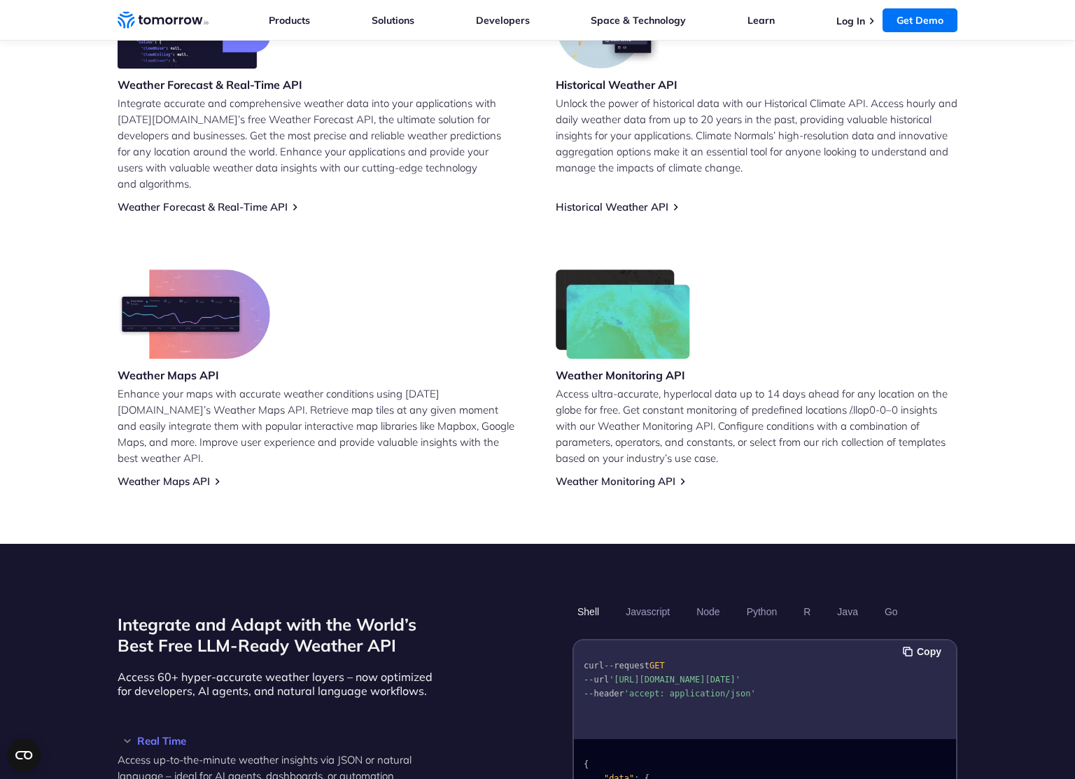
scroll to position [396, 0]
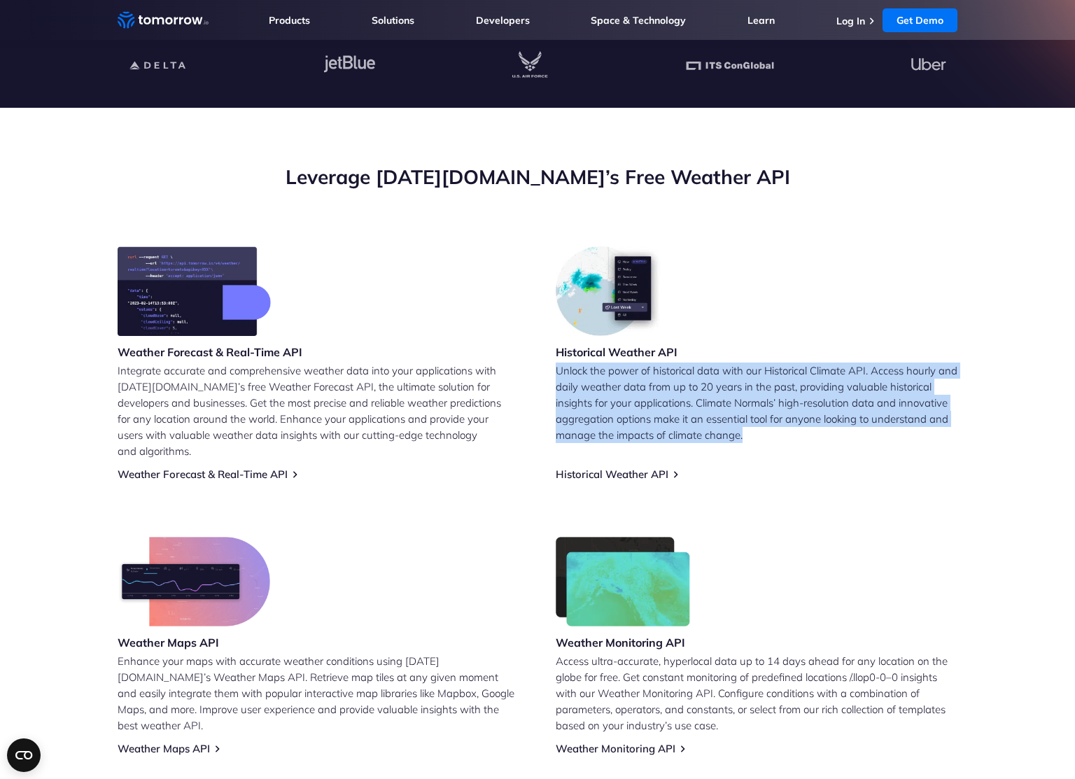
drag, startPoint x: 836, startPoint y: 322, endPoint x: 846, endPoint y: 459, distance: 137.5
click at [846, 458] on div "Historical Weather API Unlock the power of historical data with our Historical …" at bounding box center [756, 363] width 402 height 234
click at [846, 459] on div "Historical Weather API Unlock the power of historical data with our Historical …" at bounding box center [756, 363] width 402 height 234
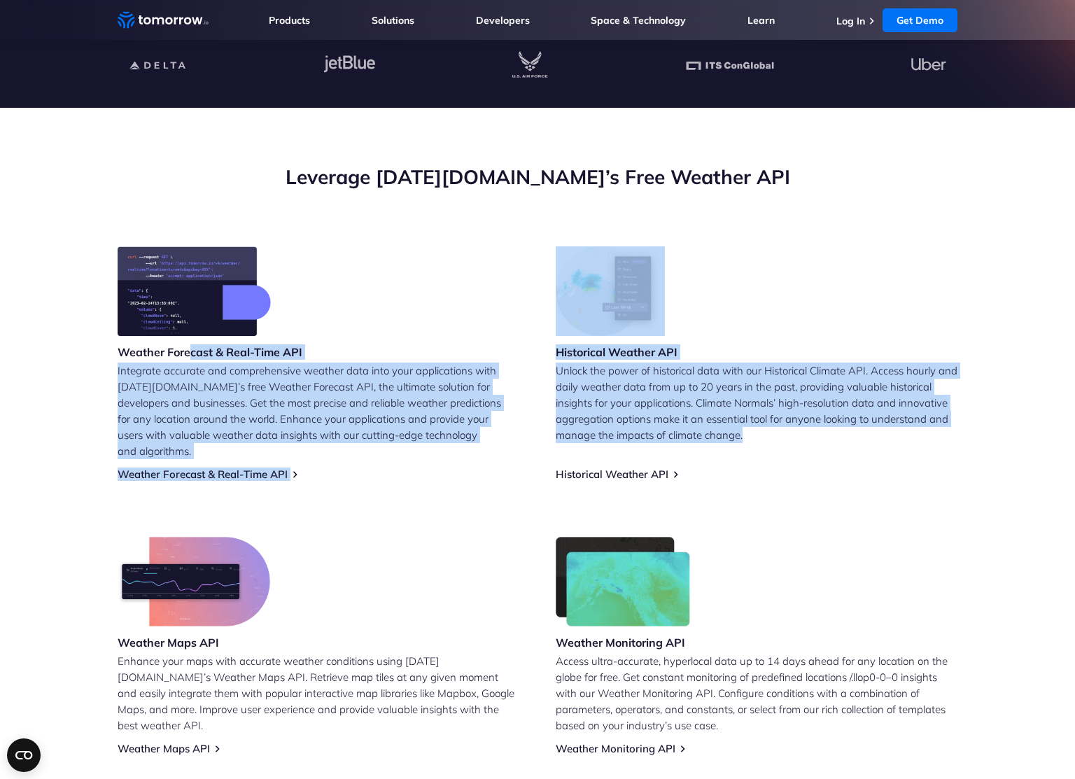
drag, startPoint x: 560, startPoint y: 399, endPoint x: 188, endPoint y: 345, distance: 376.2
click at [188, 345] on div "Weather Forecast & Real-Time API Integrate accurate and comprehensive weather d…" at bounding box center [537, 500] width 839 height 509
click at [187, 365] on p "Integrate accurate and comprehensive weather data into your applications with T…" at bounding box center [319, 410] width 402 height 97
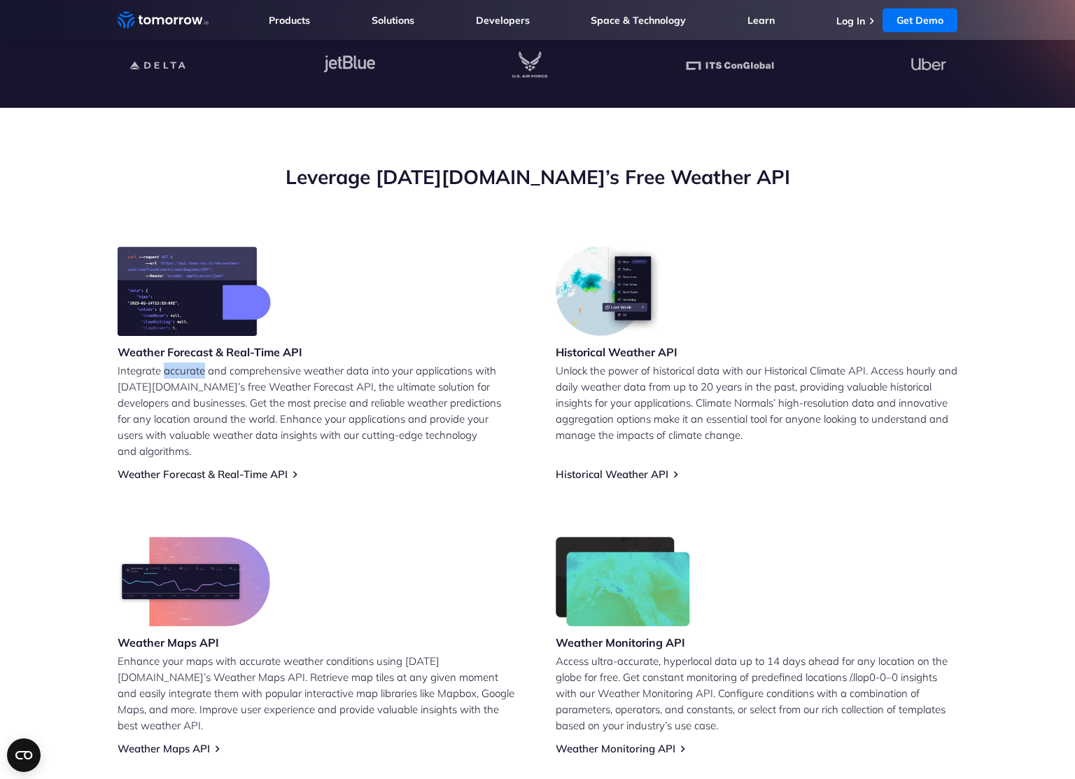
click at [186, 364] on p "Integrate accurate and comprehensive weather data into your applications with T…" at bounding box center [319, 410] width 402 height 97
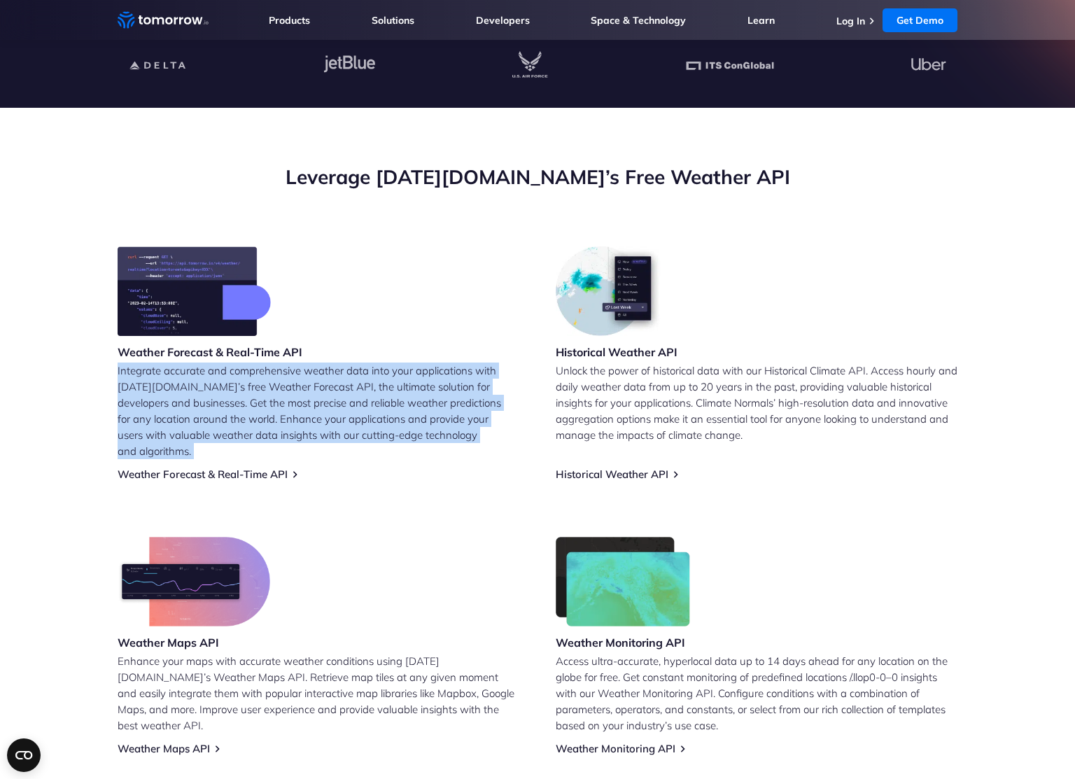
drag, startPoint x: 186, startPoint y: 364, endPoint x: 531, endPoint y: 427, distance: 350.6
click at [455, 427] on p "Integrate accurate and comprehensive weather data into your applications with T…" at bounding box center [319, 410] width 402 height 97
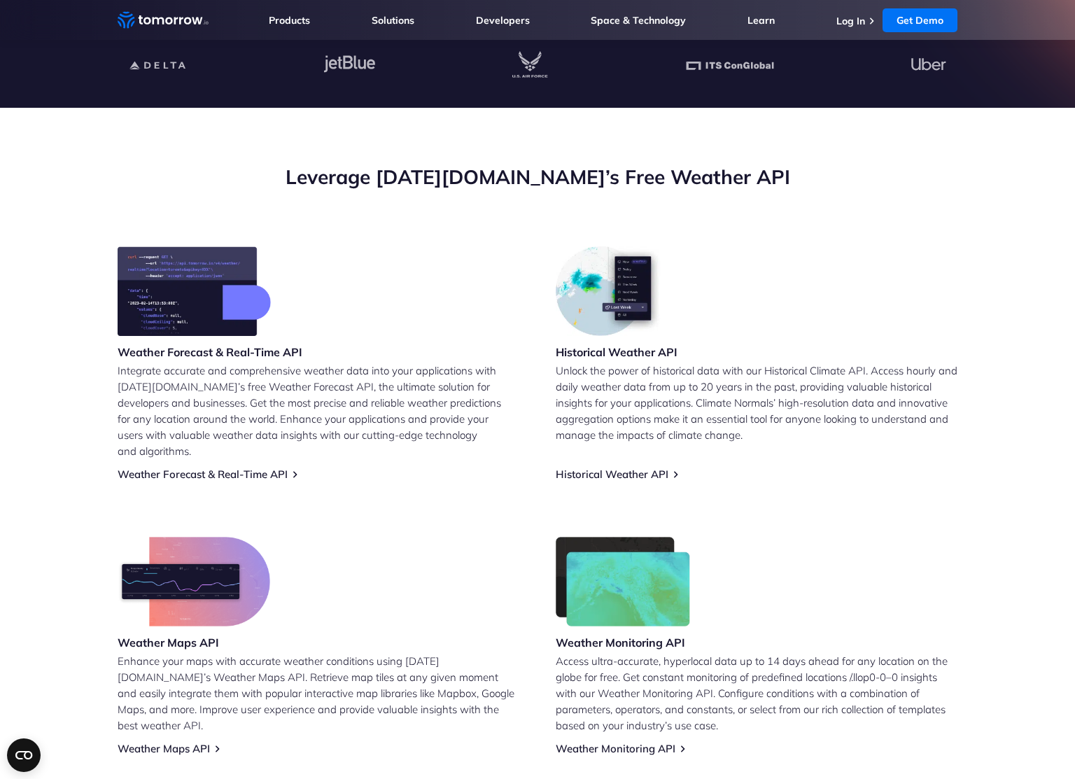
click at [540, 425] on div "Weather Forecast & Real-Time API Integrate accurate and comprehensive weather d…" at bounding box center [537, 500] width 839 height 509
click at [263, 467] on link "Weather Forecast & Real-Time API" at bounding box center [203, 473] width 170 height 13
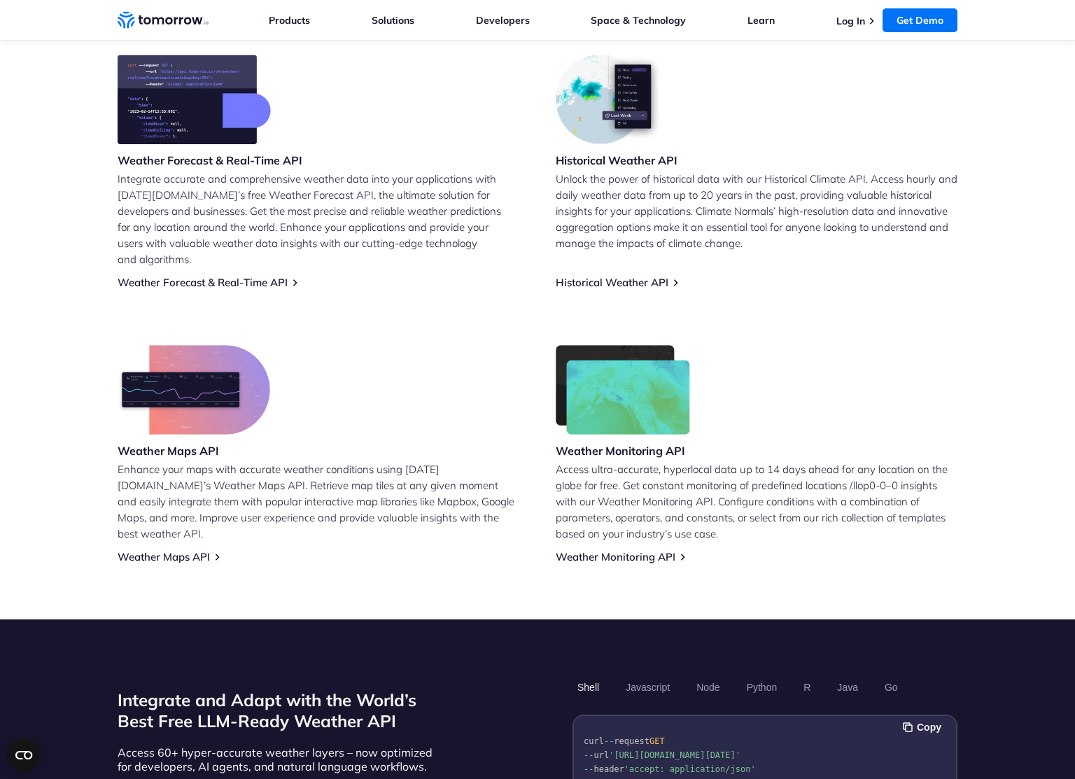
scroll to position [540, 0]
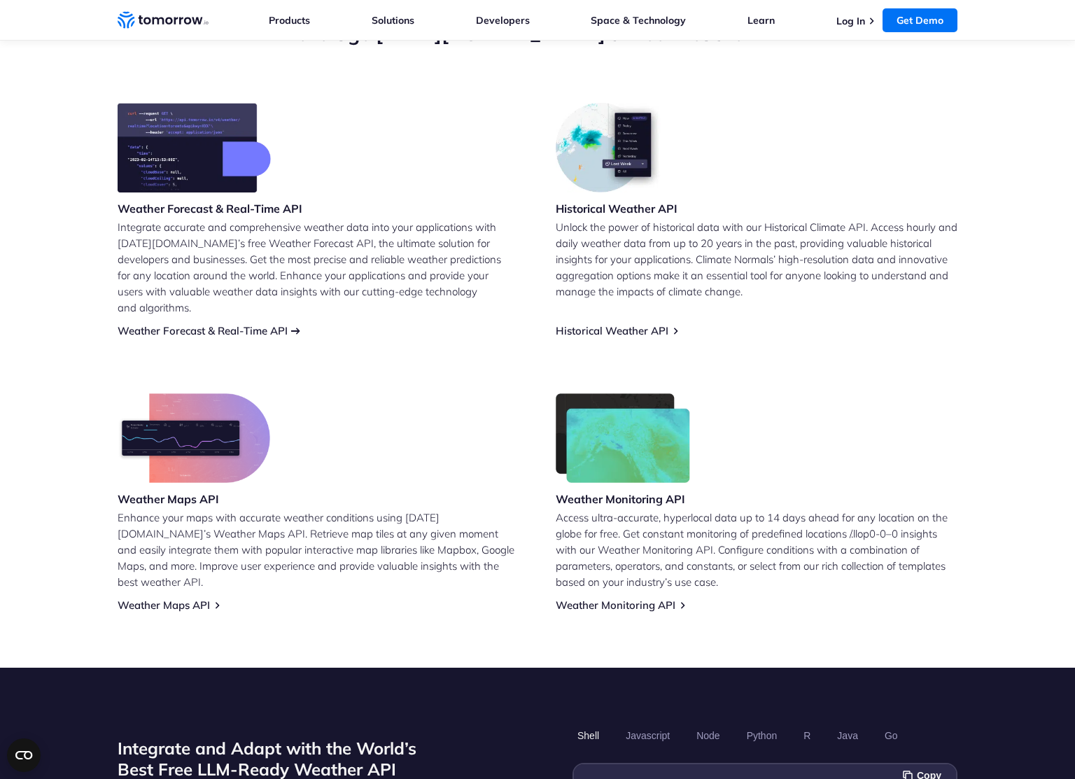
click at [270, 324] on link "Weather Forecast & Real-Time API" at bounding box center [203, 330] width 170 height 13
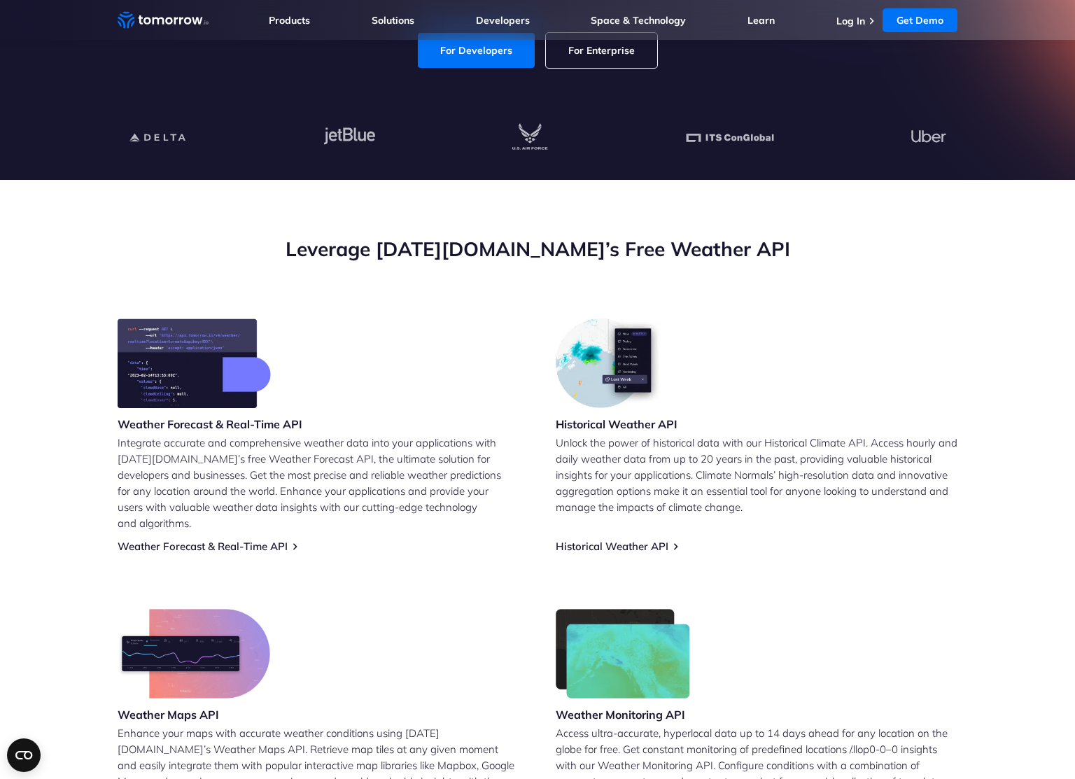
scroll to position [409, 0]
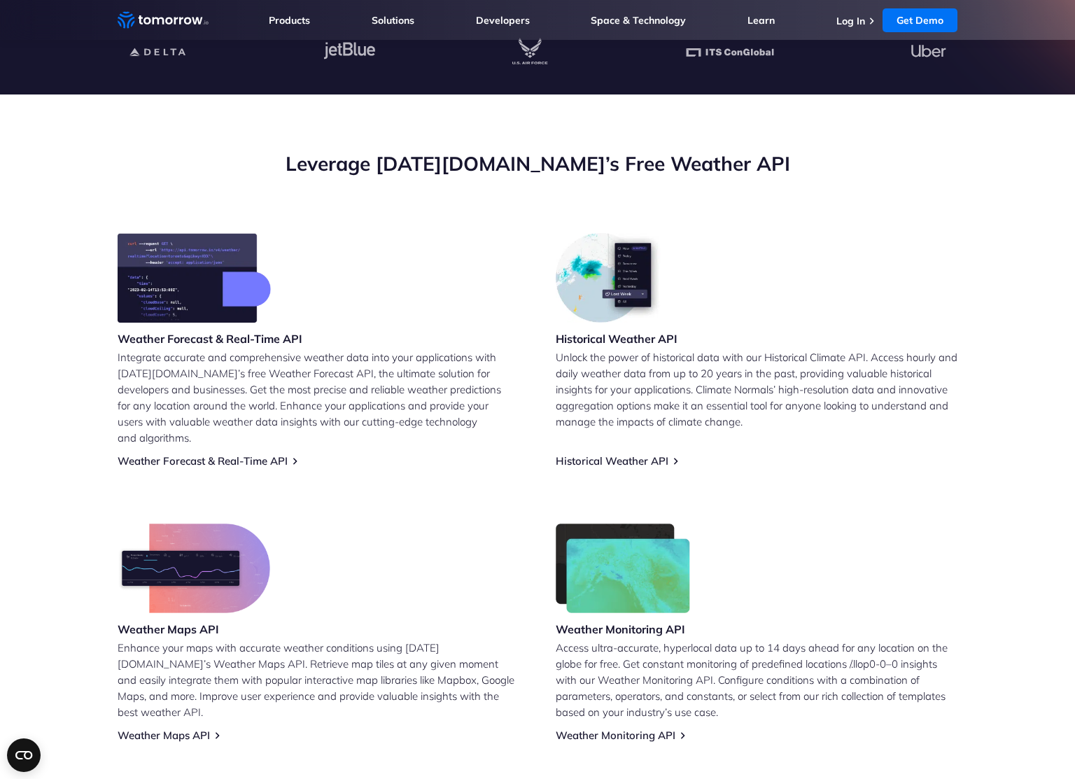
click at [299, 451] on div "Weather Forecast & Real-Time API Integrate accurate and comprehensive weather d…" at bounding box center [319, 350] width 402 height 234
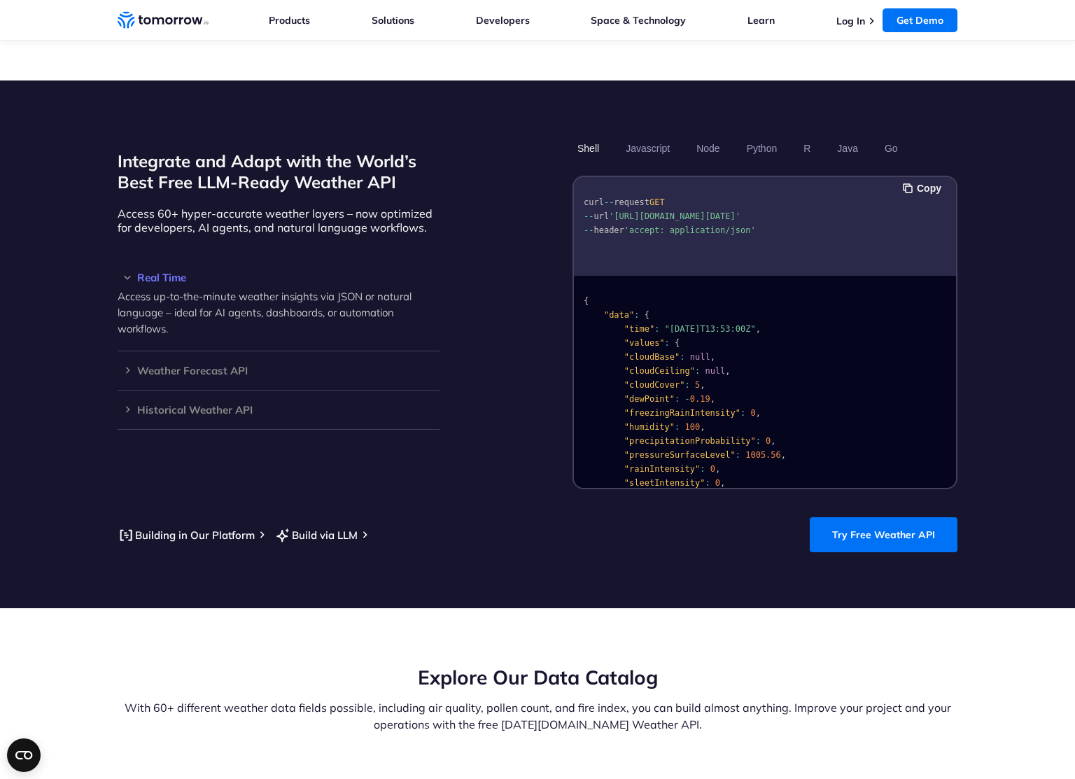
scroll to position [1136, 0]
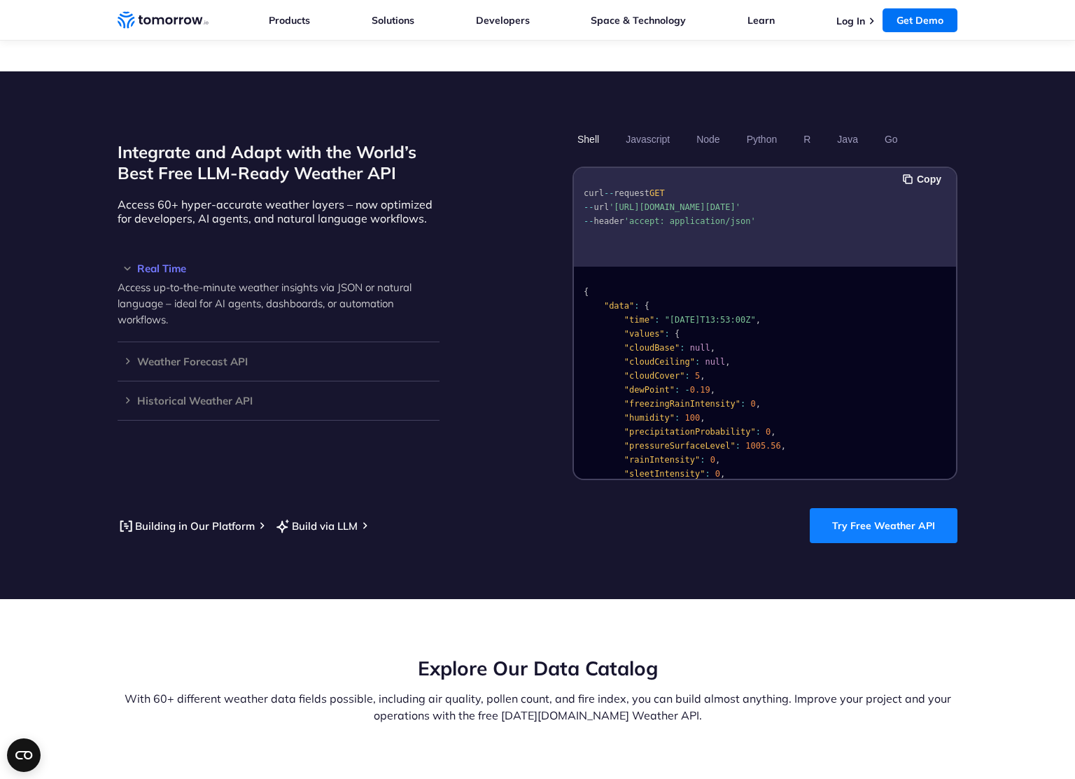
click at [878, 509] on link "Try Free Weather API" at bounding box center [883, 525] width 148 height 35
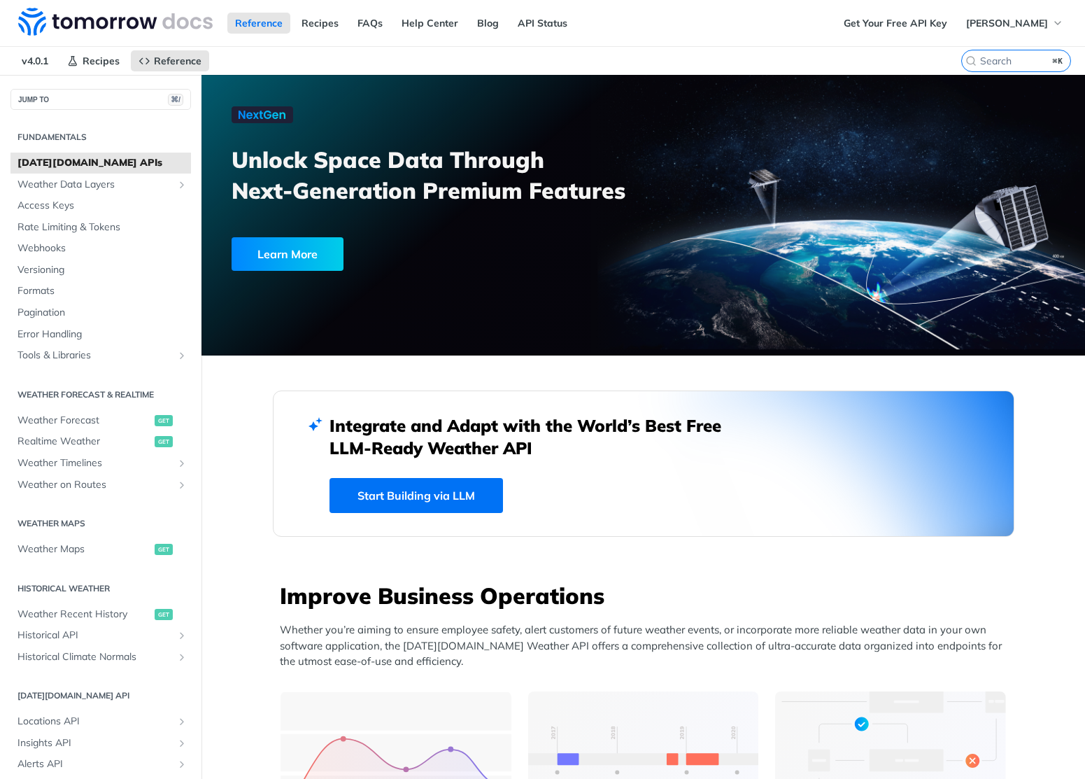
scroll to position [327, 0]
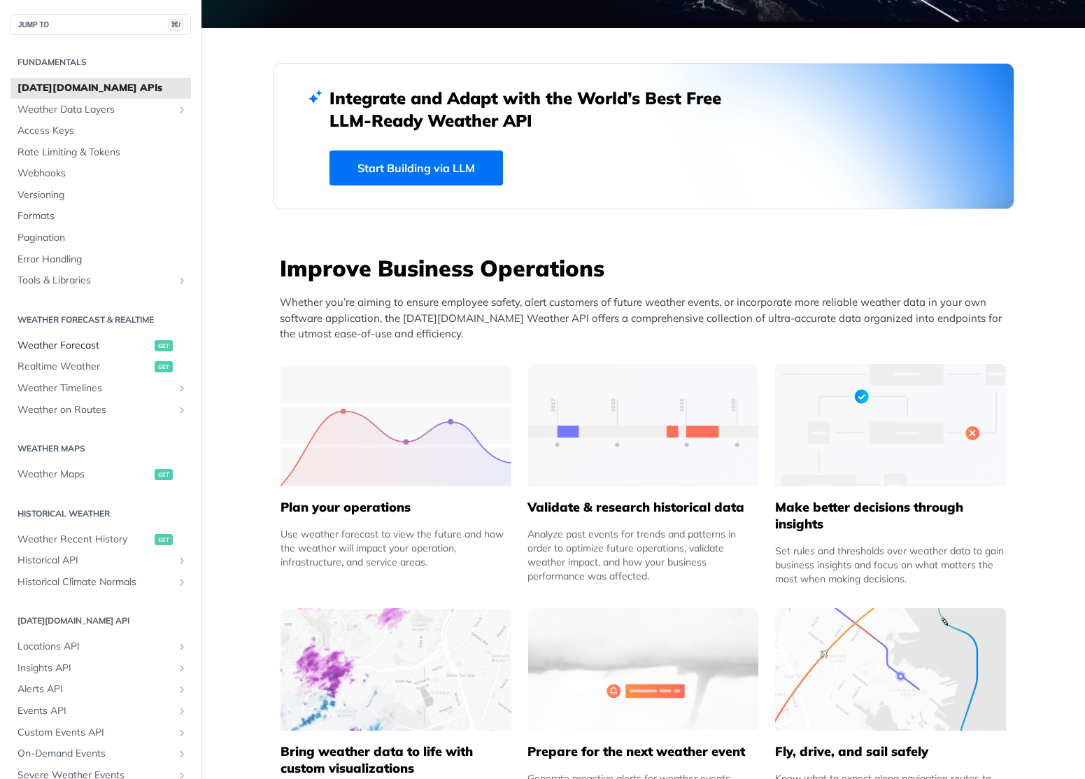
click at [72, 345] on span "Weather Forecast" at bounding box center [84, 346] width 134 height 14
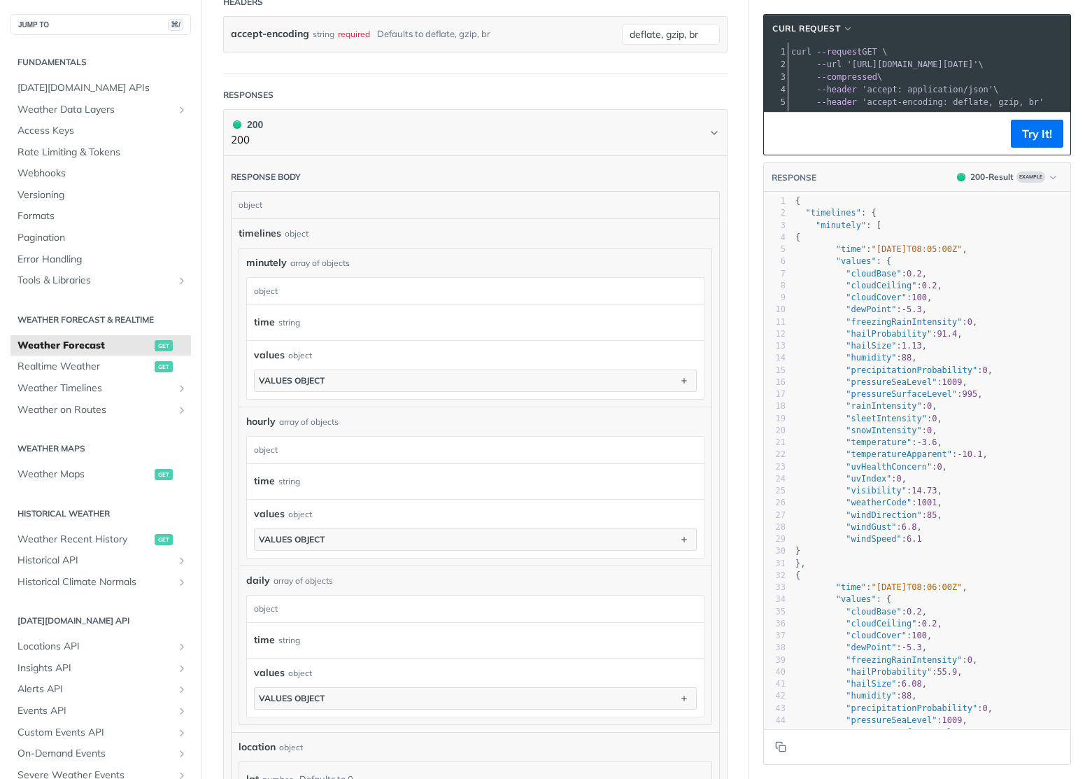
scroll to position [639, 0]
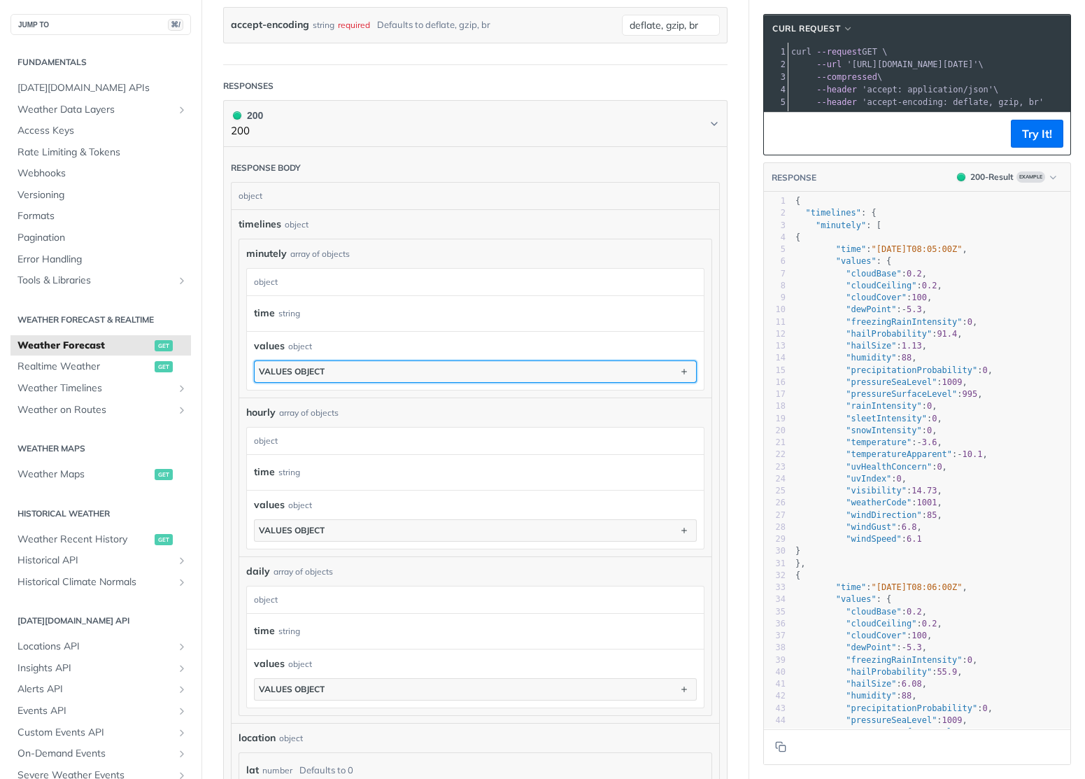
click at [518, 370] on button "values object" at bounding box center [475, 371] width 441 height 21
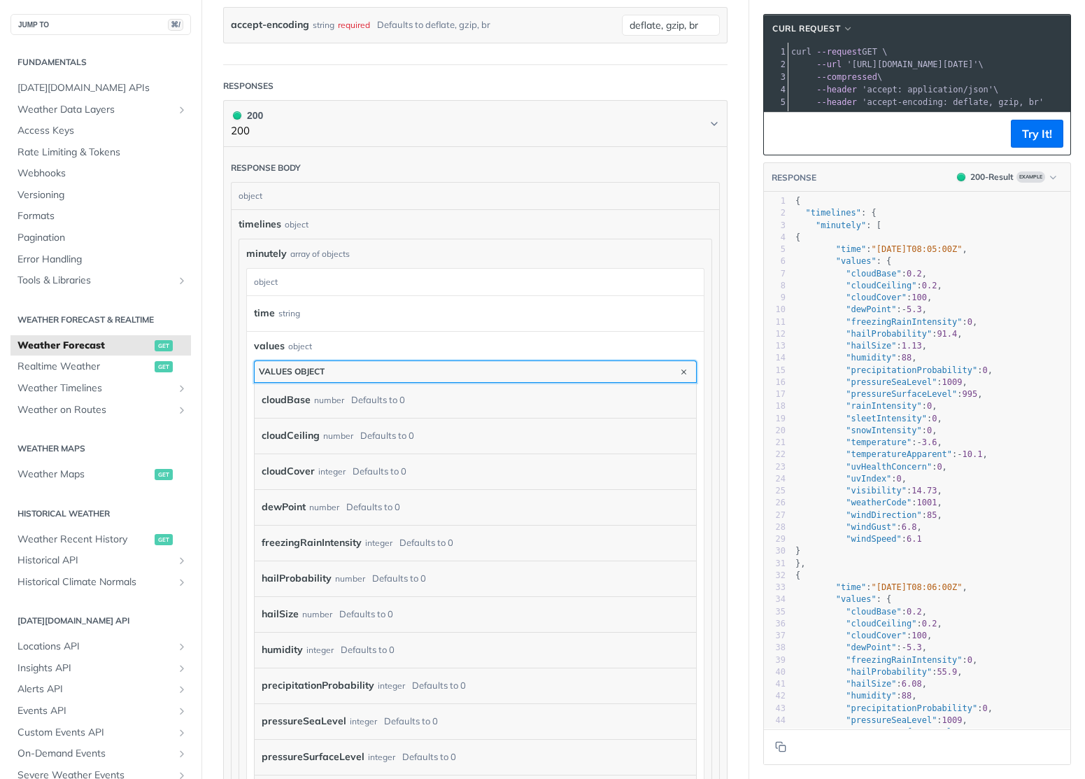
click at [518, 370] on button "values object" at bounding box center [475, 371] width 441 height 21
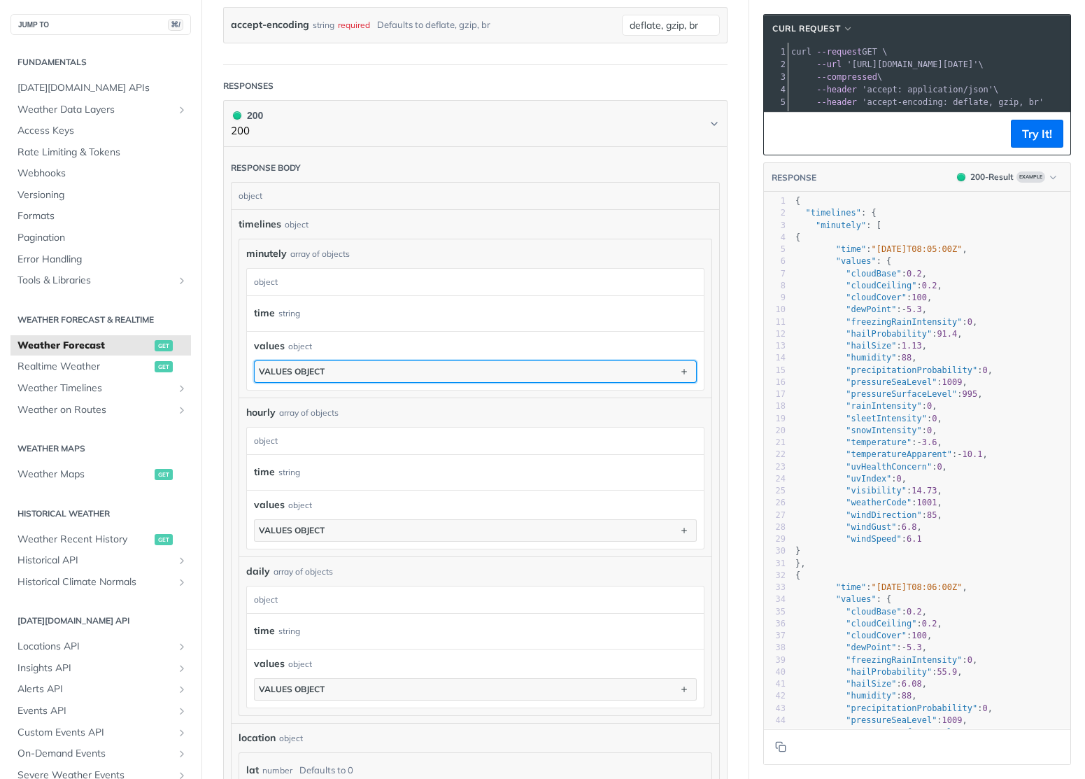
click at [518, 370] on button "values object" at bounding box center [475, 371] width 441 height 21
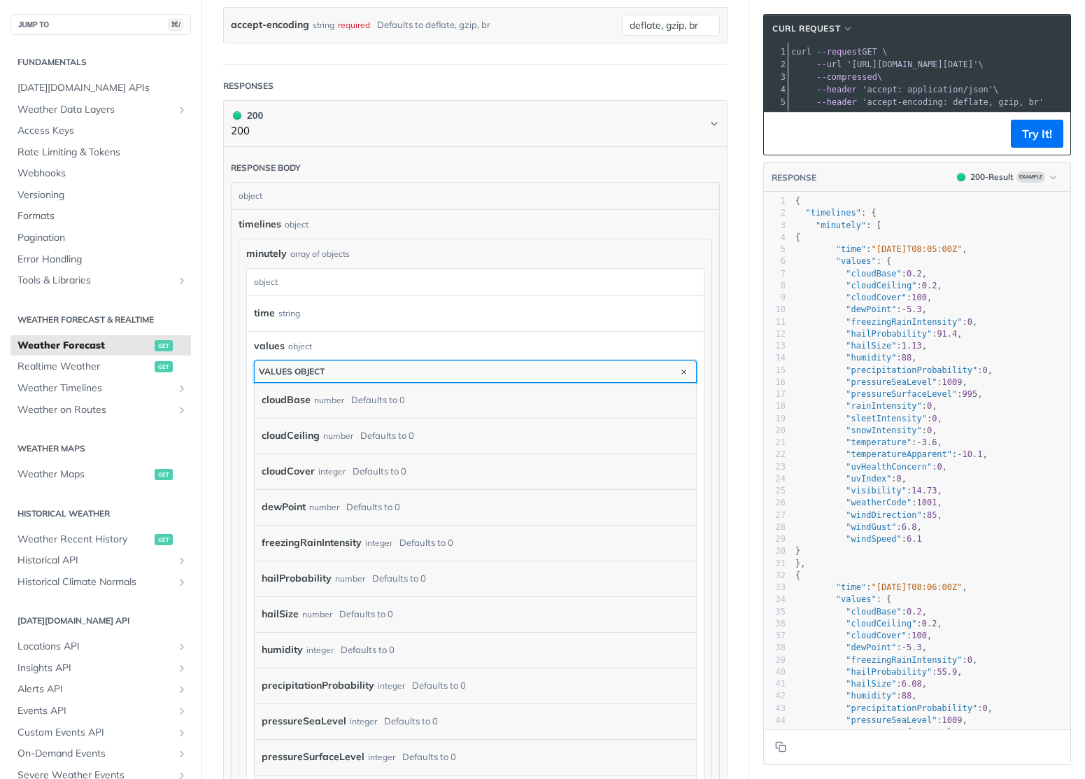
click at [518, 370] on button "values object" at bounding box center [475, 371] width 441 height 21
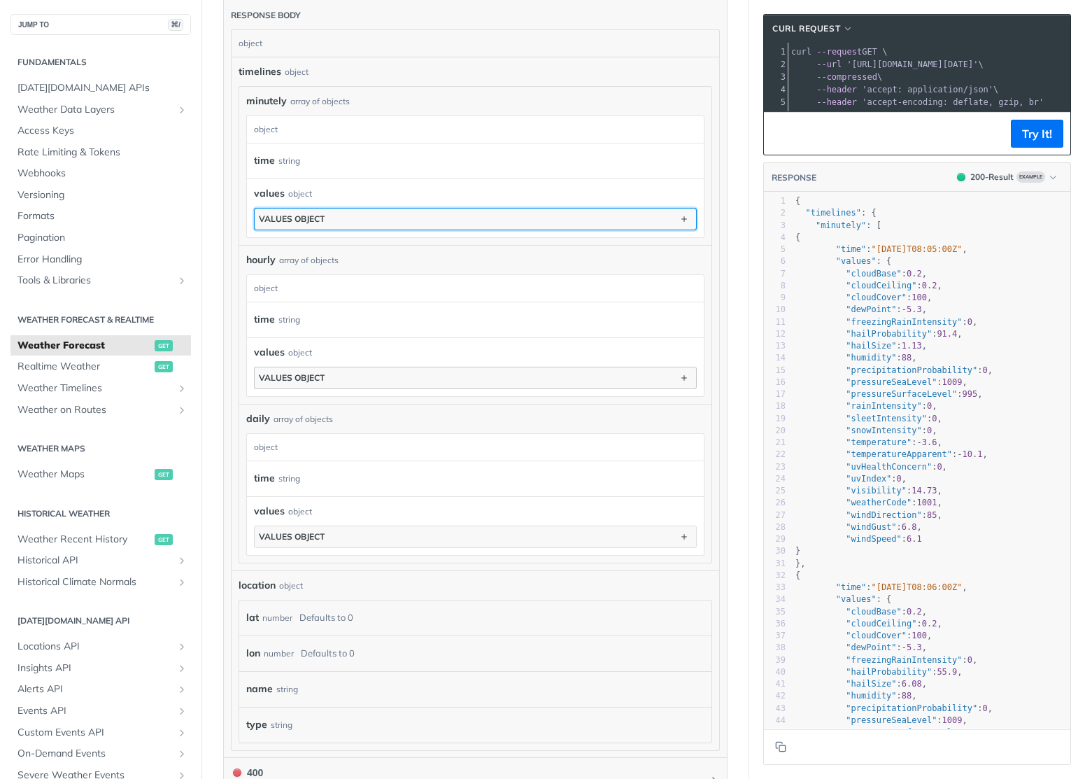
scroll to position [961, 0]
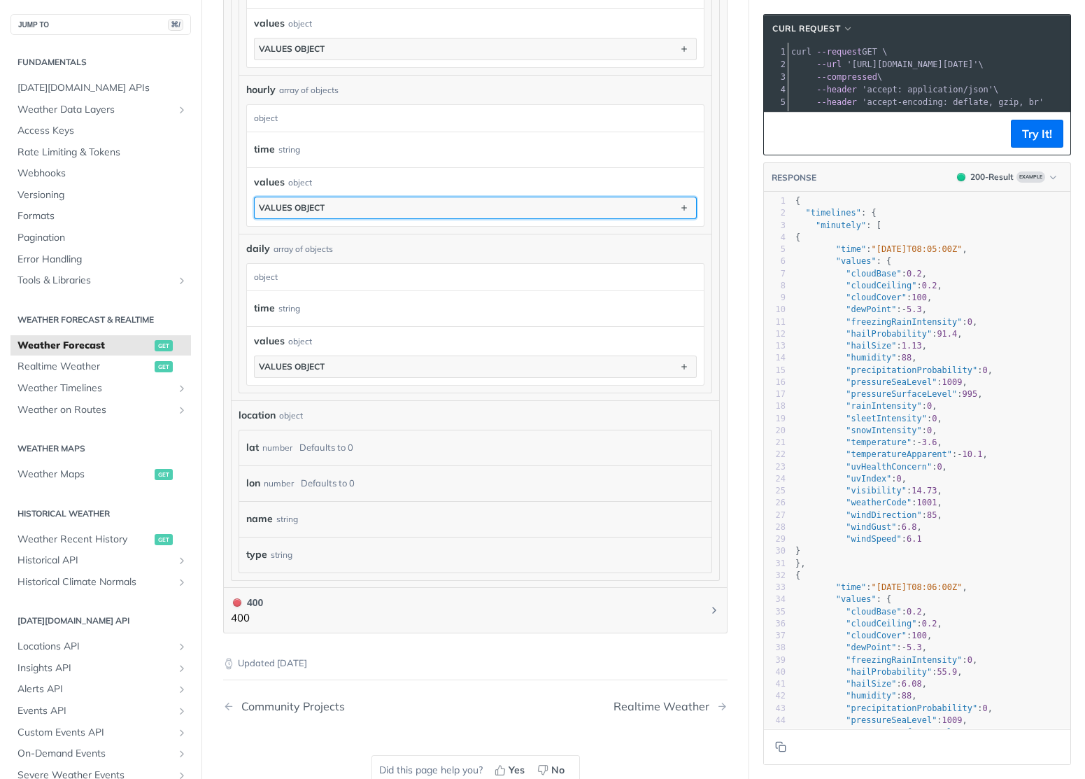
click at [453, 201] on button "values object" at bounding box center [475, 207] width 441 height 21
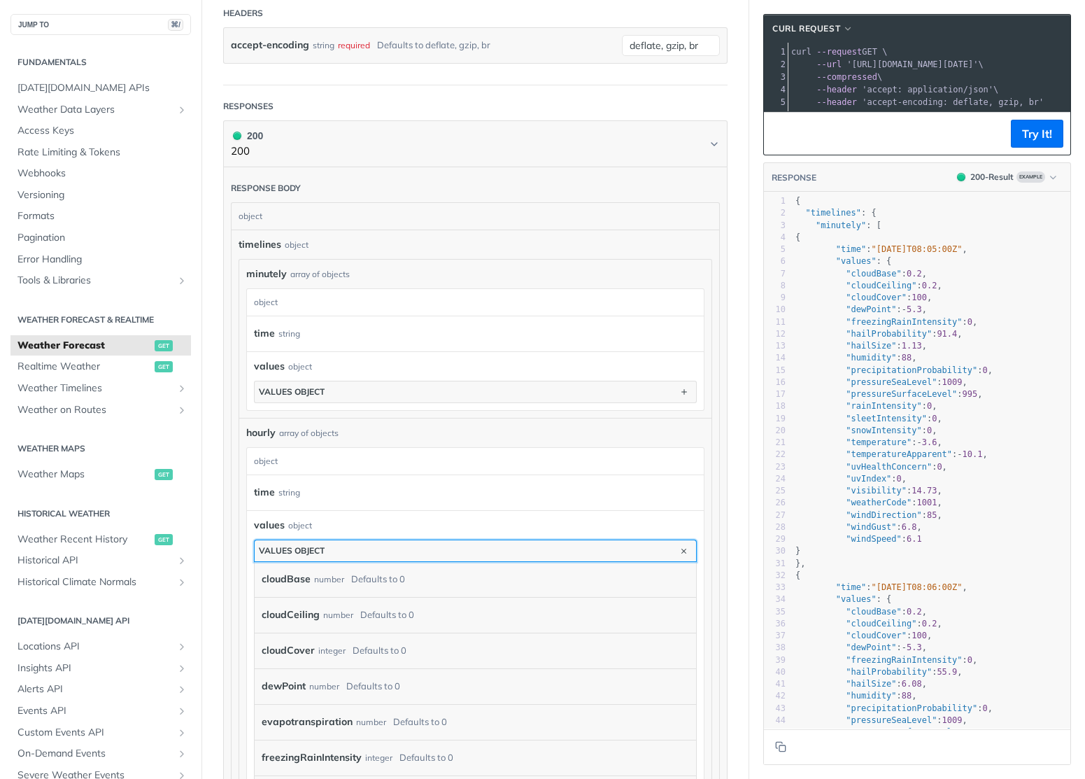
scroll to position [0, 0]
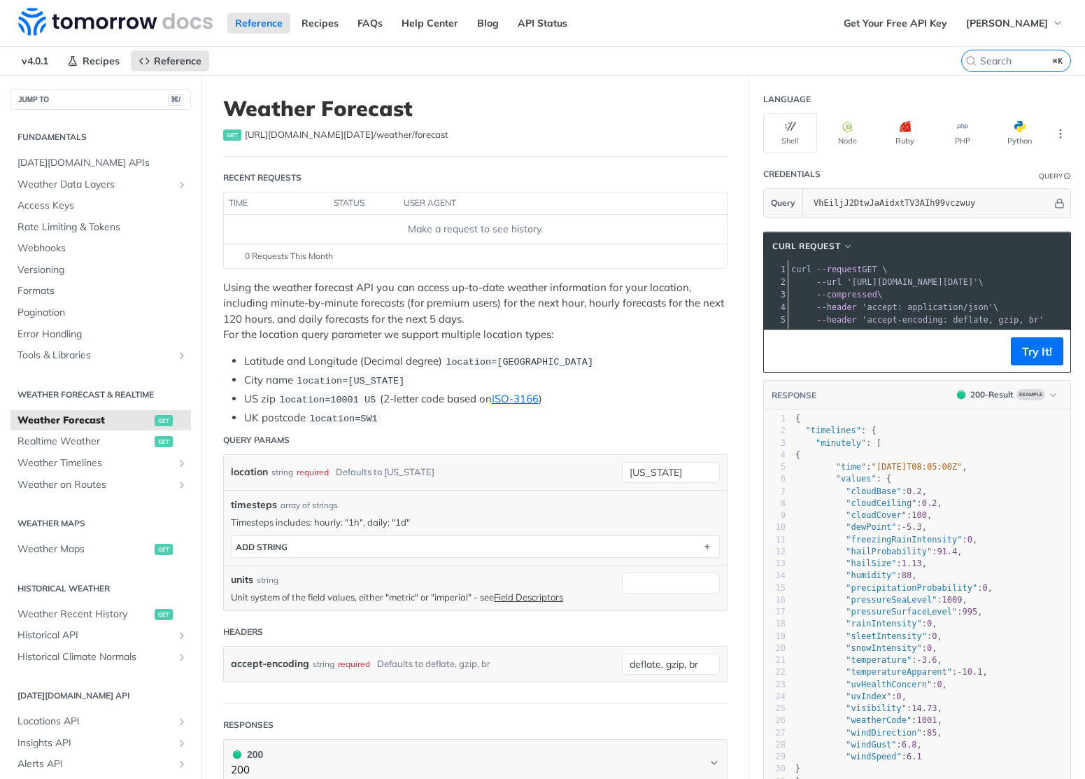
click at [436, 331] on p "Using the weather forecast API you can access up-to-date weather information fo…" at bounding box center [475, 311] width 504 height 63
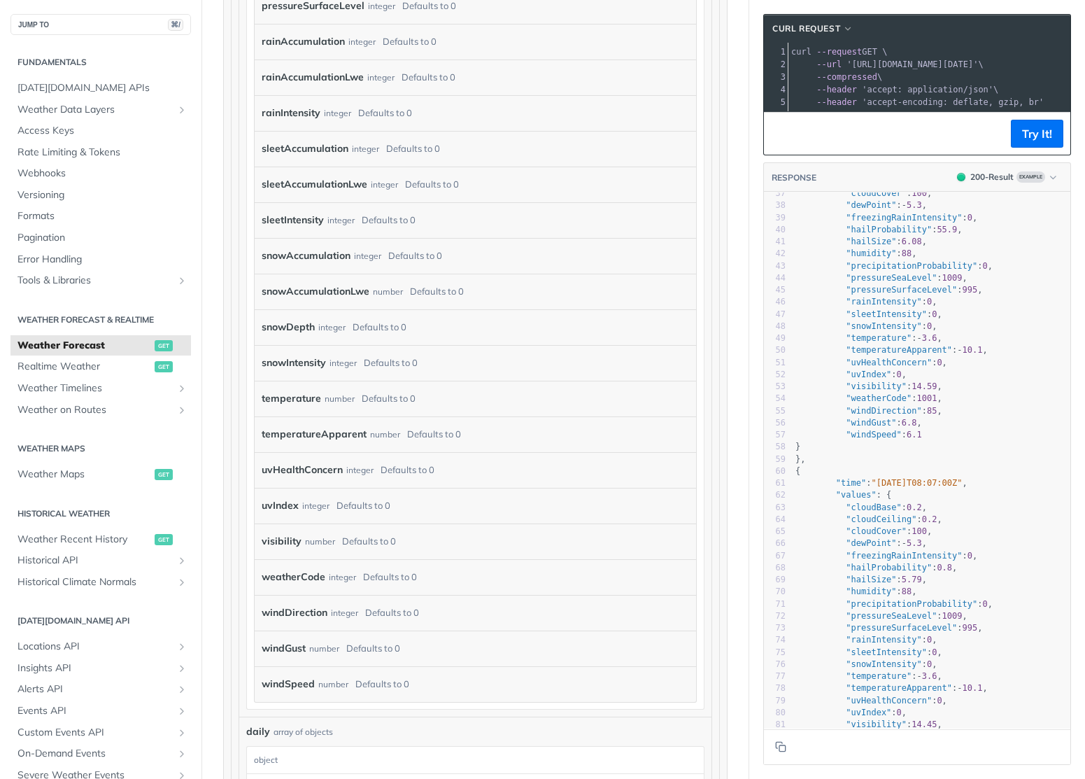
scroll to position [1826, 0]
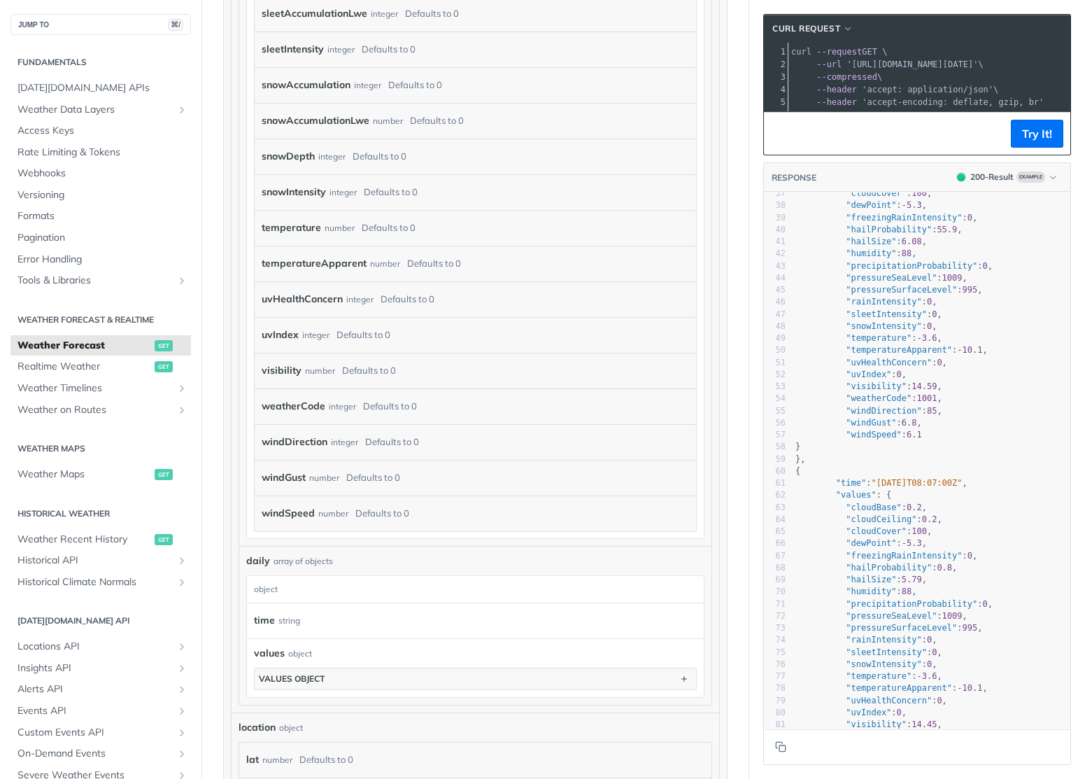
click at [295, 404] on label "weatherCode" at bounding box center [294, 406] width 64 height 20
click at [444, 403] on div "weatherCode integer Defaults to 0" at bounding box center [472, 406] width 420 height 21
drag, startPoint x: 334, startPoint y: 406, endPoint x: 295, endPoint y: 406, distance: 39.2
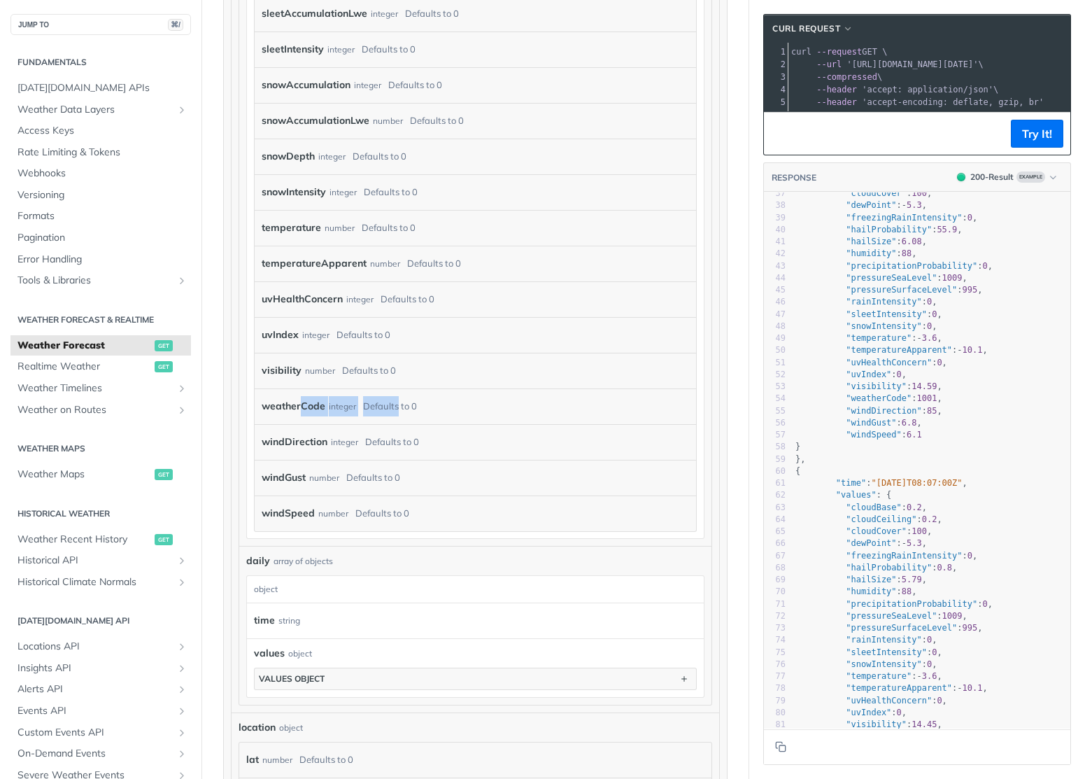
click at [295, 406] on div "weatherCode integer Defaults to 0" at bounding box center [472, 406] width 420 height 21
click at [295, 406] on label "weatherCode" at bounding box center [294, 406] width 64 height 20
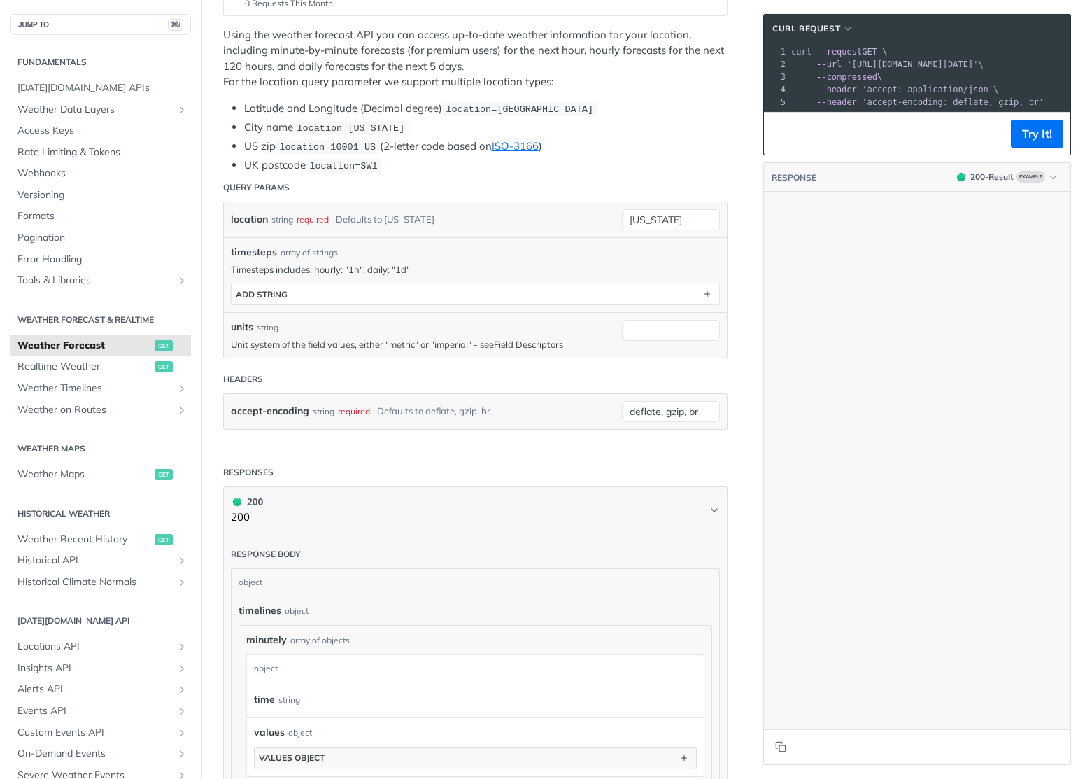
scroll to position [0, 0]
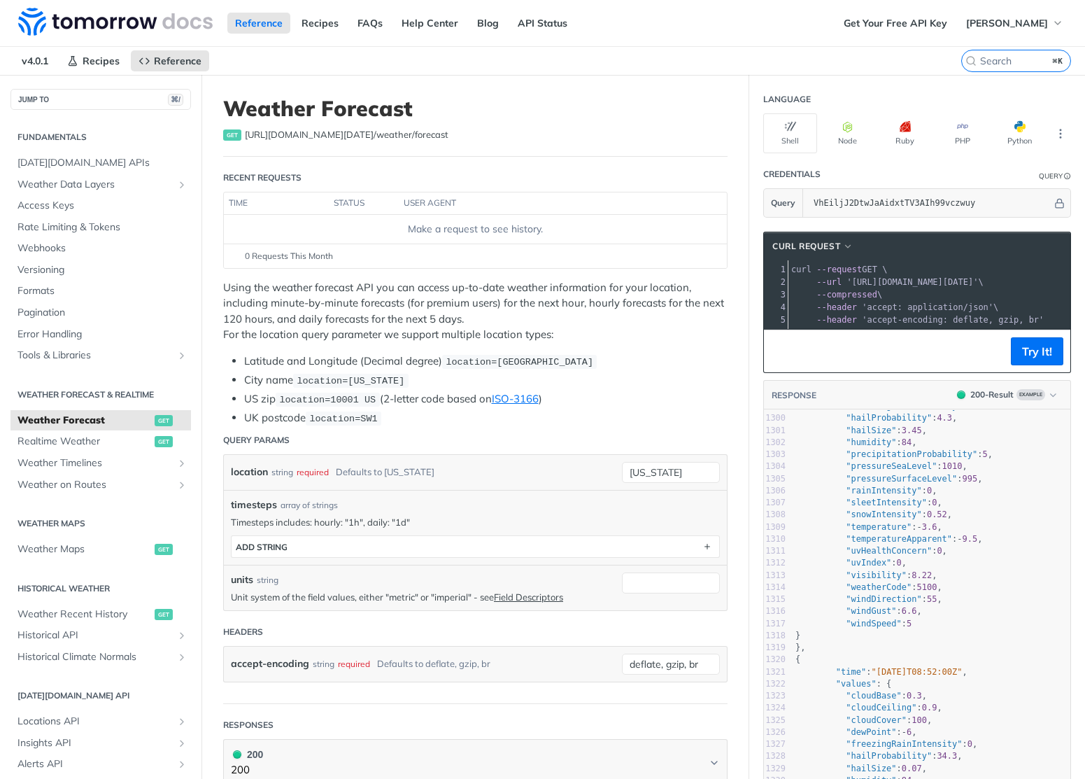
click at [365, 360] on li "Latitude and Longitude (Decimal degree) location=42.3478, -71.0466" at bounding box center [485, 361] width 483 height 16
click at [355, 206] on th "status" at bounding box center [364, 203] width 70 height 22
click at [484, 239] on td "Make a request to see history." at bounding box center [475, 229] width 503 height 28
click at [476, 227] on div "Make a request to see history." at bounding box center [475, 229] width 492 height 15
click at [436, 203] on th "user agent" at bounding box center [549, 203] width 300 height 22
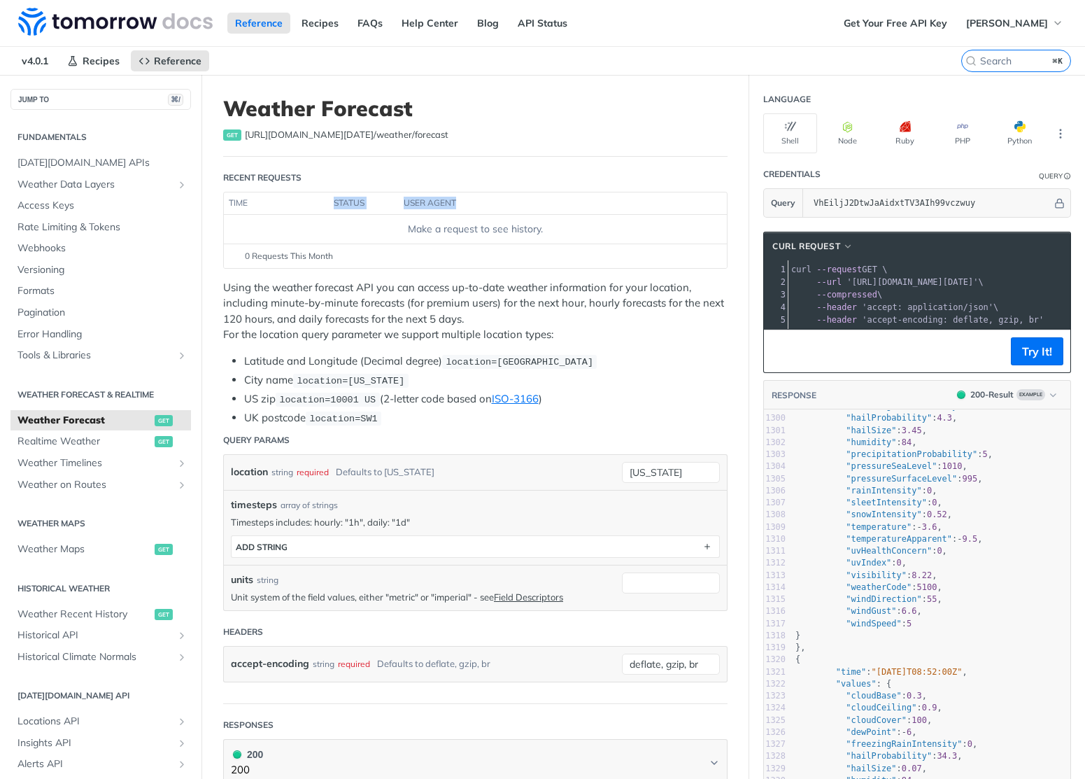
drag, startPoint x: 332, startPoint y: 201, endPoint x: 449, endPoint y: 211, distance: 117.2
click at [449, 211] on tr "time status user agent" at bounding box center [475, 203] width 503 height 22
click at [449, 211] on th "user agent" at bounding box center [549, 203] width 300 height 22
click at [891, 197] on input "VhEiljJ2DtwJaAidxtTV3AIh99vczwuy" at bounding box center [930, 203] width 246 height 28
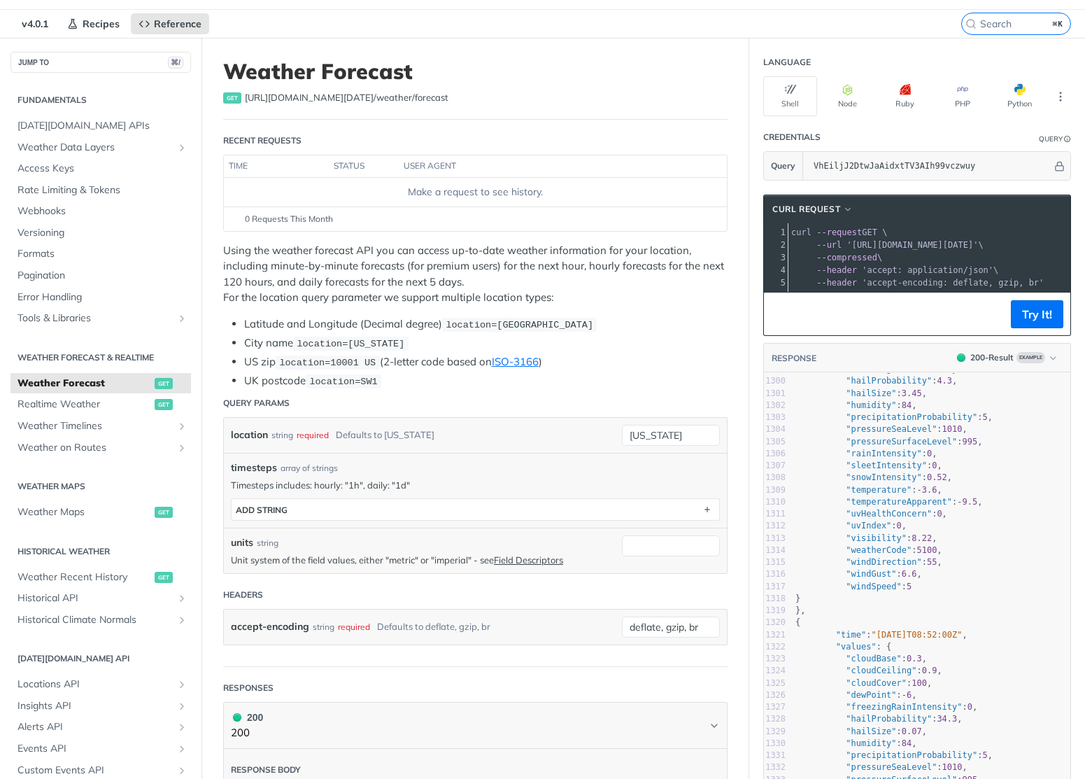
click at [936, 288] on pre "--header 'accept-encoding: deflate, gzip, br'" at bounding box center [1089, 282] width 602 height 13
click at [1044, 323] on button "Try It!" at bounding box center [1037, 314] width 52 height 28
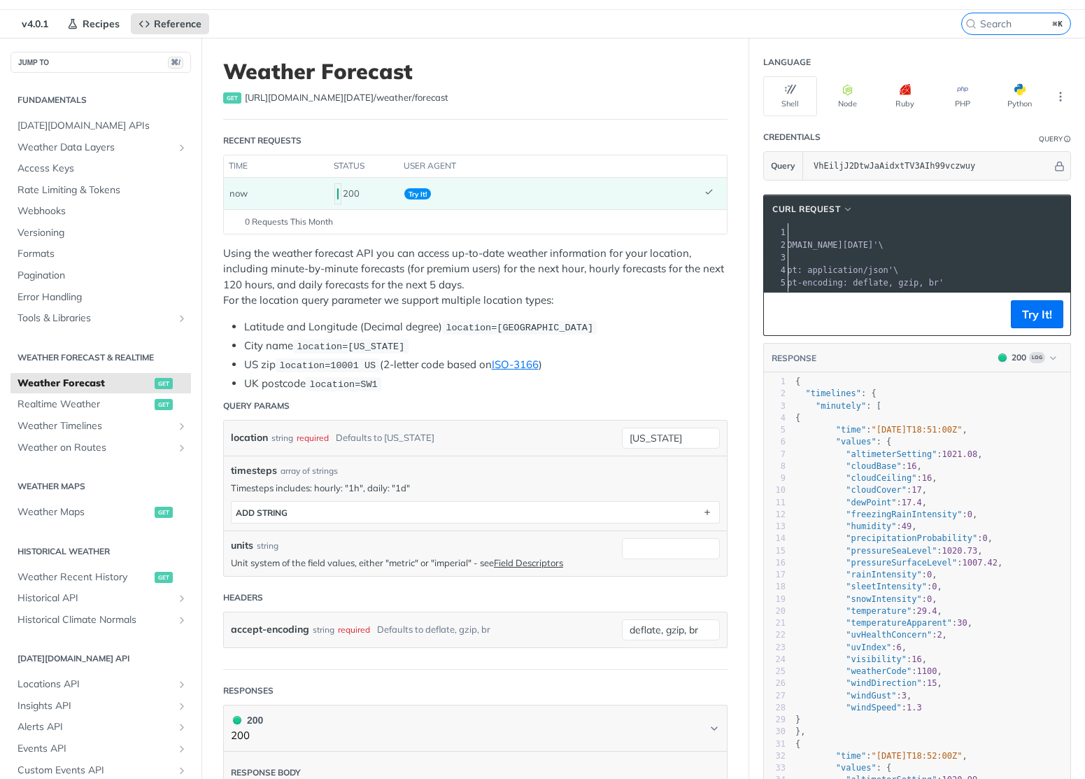
click at [879, 246] on span "'https://api.tomorrow.io/v4/weather/forecast?location=new%20york&apikey=VhEiljJ…" at bounding box center [813, 245] width 132 height 10
drag, startPoint x: 1009, startPoint y: 246, endPoint x: 841, endPoint y: 245, distance: 168.6
click at [669, 245] on span "'https://api.tomorrow.io/v4/weather/forecast?location=new%20york&apikey=VhEiljJ…" at bounding box center [604, 245] width 132 height 10
click at [669, 243] on span "'https://api.tomorrow.io/v4/weather/forecast?location=new%20york&apikey=VhEiljJ…" at bounding box center [604, 245] width 132 height 10
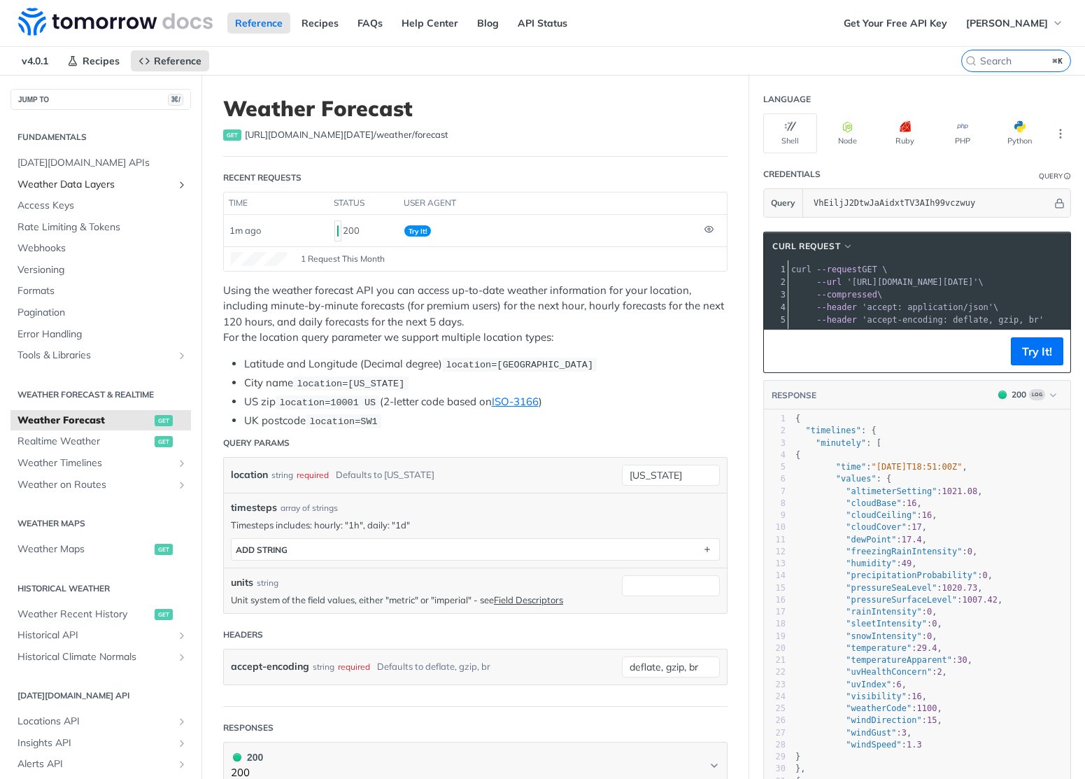
click at [176, 184] on icon "Show subpages for Weather Data Layers" at bounding box center [181, 184] width 11 height 11
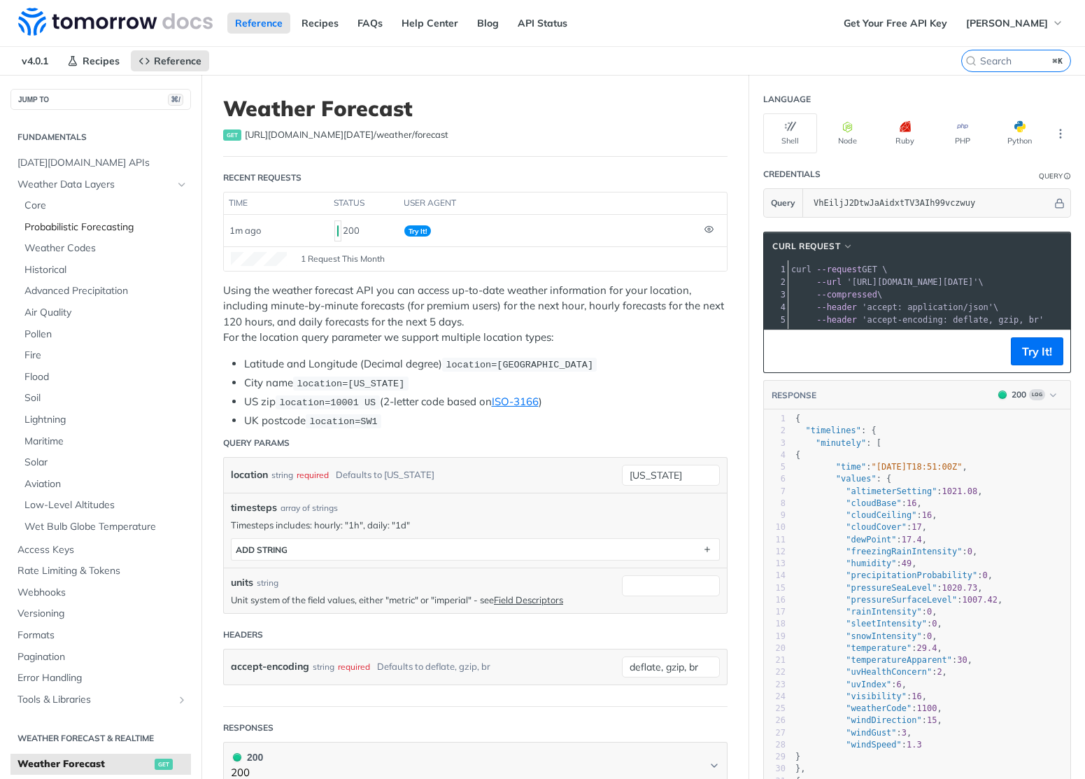
click at [83, 225] on span "Probabilistic Forecasting" at bounding box center [105, 227] width 163 height 14
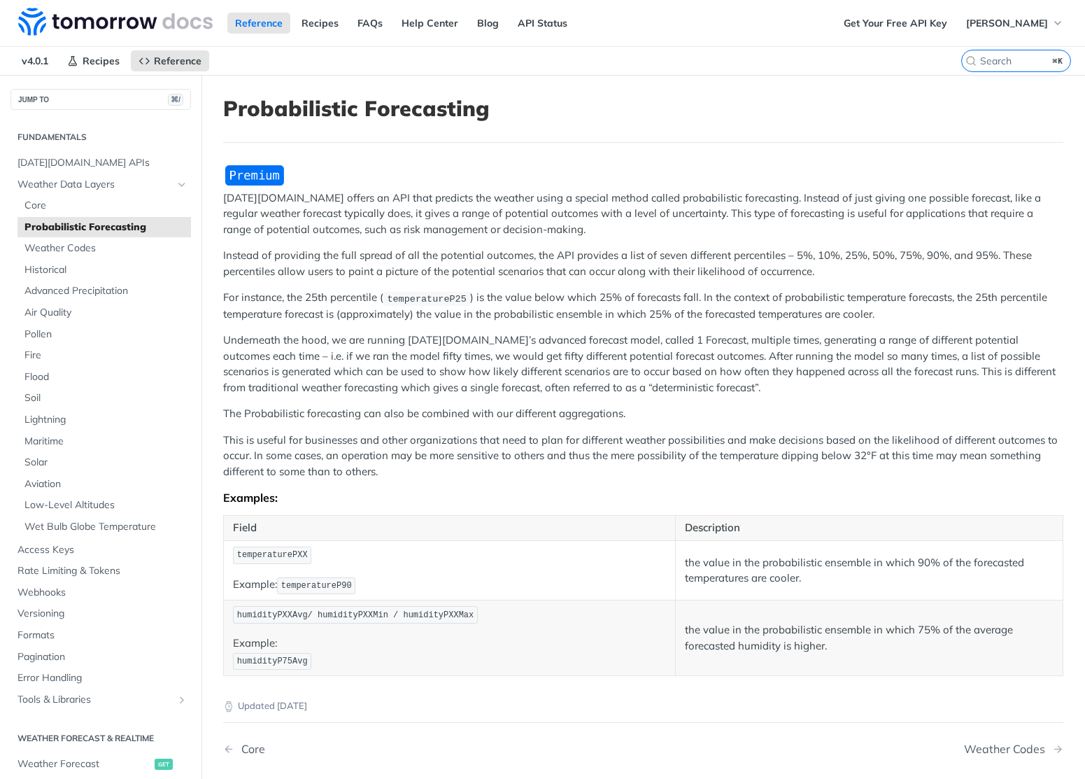
scroll to position [8, 0]
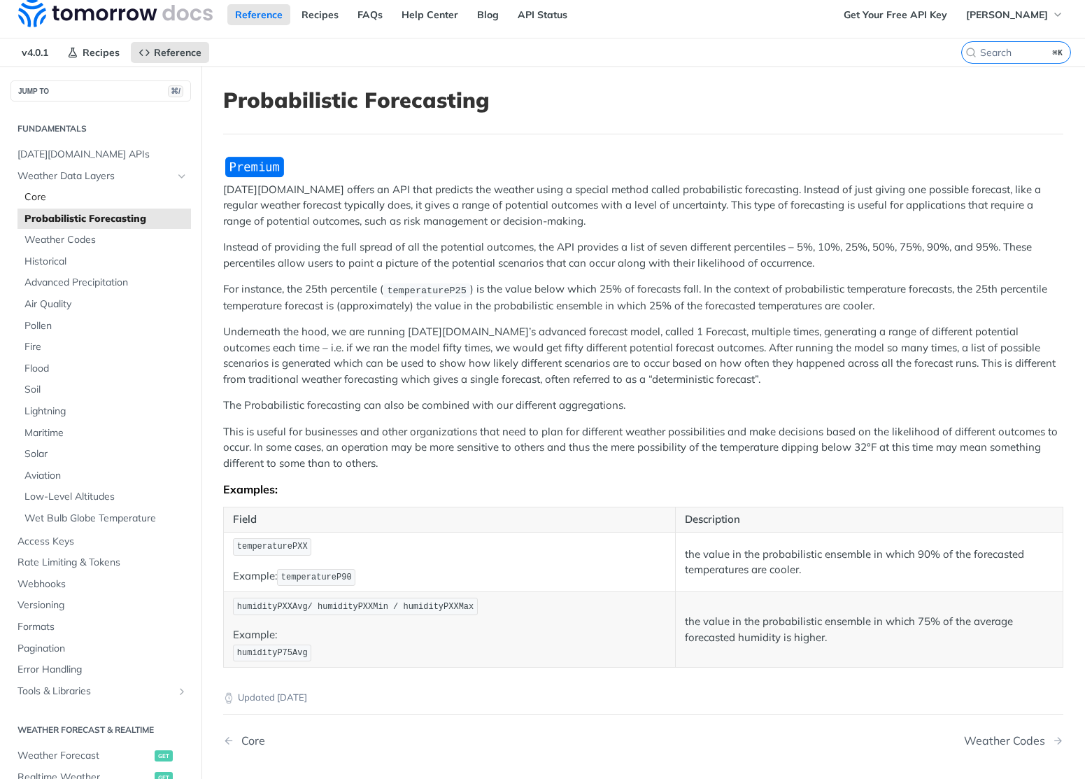
click at [46, 197] on span "Core" at bounding box center [105, 197] width 163 height 14
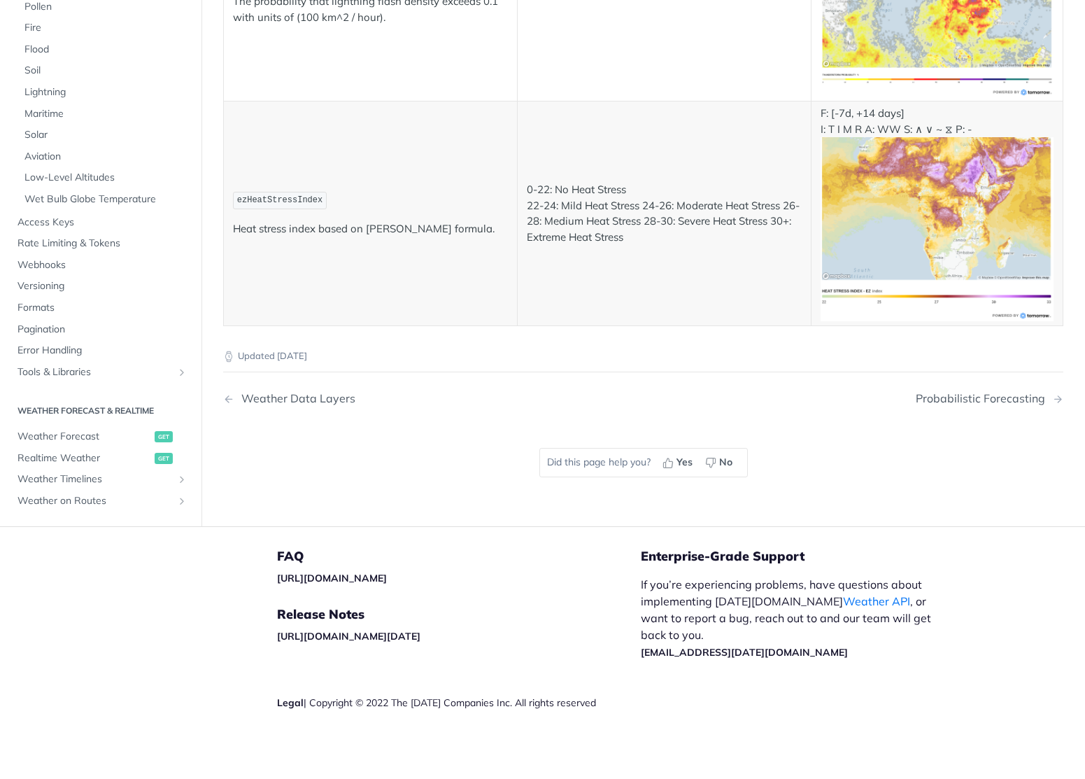
scroll to position [6877, 0]
drag, startPoint x: 430, startPoint y: 313, endPoint x: 451, endPoint y: 375, distance: 65.3
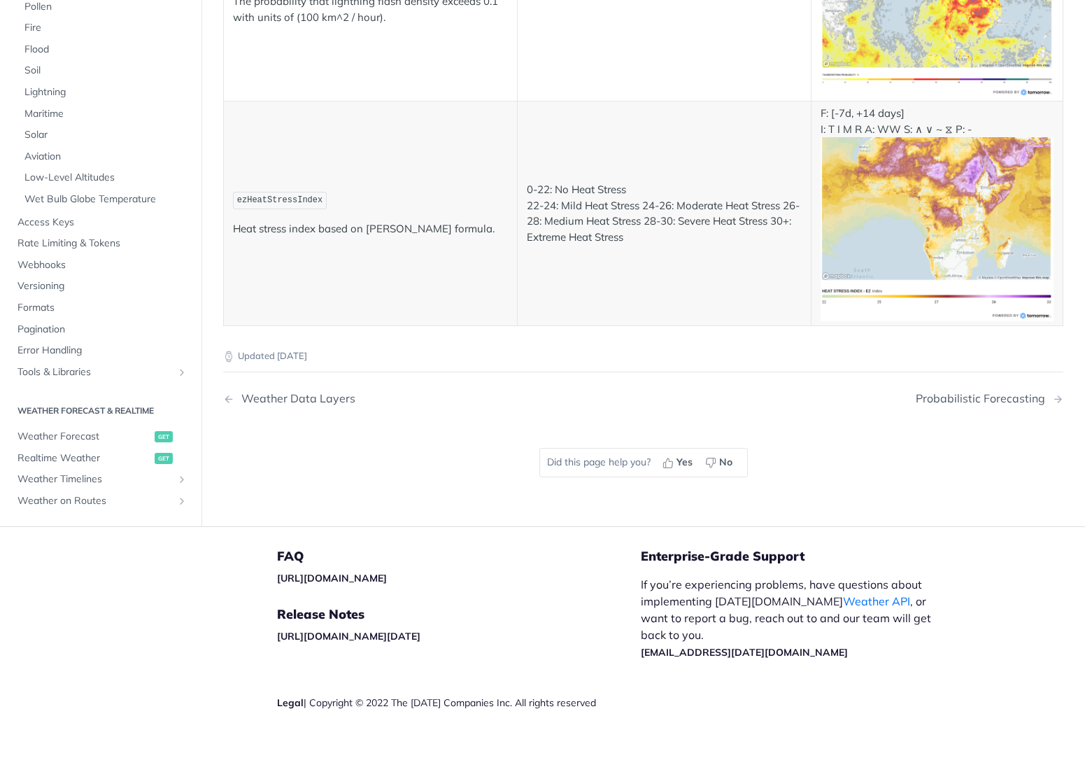
drag, startPoint x: 451, startPoint y: 375, endPoint x: 432, endPoint y: 261, distance: 115.6
drag, startPoint x: 432, startPoint y: 261, endPoint x: 439, endPoint y: 354, distance: 93.3
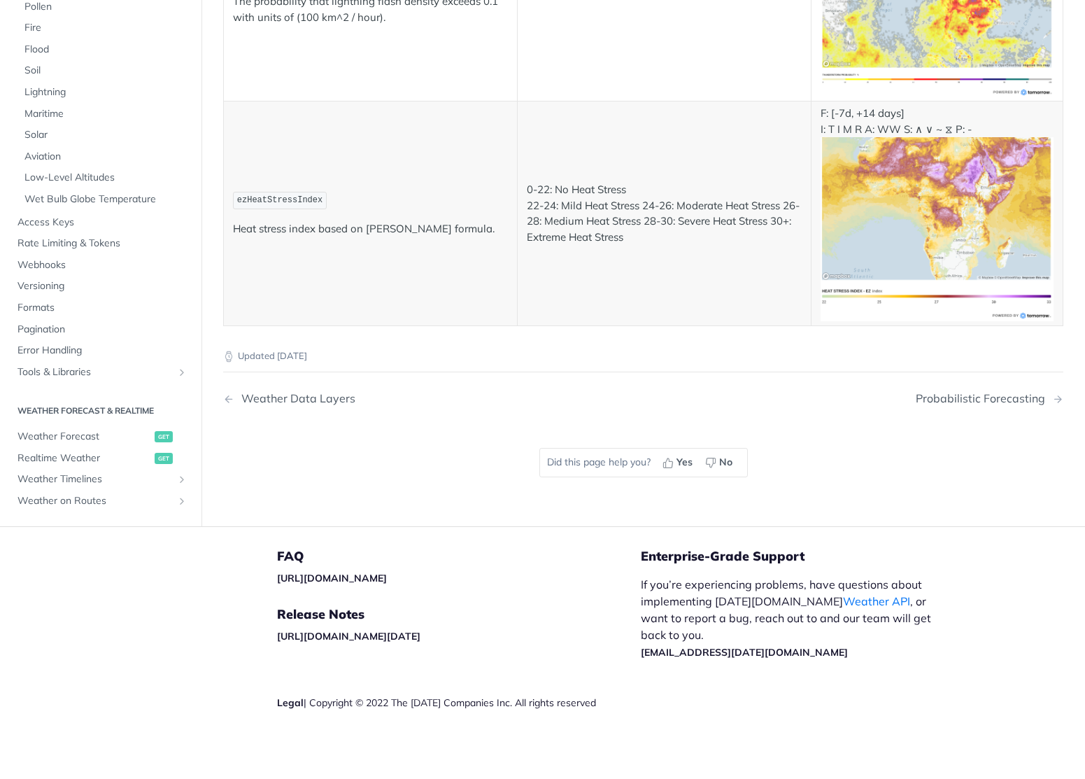
drag, startPoint x: 439, startPoint y: 354, endPoint x: 445, endPoint y: 387, distance: 33.5
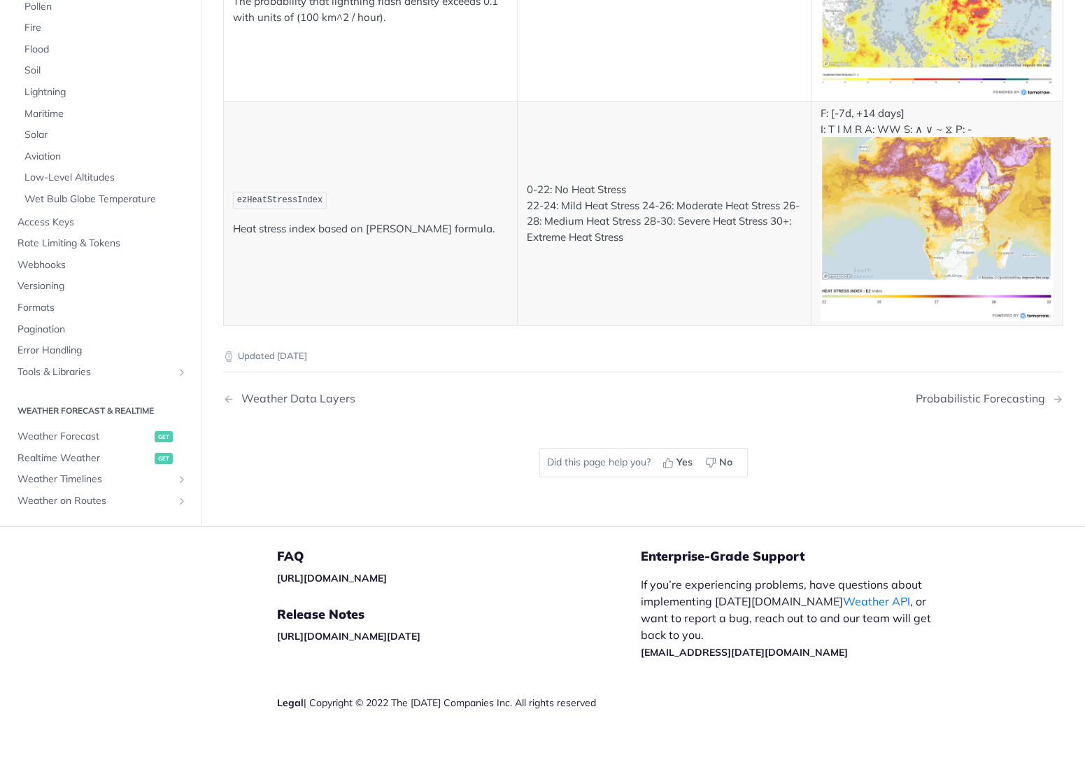
scroll to position [6805, 0]
drag, startPoint x: 453, startPoint y: 509, endPoint x: 481, endPoint y: 626, distance: 121.0
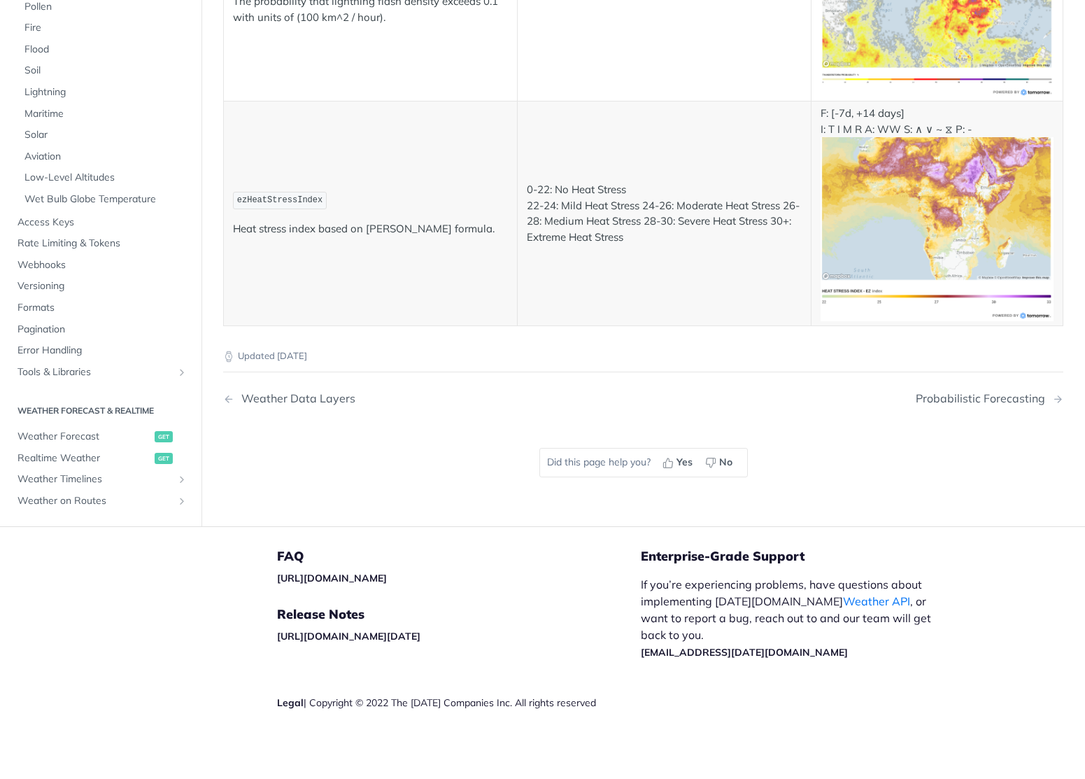
drag, startPoint x: 935, startPoint y: 597, endPoint x: 928, endPoint y: 556, distance: 41.2
drag, startPoint x: 928, startPoint y: 556, endPoint x: 939, endPoint y: 606, distance: 50.8
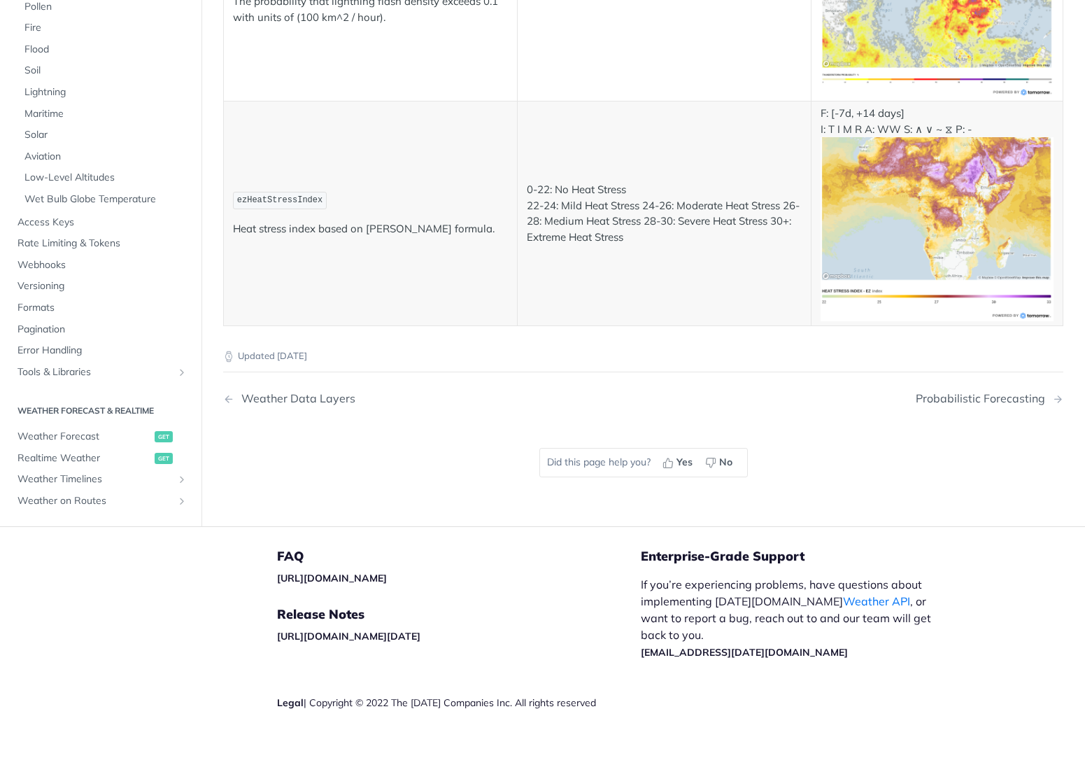
drag, startPoint x: 939, startPoint y: 606, endPoint x: 907, endPoint y: 365, distance: 242.8
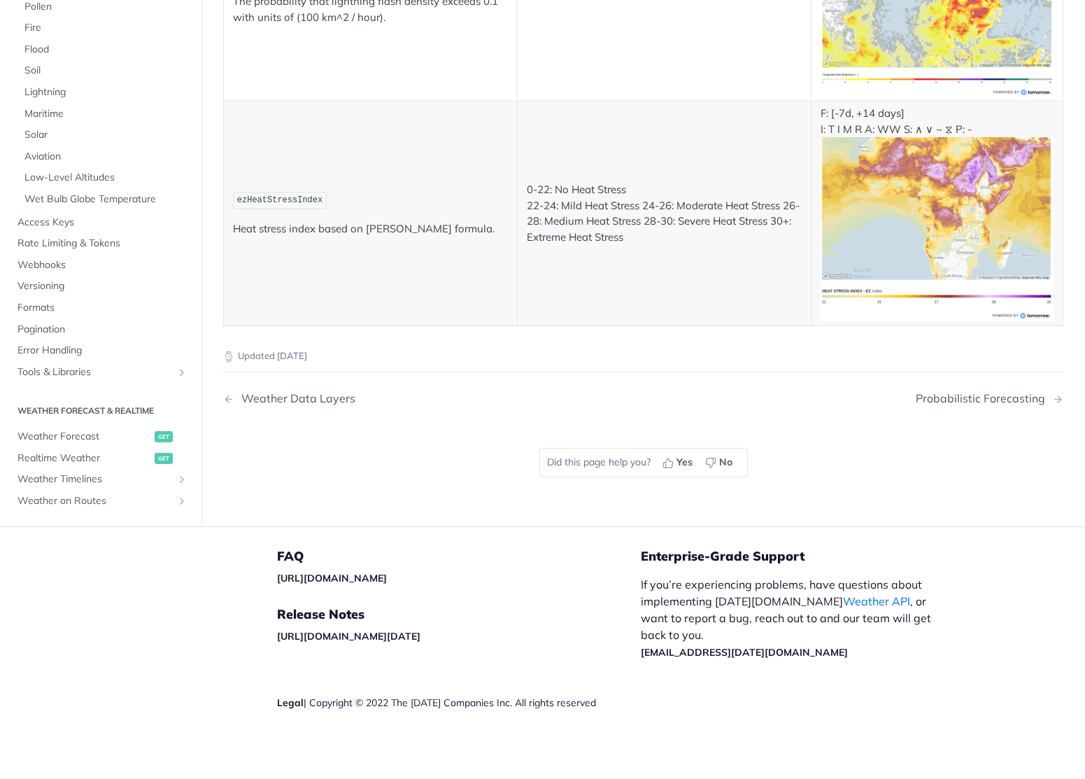
drag, startPoint x: 907, startPoint y: 365, endPoint x: 912, endPoint y: 592, distance: 226.7
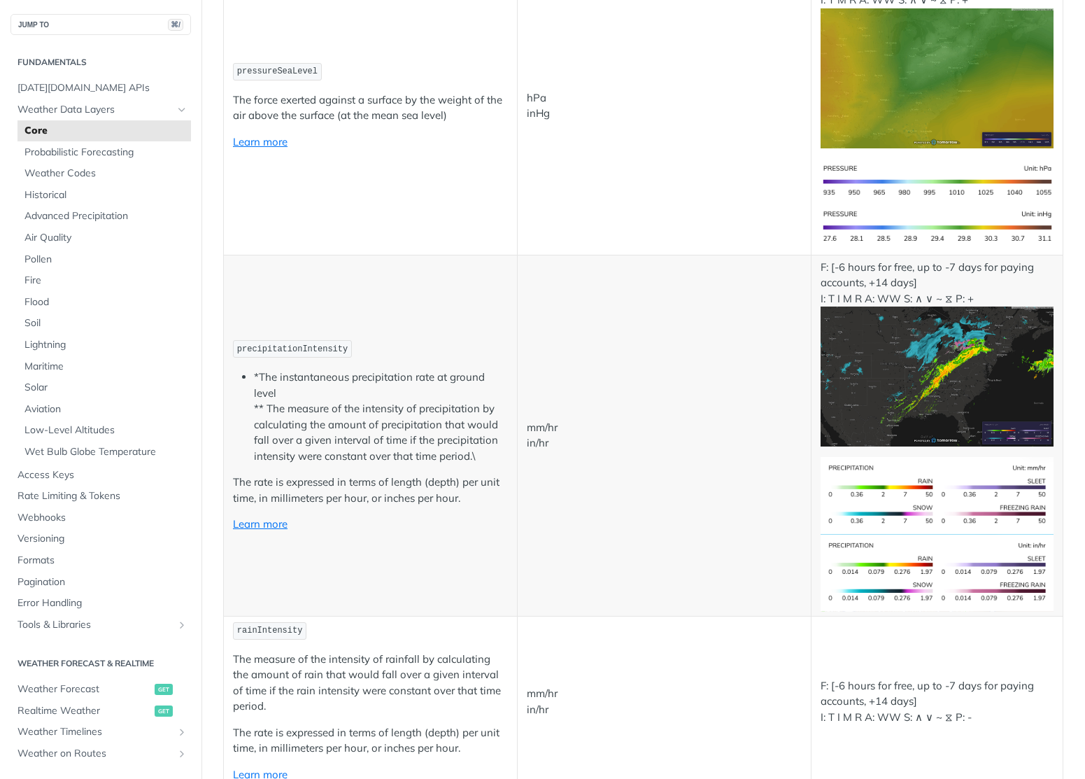
scroll to position [0, 0]
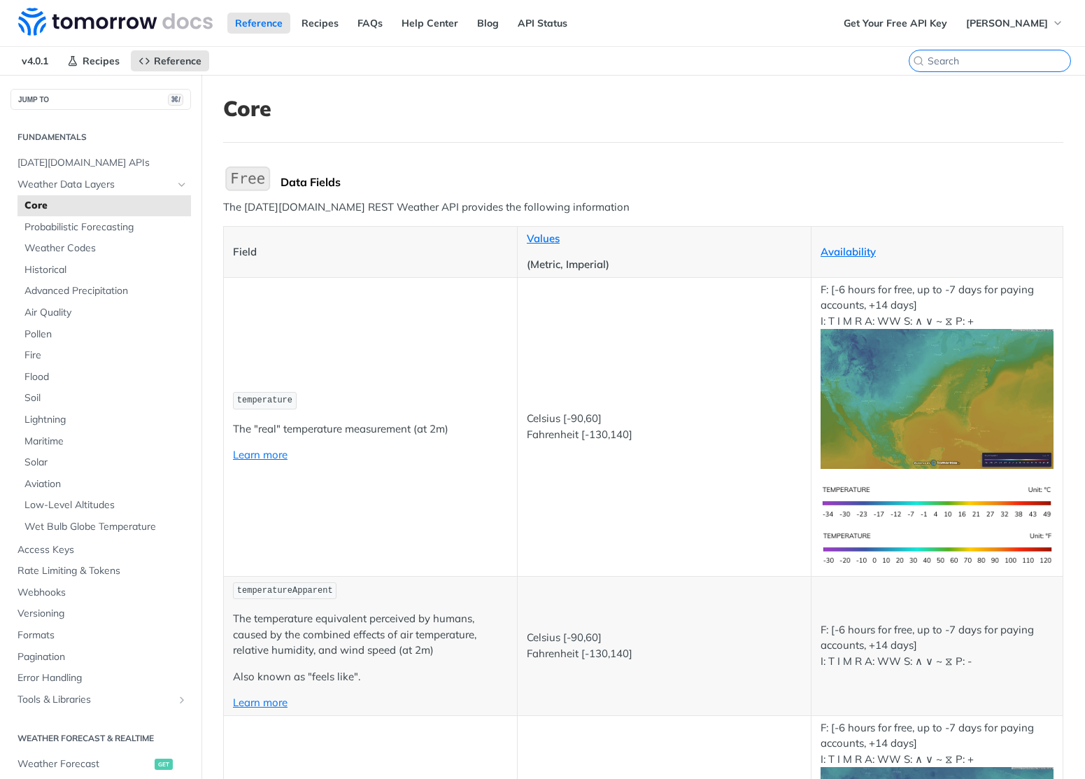
click at [971, 57] on input "search" at bounding box center [999, 61] width 143 height 13
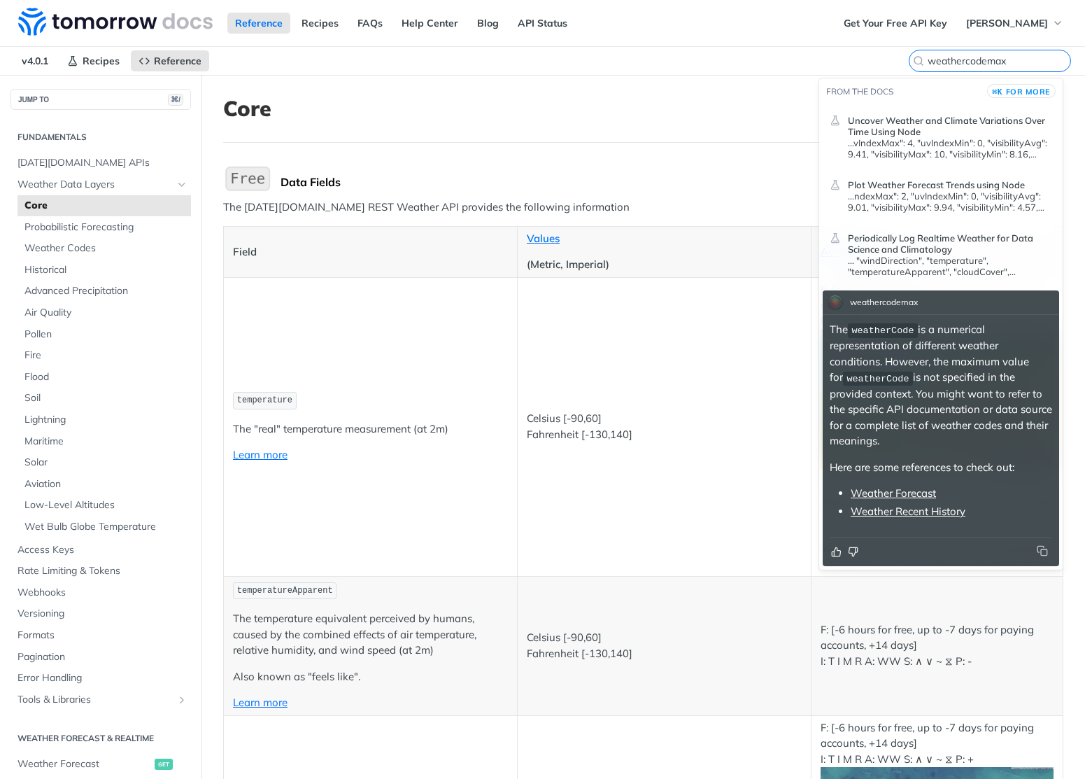
type input "weathercodemax"
click at [905, 139] on p "...vIndexMax": 4, "uvIndexMin": 0, "visibilityAvg": 9.41, "visibilityMax": 10, …" at bounding box center [950, 148] width 204 height 22
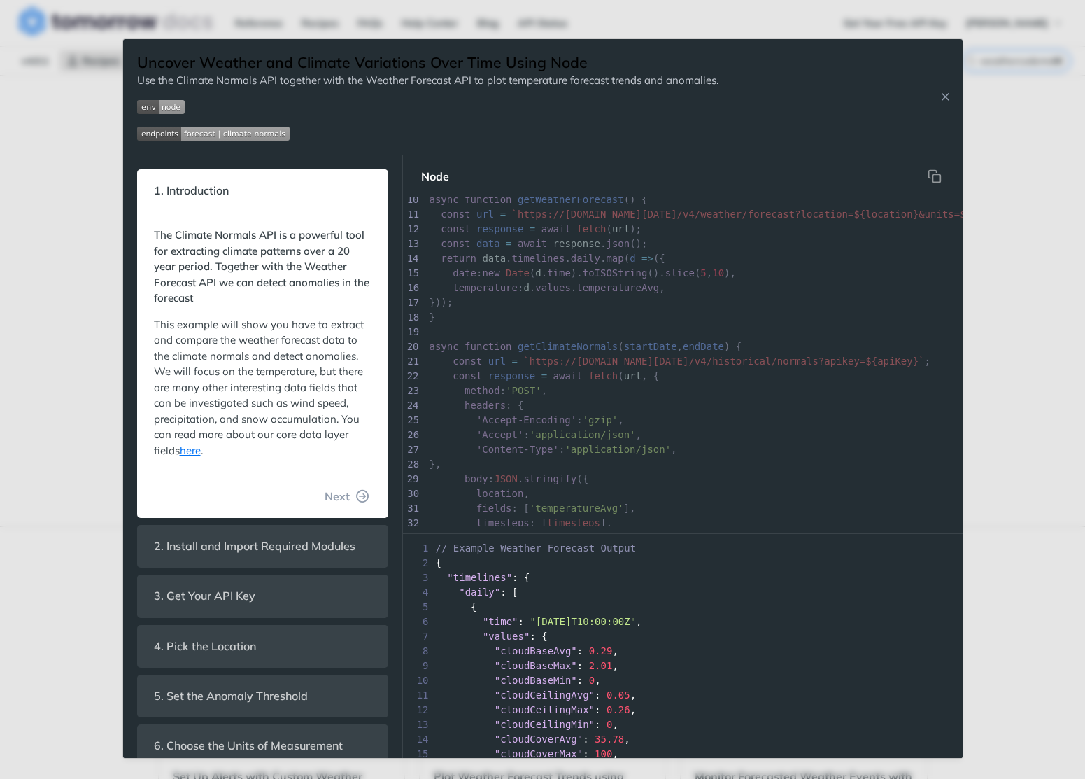
scroll to position [567, 0]
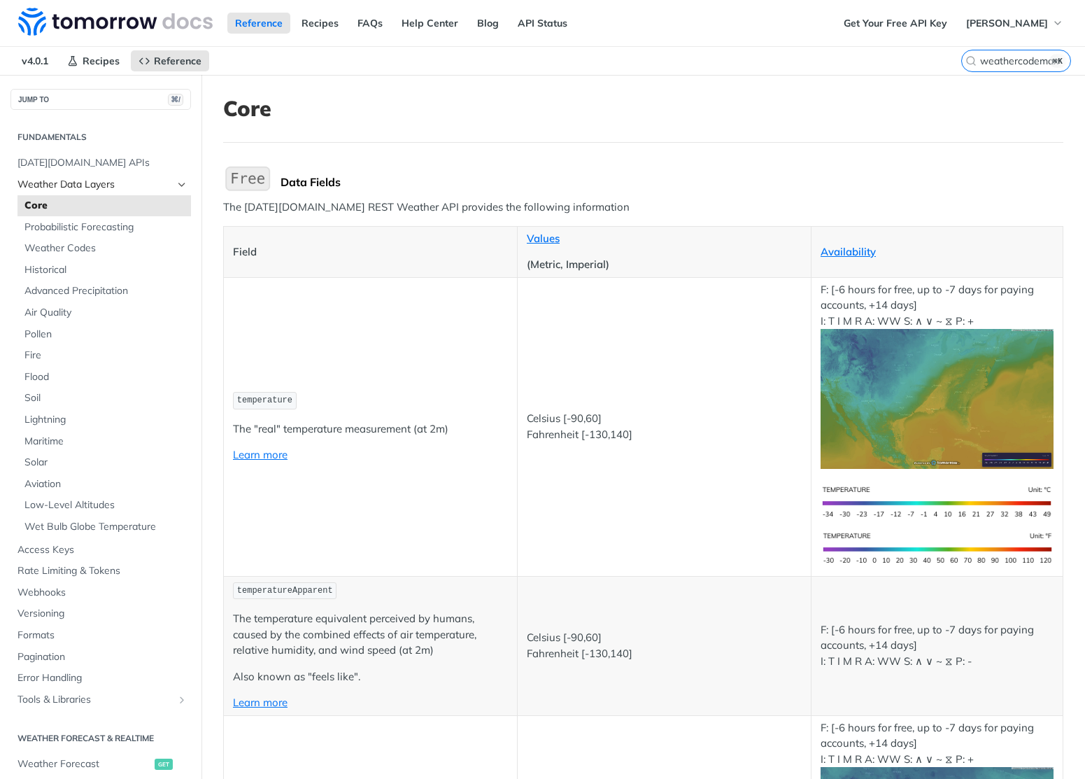
click at [176, 186] on icon "Hide subpages for Weather Data Layers" at bounding box center [181, 184] width 11 height 11
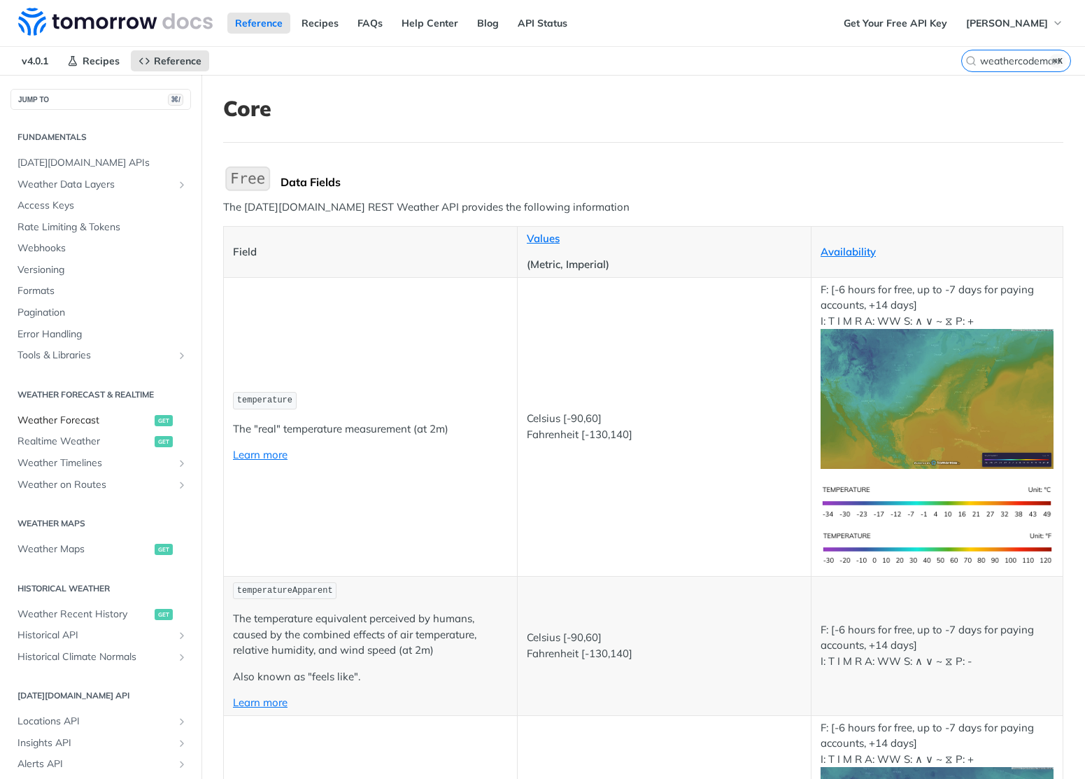
click at [93, 411] on link "Weather Forecast get" at bounding box center [100, 420] width 180 height 21
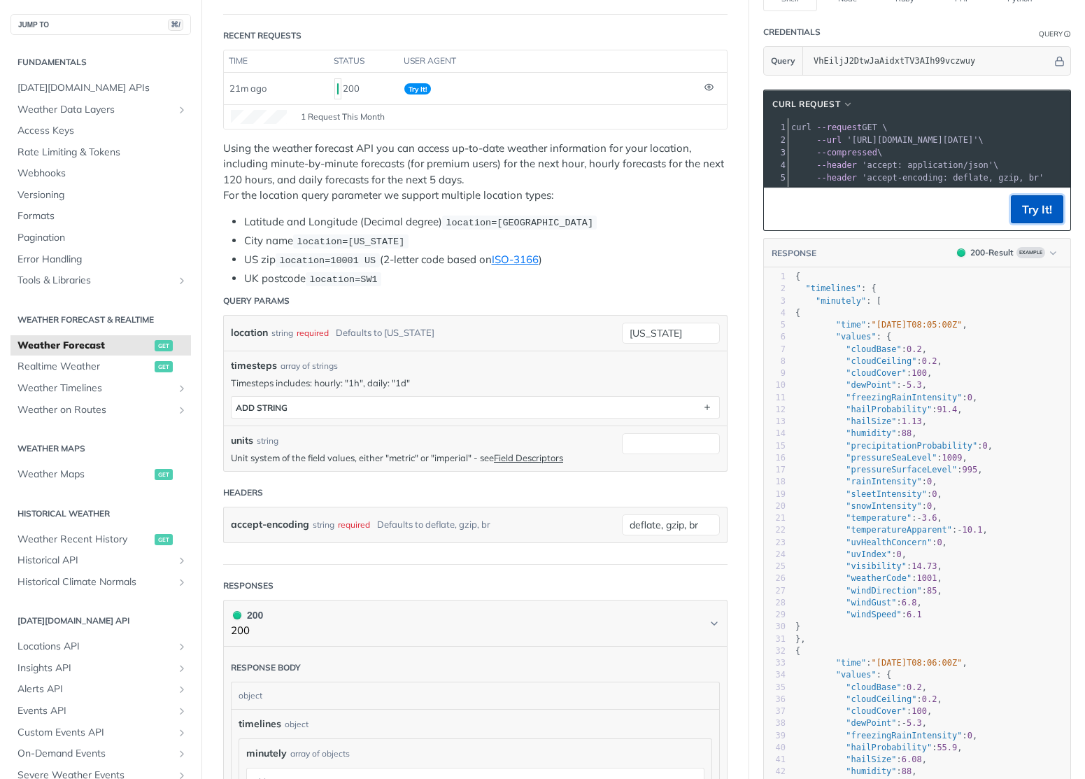
click at [1014, 223] on button "Try It!" at bounding box center [1037, 209] width 52 height 28
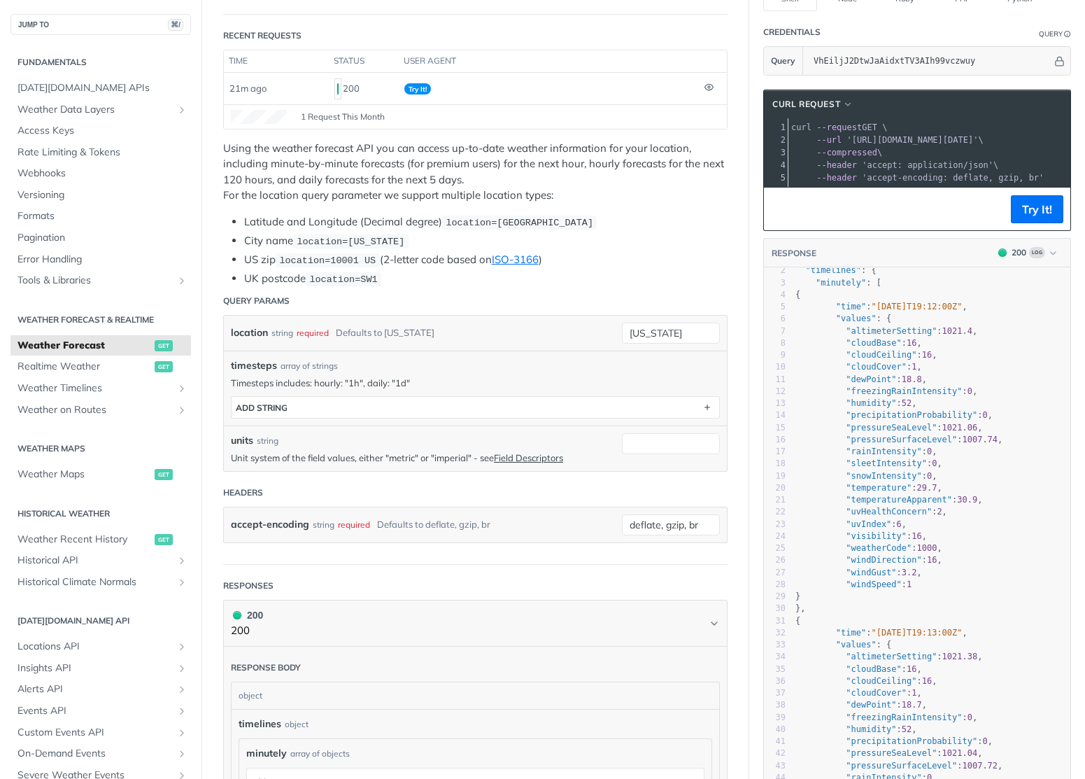
scroll to position [27, 0]
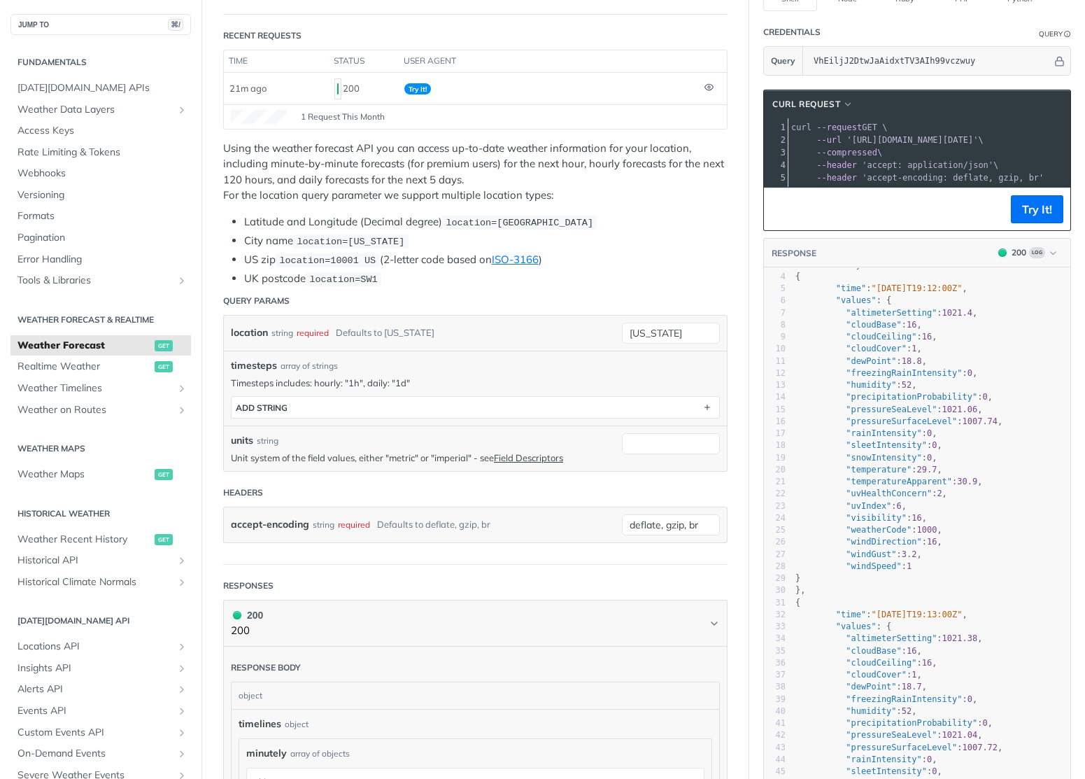
click at [937, 560] on pre ""windGust" : 3.2 ," at bounding box center [932, 554] width 278 height 12
type textarea "pressureSurfaceLevel": 1007.74, "rainIntensity": 0, "sleetIntensity": 0, "snowI…"
drag, startPoint x: 937, startPoint y: 566, endPoint x: 915, endPoint y: 426, distance: 141.7
click at [915, 426] on div "1 { 2 "timelines" : { 3 "minutely" : [ 4 { 5 "time" : "2025-08-10T19:12:00Z" , …" at bounding box center [932, 553] width 278 height 639
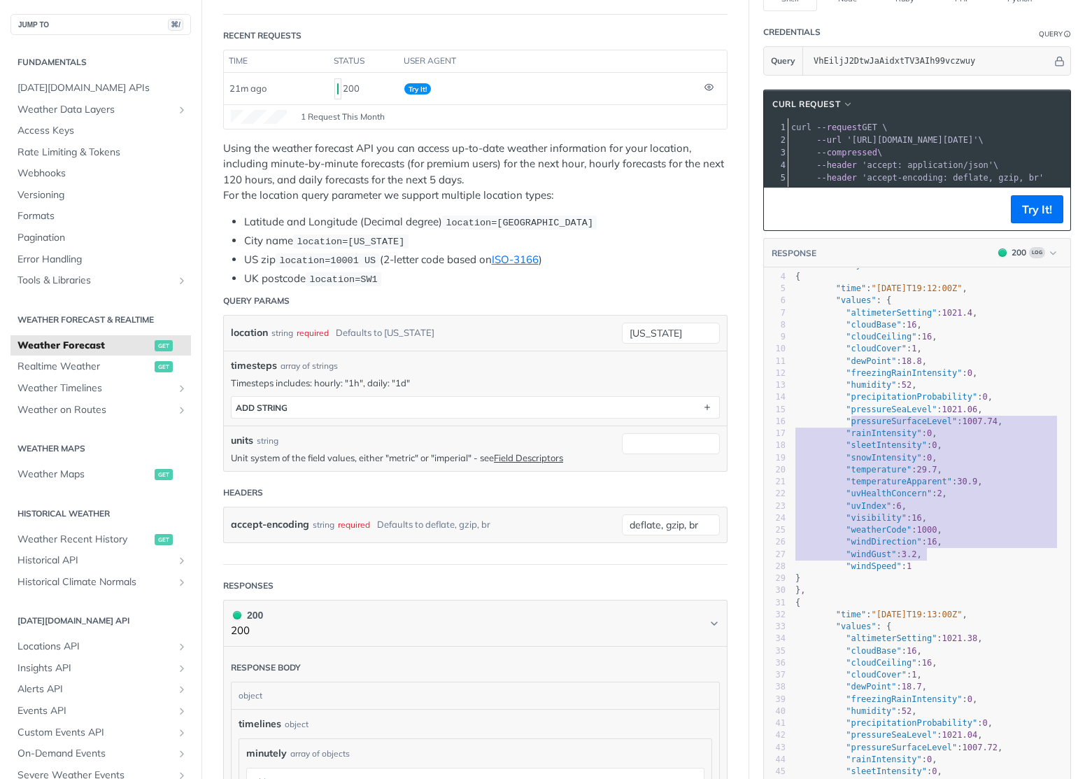
click at [915, 426] on span ""pressureSurfaceLevel"" at bounding box center [901, 421] width 111 height 10
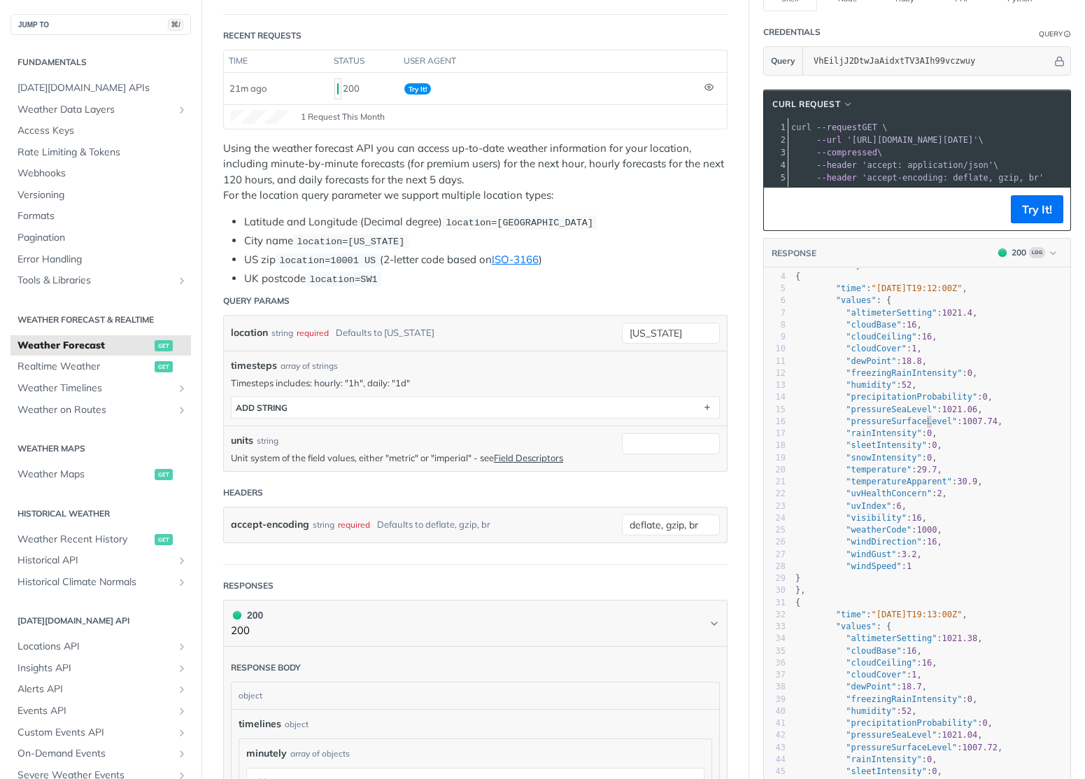
click at [915, 426] on span ""pressureSurfaceLevel"" at bounding box center [901, 421] width 111 height 10
drag, startPoint x: 847, startPoint y: 187, endPoint x: 935, endPoint y: 188, distance: 88.2
click at [935, 187] on div at bounding box center [929, 186] width 282 height 1
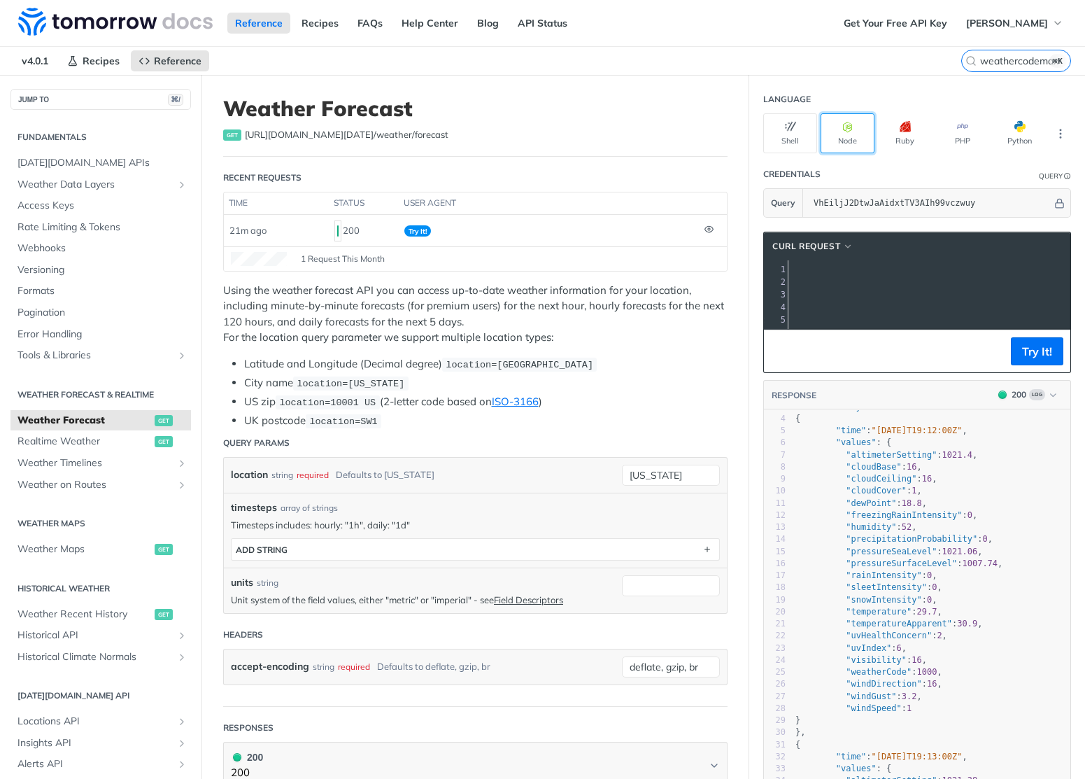
click at [842, 130] on icon "button" at bounding box center [847, 126] width 11 height 11
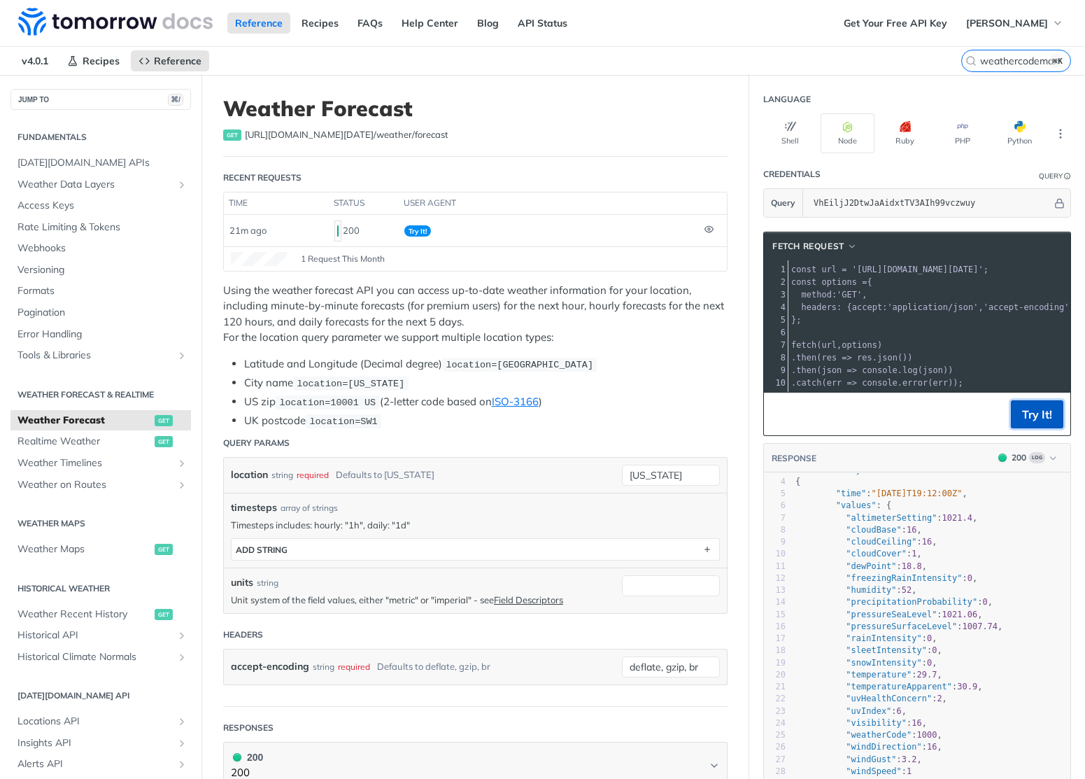
click at [1044, 428] on button "Try It!" at bounding box center [1037, 414] width 52 height 28
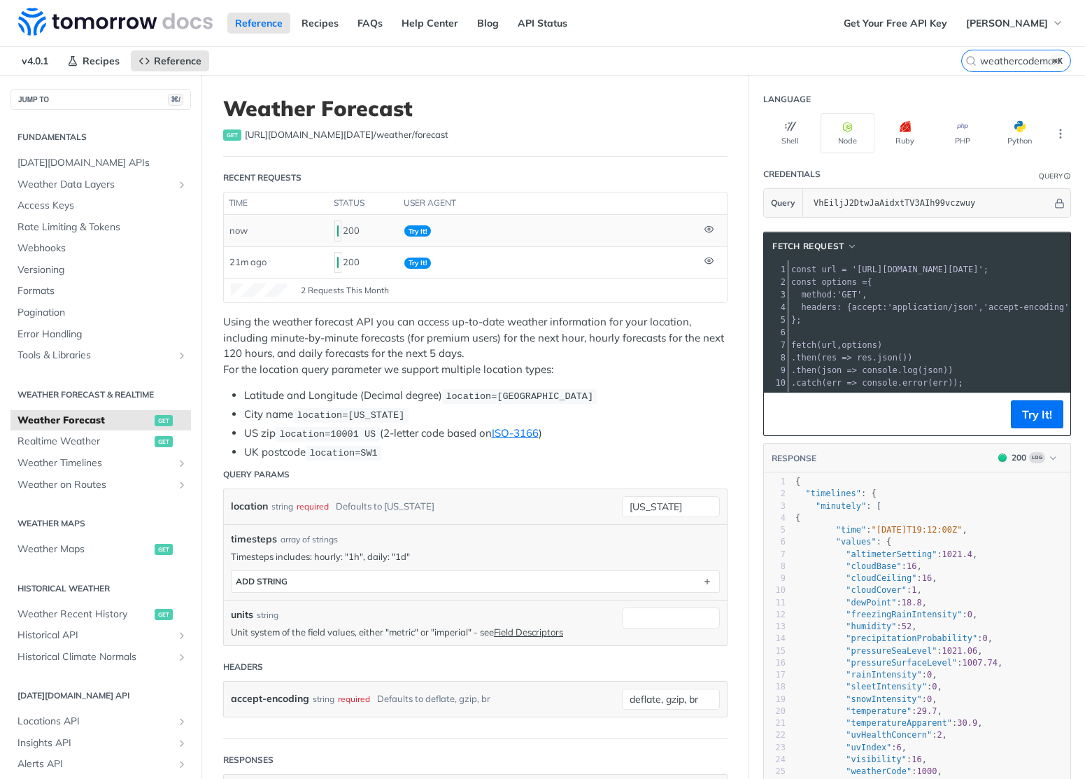
click at [708, 229] on icon at bounding box center [709, 229] width 2 height 2
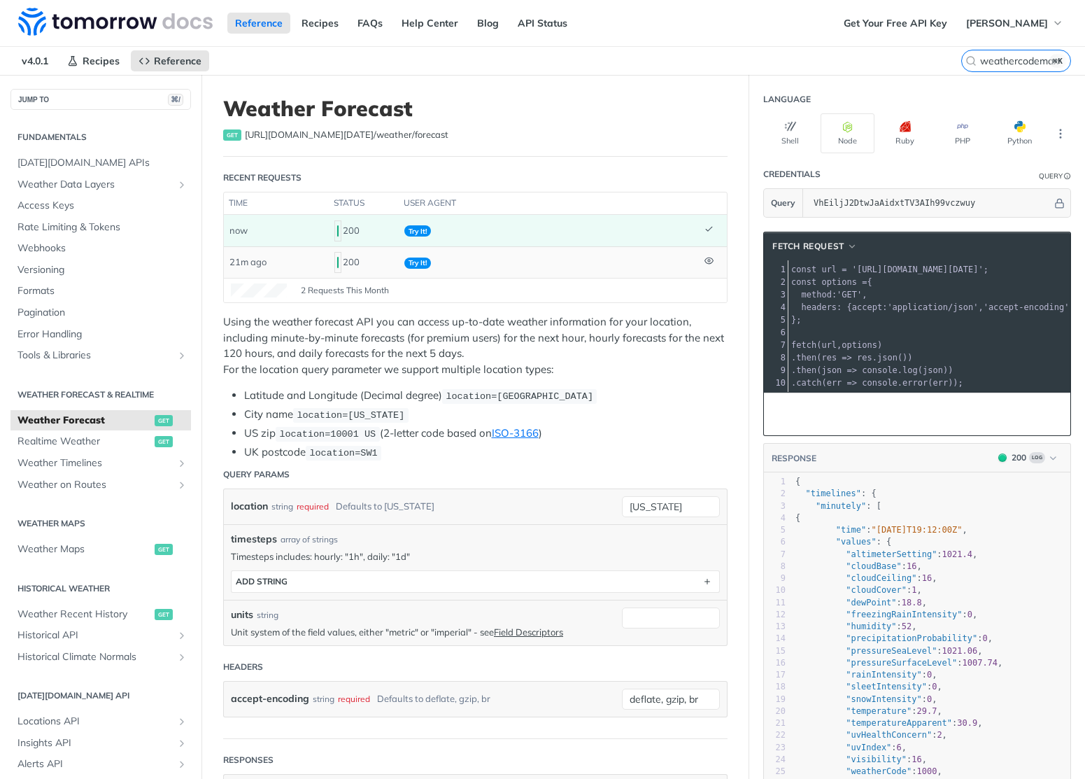
click at [704, 261] on icon at bounding box center [708, 260] width 9 height 9
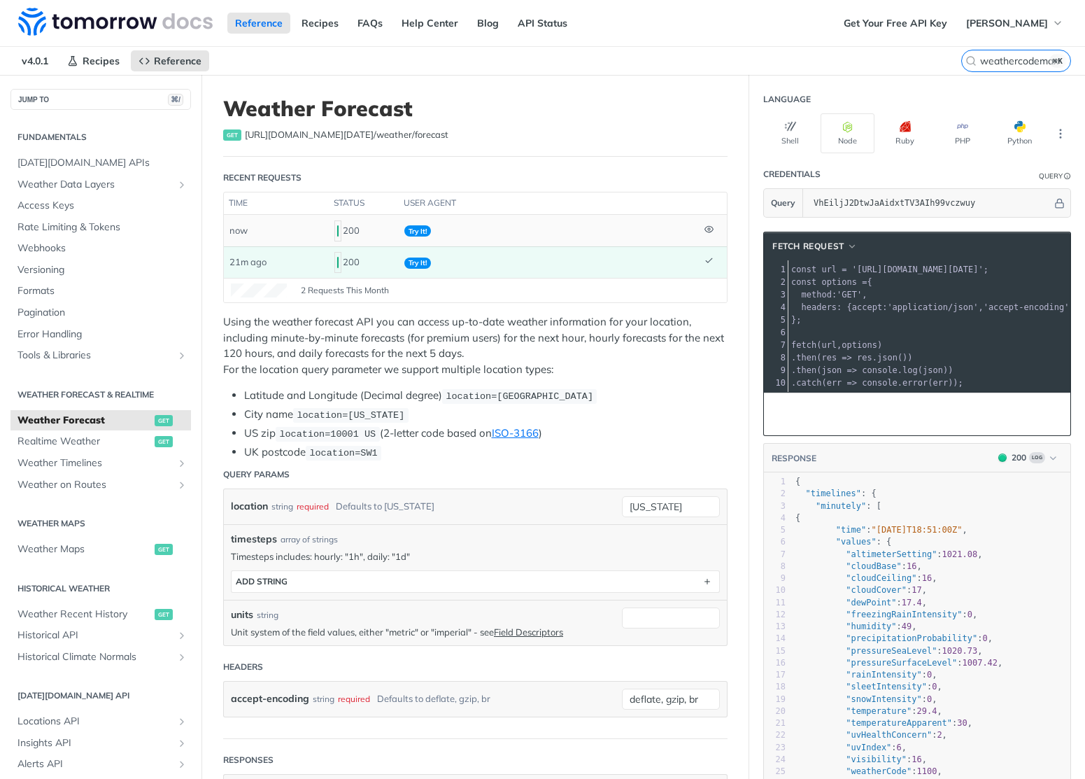
click at [708, 228] on icon at bounding box center [709, 229] width 2 height 2
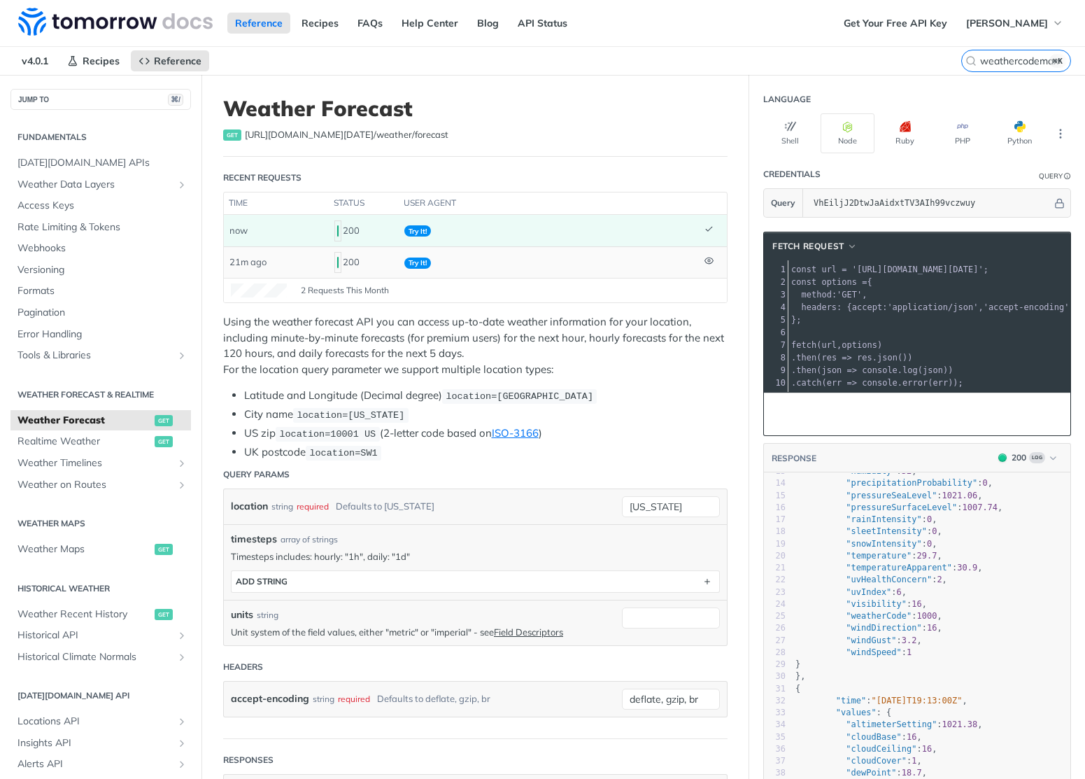
scroll to position [259, 0]
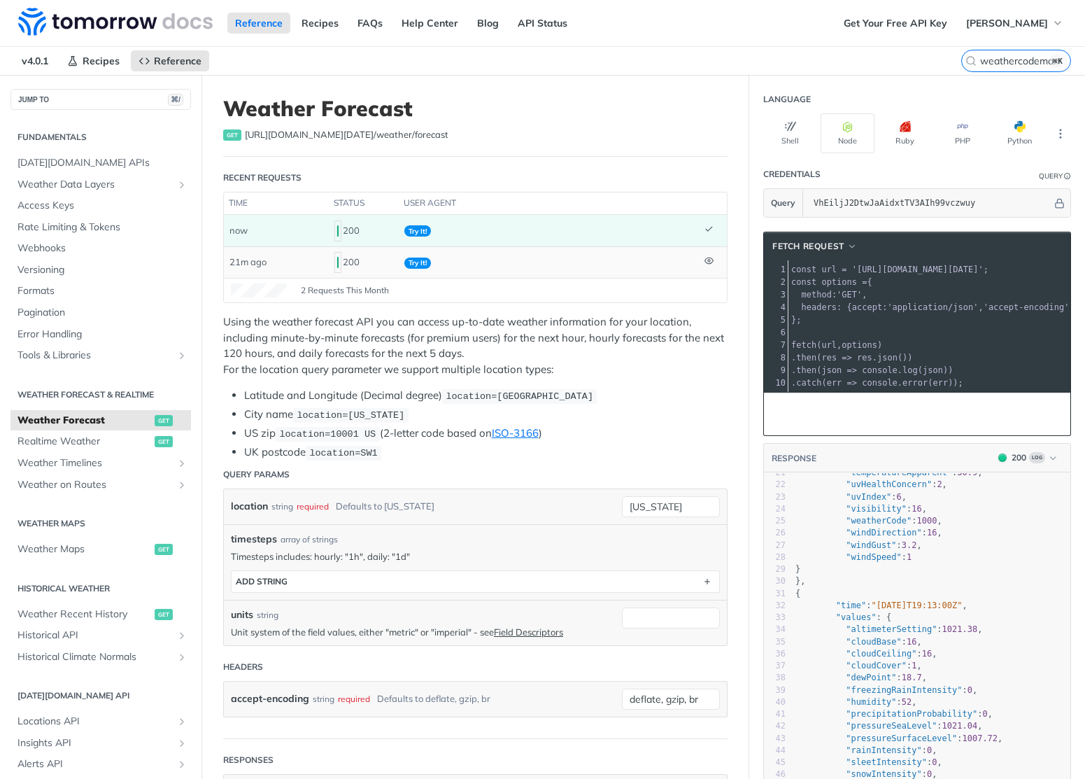
click at [873, 323] on pre "};" at bounding box center [1093, 319] width 611 height 13
click at [885, 280] on pre "const options = {" at bounding box center [1093, 282] width 611 height 13
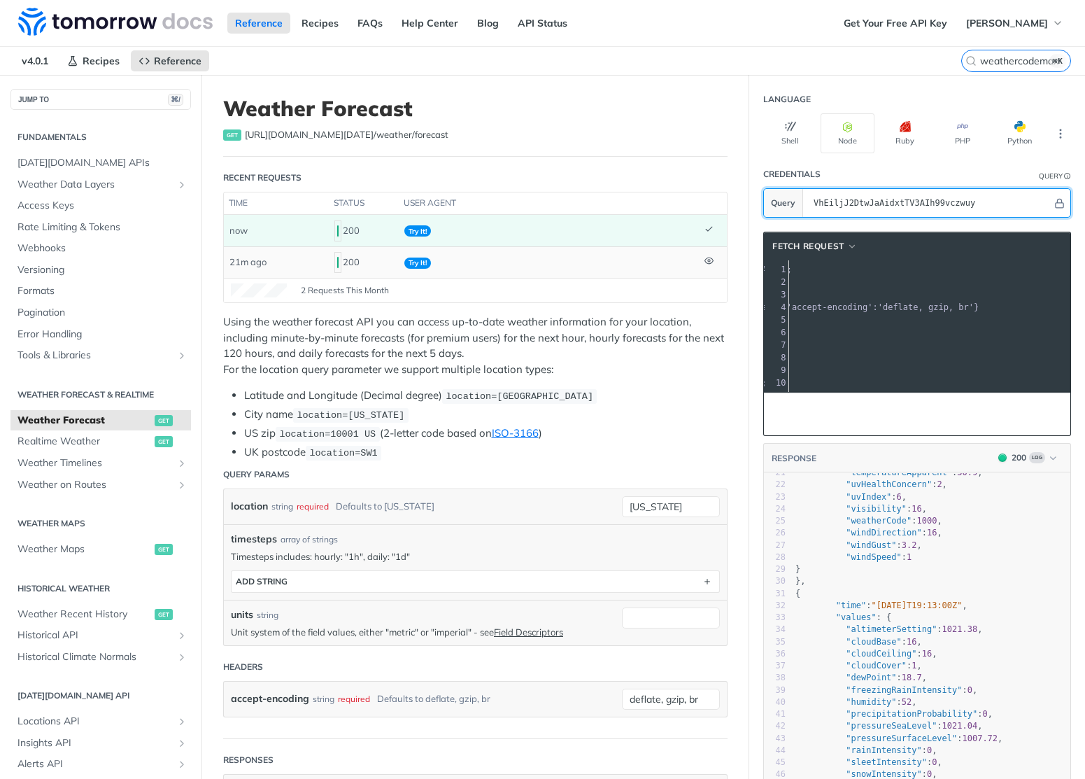
click at [837, 201] on input "VhEiljJ2DtwJaAidxtTV3AIh99vczwuy" at bounding box center [930, 203] width 246 height 28
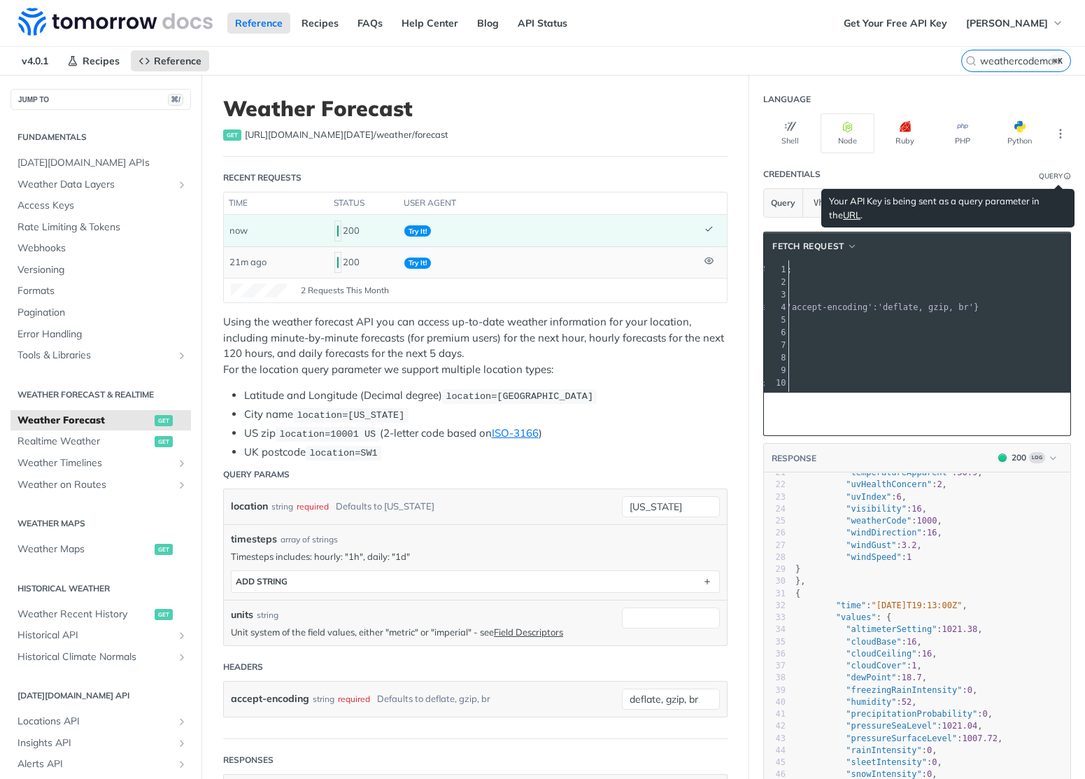
click at [1041, 177] on div "Query" at bounding box center [1051, 176] width 24 height 10
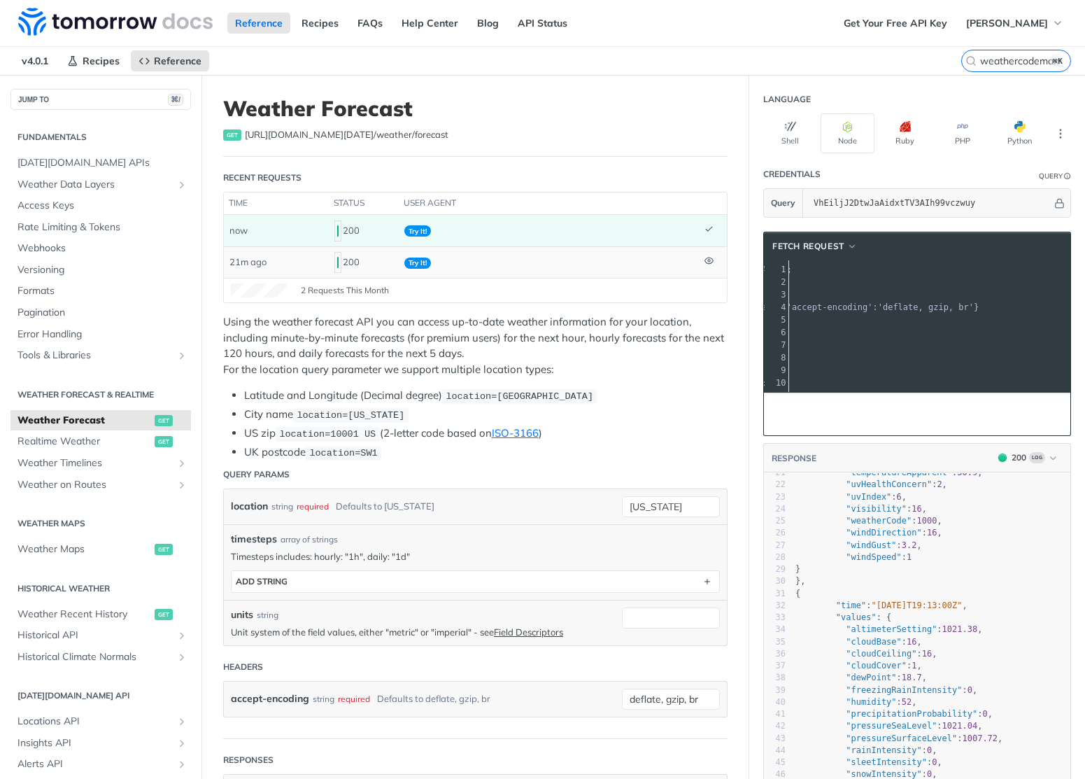
click at [787, 272] on span "'https://api.tomorrow.io/v4/weather/forecast?location=new%2520york&apikey=VhEil…" at bounding box center [722, 269] width 132 height 10
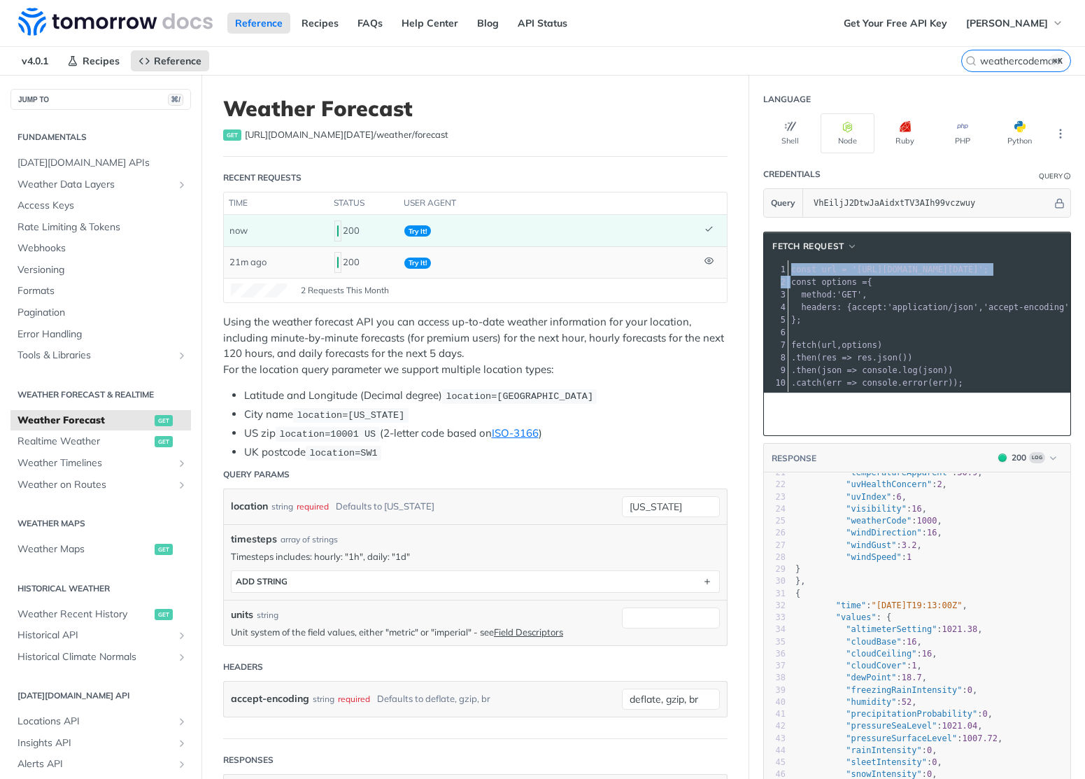
click at [930, 272] on span "'https://api.tomorrow.io/v4/weather/forecast?location=new%2520york&apikey=VhEil…" at bounding box center [918, 269] width 132 height 10
click at [887, 309] on span "'application/json'" at bounding box center [932, 307] width 91 height 10
click at [784, 140] on button "Shell" at bounding box center [790, 133] width 54 height 40
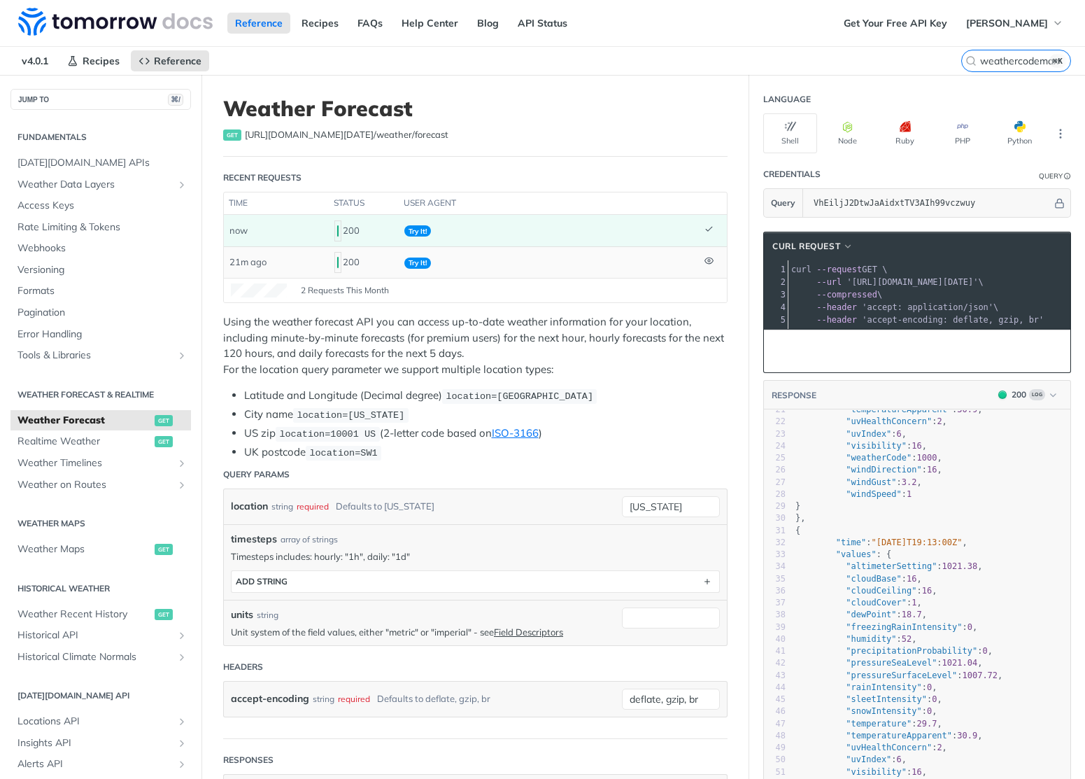
click at [791, 270] on span "curl" at bounding box center [801, 269] width 20 height 10
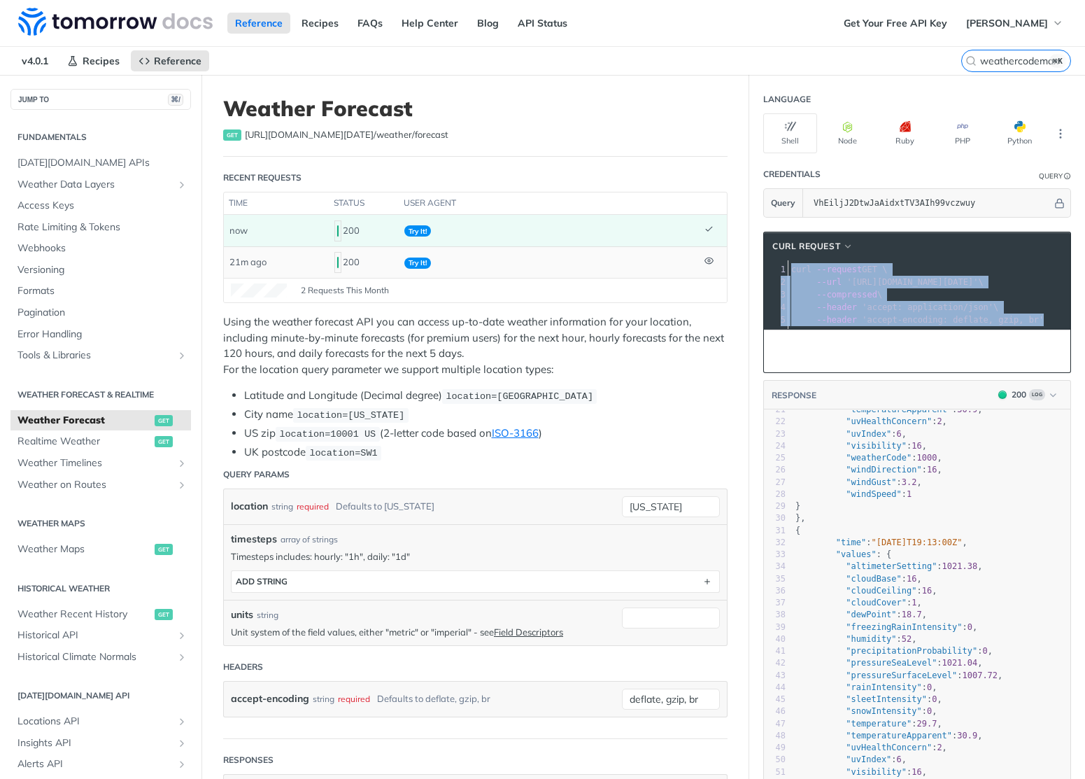
drag, startPoint x: 790, startPoint y: 270, endPoint x: 811, endPoint y: 333, distance: 66.4
click at [811, 329] on div "xxxxxxxxxx 10 5 1 curl --request GET \ 2 --url 'https://api.tomorrow.io/v4/weat…" at bounding box center [917, 294] width 306 height 69
copy div "curl --request GET \ 2 --url 'https://api.tomorrow.io/v4/weather/forecast?locat…"
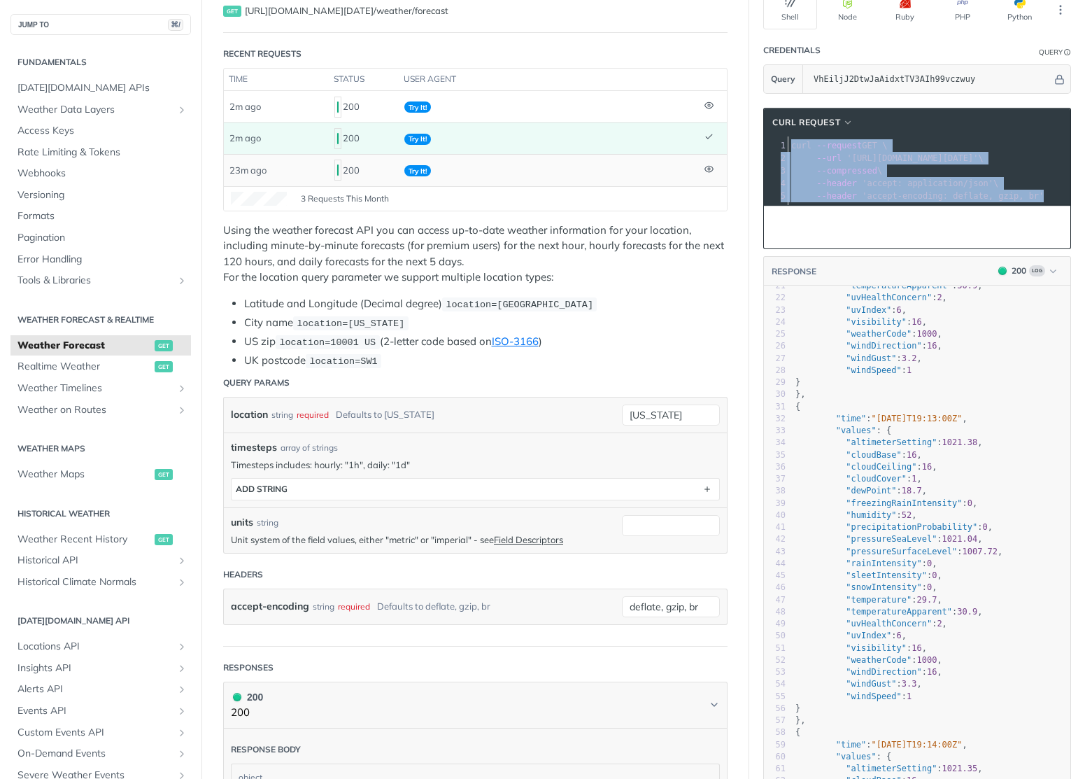
scroll to position [210, 0]
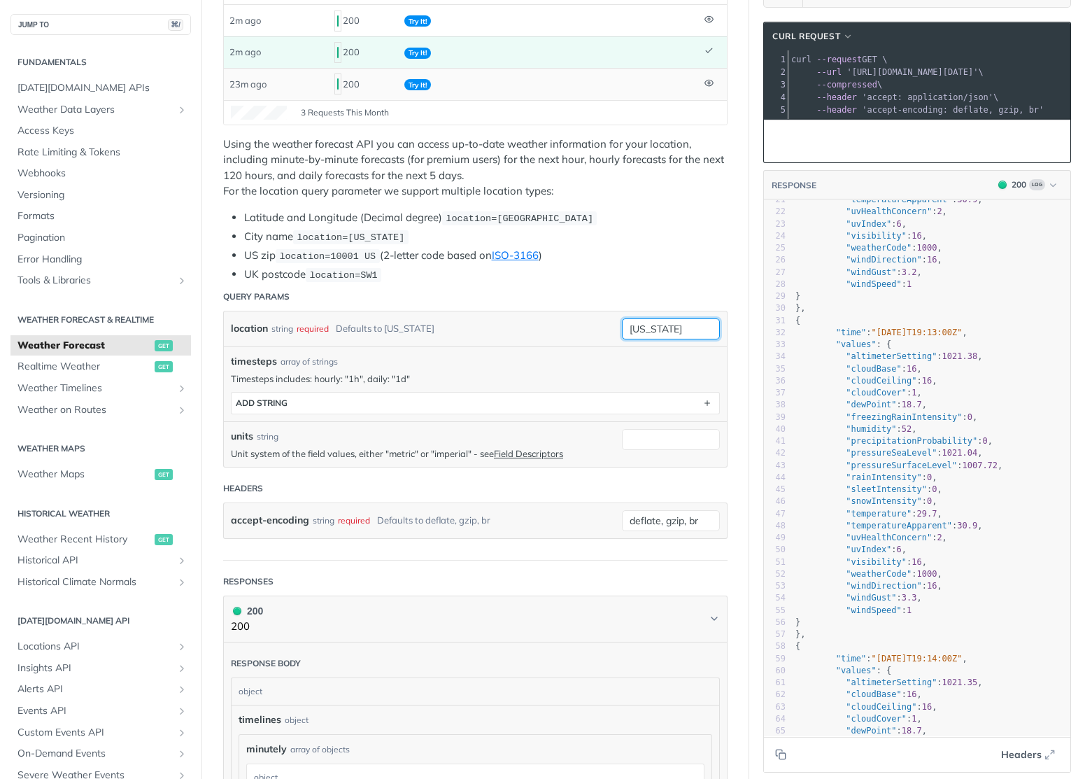
click at [647, 325] on input "new york" at bounding box center [671, 328] width 98 height 21
click at [633, 260] on li "US zip location=10001 US (2-letter code based on ISO-3166 )" at bounding box center [485, 256] width 483 height 16
click at [672, 327] on input "new york" at bounding box center [671, 328] width 98 height 21
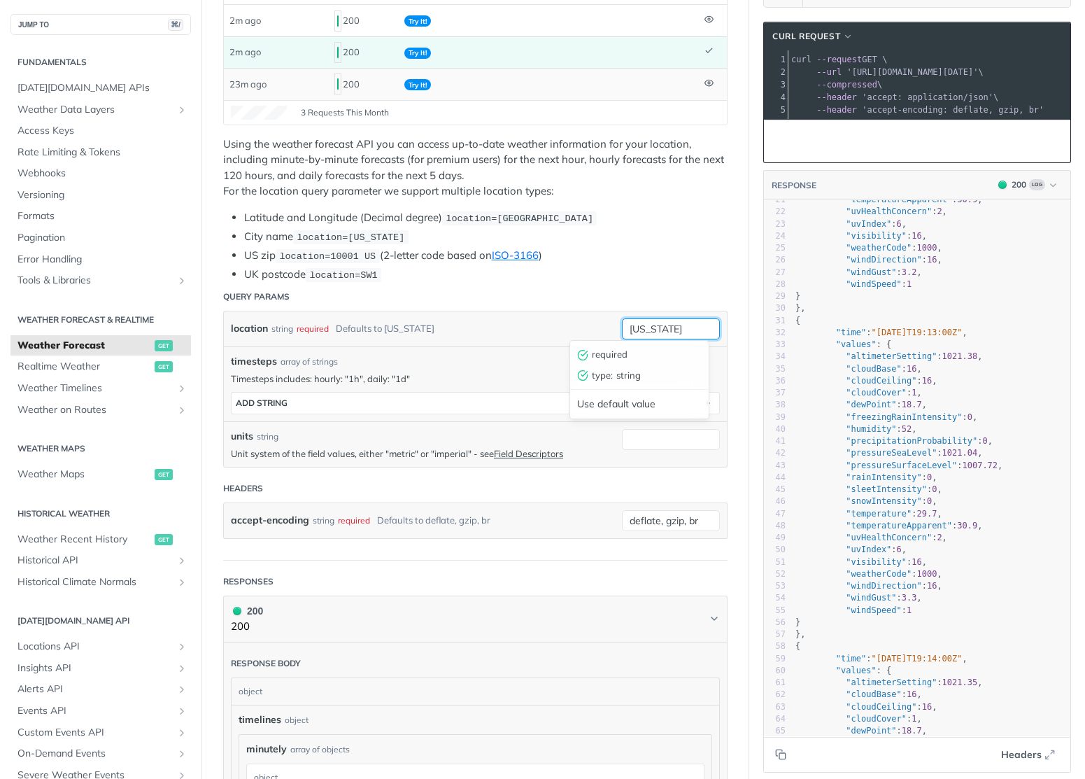
click at [673, 327] on input "new york" at bounding box center [671, 328] width 98 height 21
paste input "38.44,-122.71'"
type input "38.44,-122.71"
click at [1028, 152] on button "Try It!" at bounding box center [1037, 141] width 52 height 28
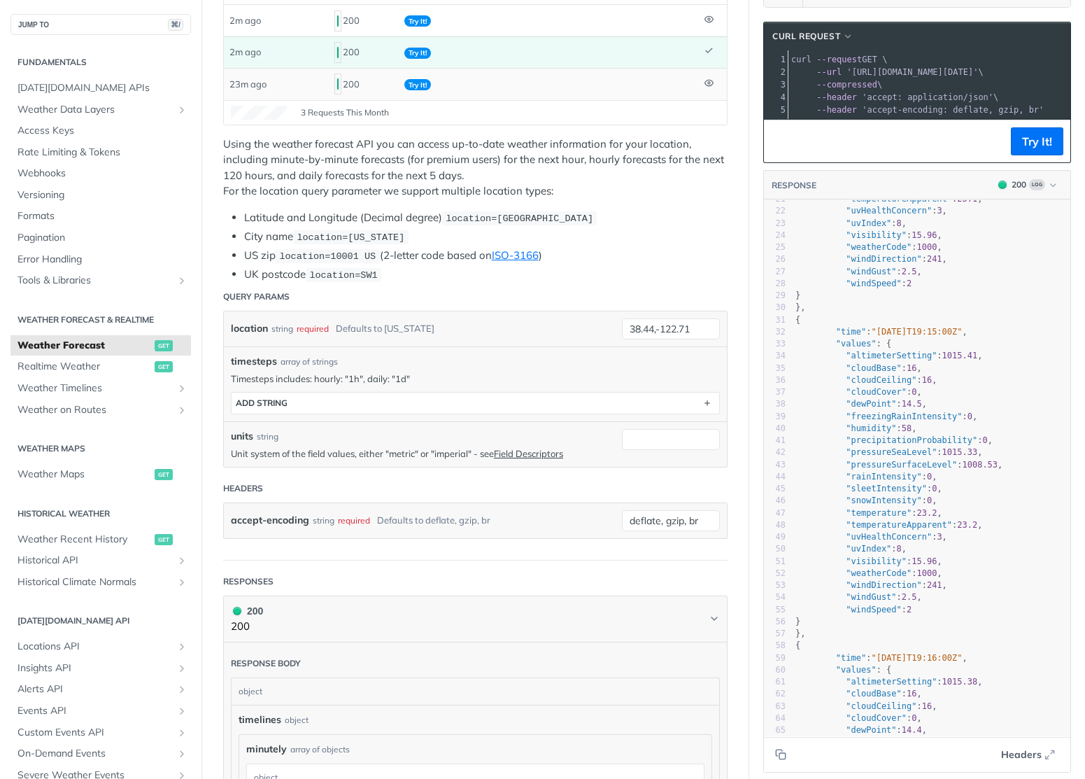
scroll to position [242, 0]
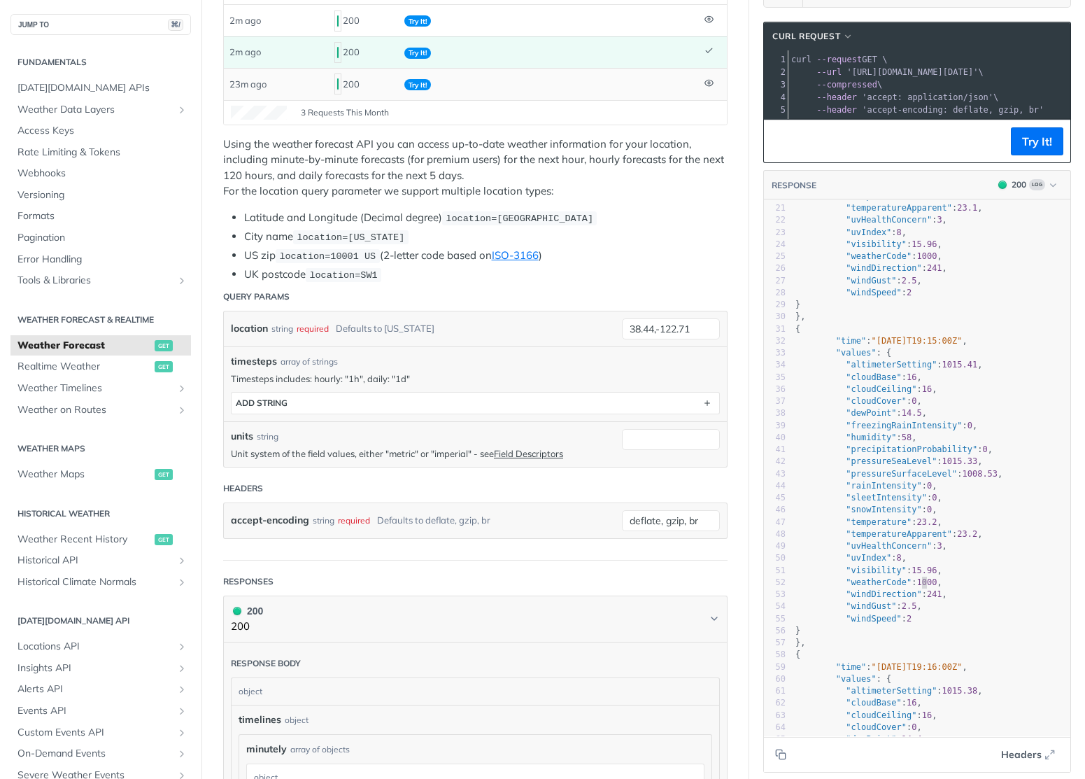
type textarea "1000, "windDirection": 241, "windGust": 2.5, "windSpeed": 2"
drag, startPoint x: 910, startPoint y: 587, endPoint x: 916, endPoint y: 627, distance: 40.4
click at [916, 627] on div "1 { 2 "timelines" : { 3 "minutely" : [ 4 { 5 "time" : "2025-08-10T19:14:00Z" , …" at bounding box center [932, 407] width 278 height 893
click at [916, 625] on pre ""windSpeed" : 2" at bounding box center [932, 619] width 278 height 12
type textarea ""visibility": 15.96, "weatherCode": 1000, "windDirection": 241, "windGust": 2.5…"
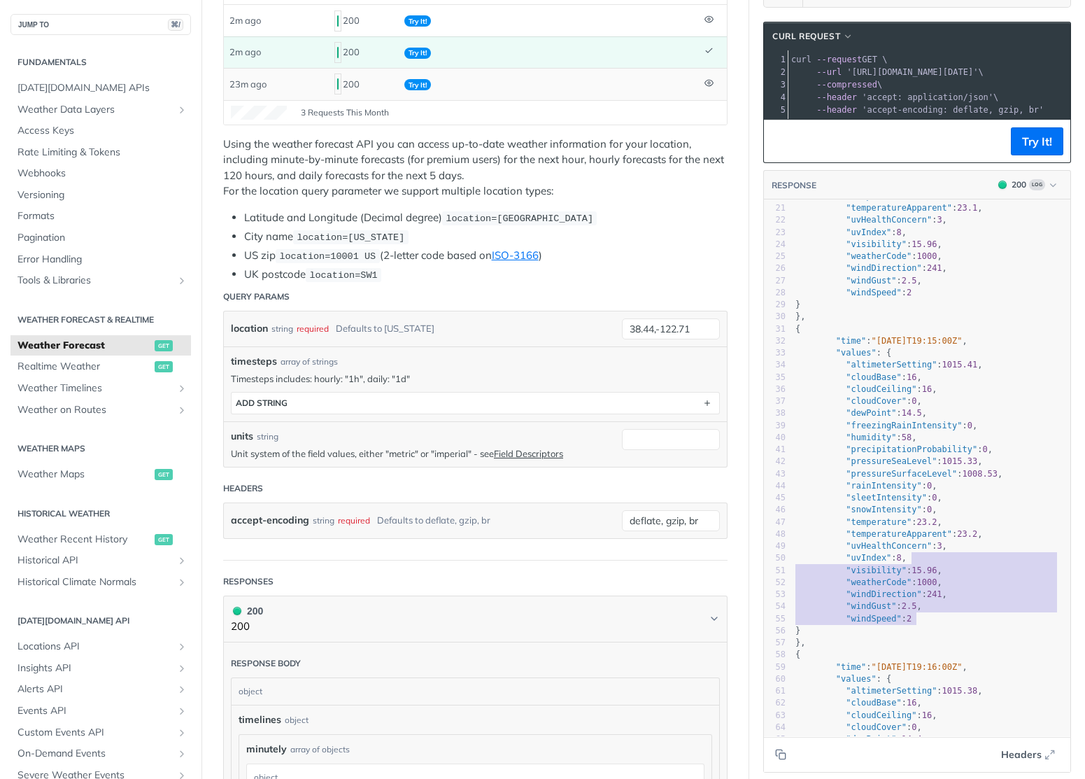
drag, startPoint x: 917, startPoint y: 623, endPoint x: 940, endPoint y: 567, distance: 60.5
click at [940, 568] on div "1 { 2 "timelines" : { 3 "minutely" : [ 4 { 5 "time" : "2025-08-10T19:14:00Z" , …" at bounding box center [932, 407] width 278 height 893
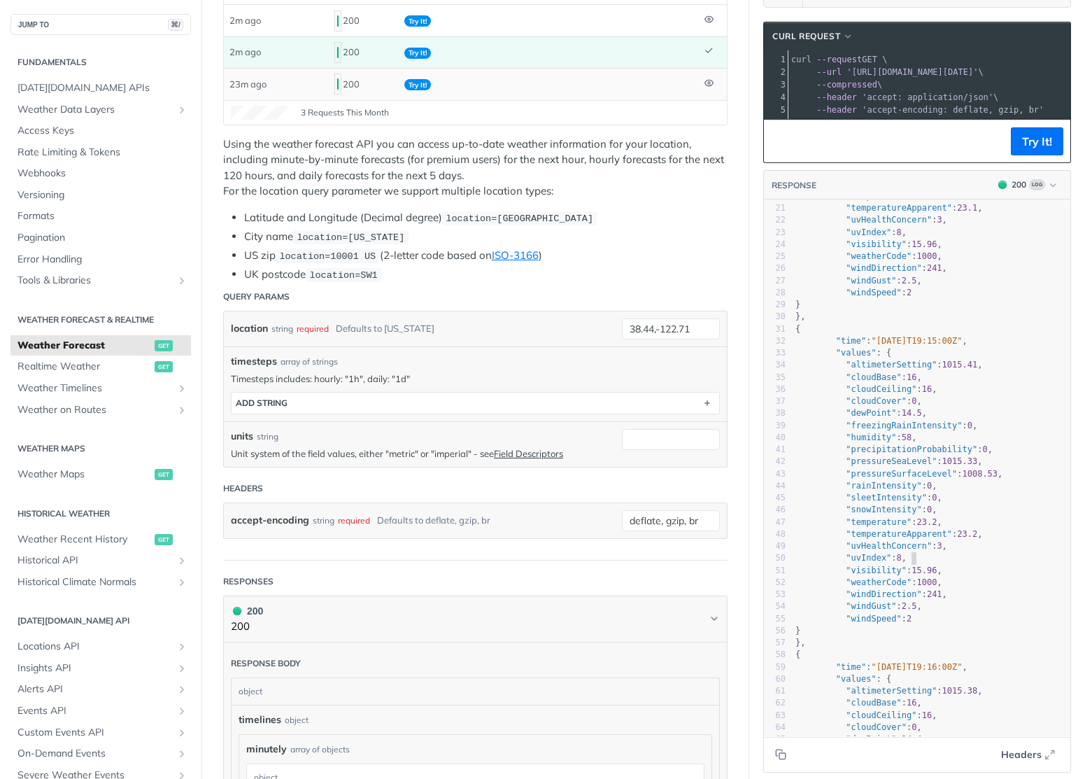
click at [940, 564] on pre ""uvIndex" : 8 ," at bounding box center [932, 558] width 278 height 12
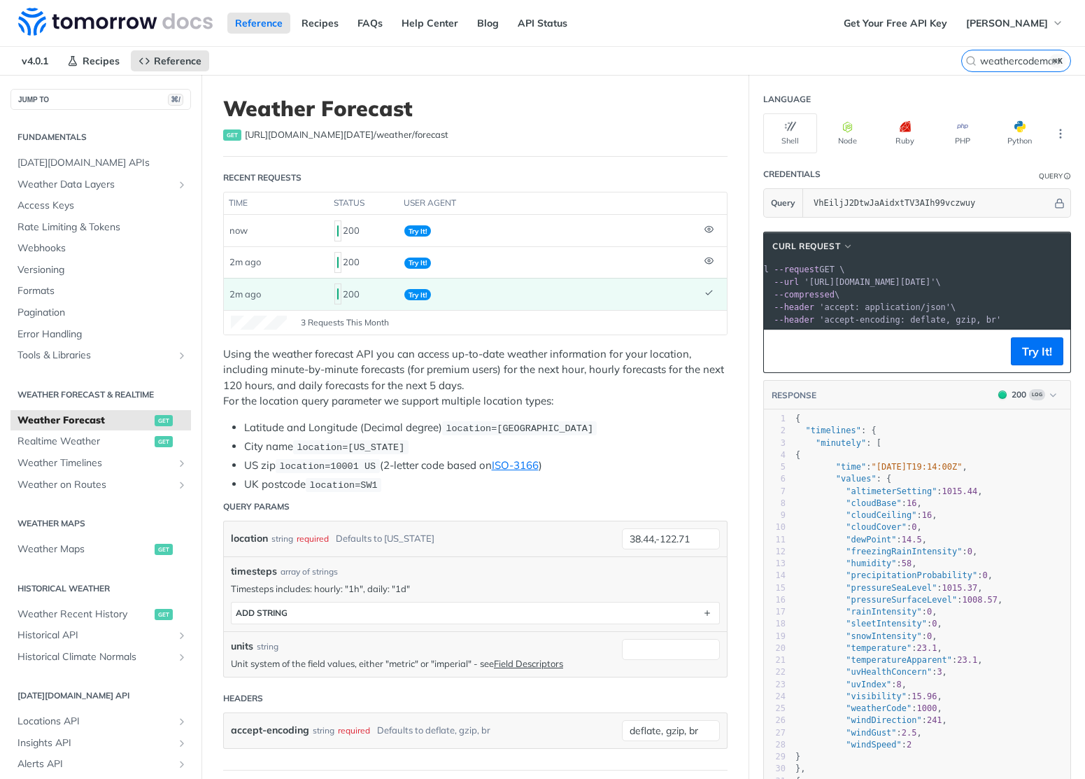
scroll to position [0, 0]
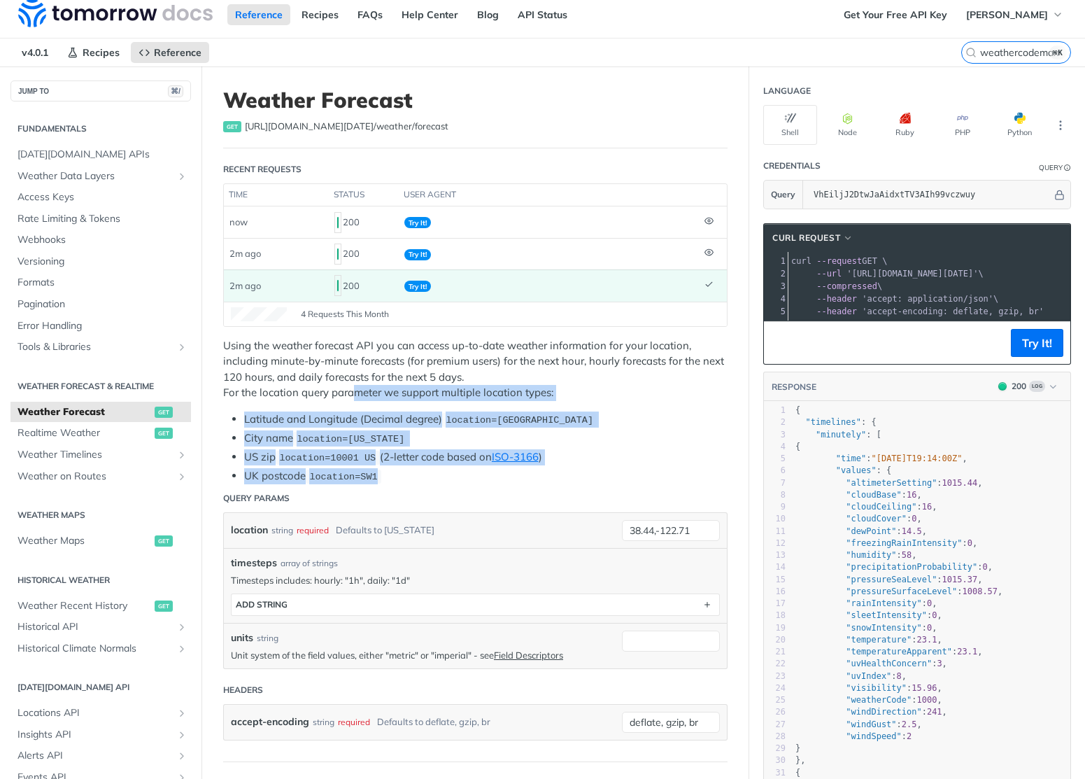
drag, startPoint x: 369, startPoint y: 411, endPoint x: 420, endPoint y: 474, distance: 81.1
click at [420, 472] on div "Using the weather forecast API you can access up-to-date weather information fo…" at bounding box center [475, 411] width 504 height 146
click at [421, 475] on li "UK postcode location=SW1" at bounding box center [485, 476] width 483 height 16
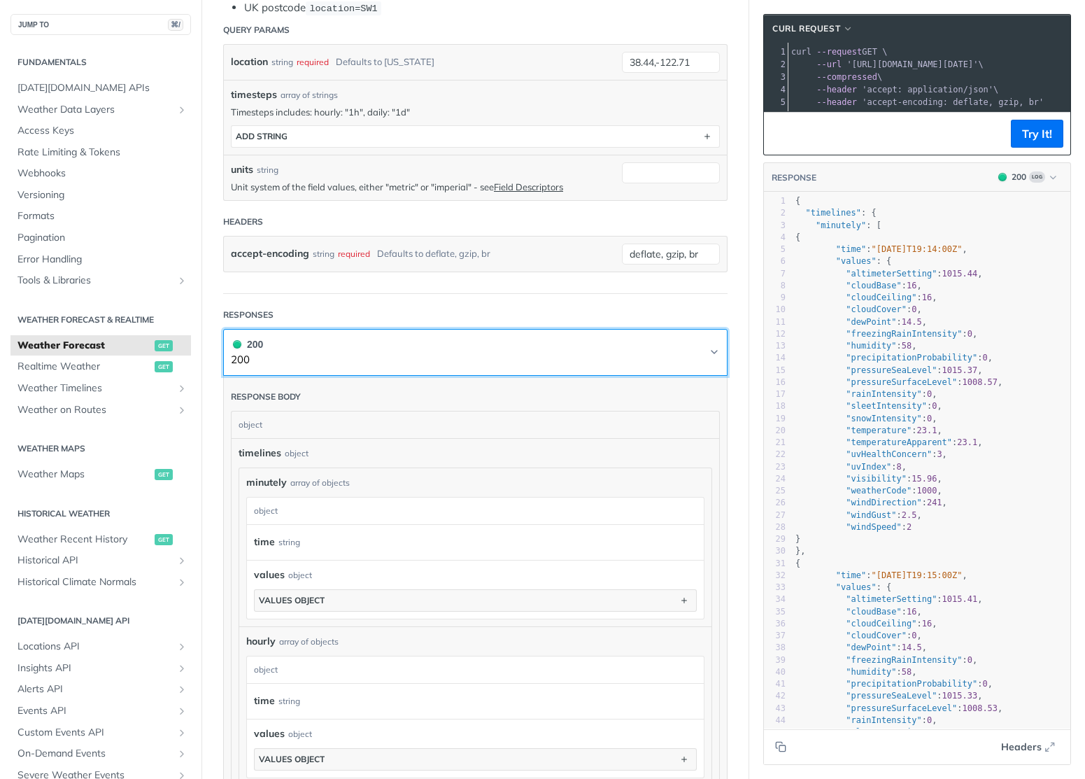
click at [709, 350] on icon "Chevron" at bounding box center [714, 351] width 11 height 11
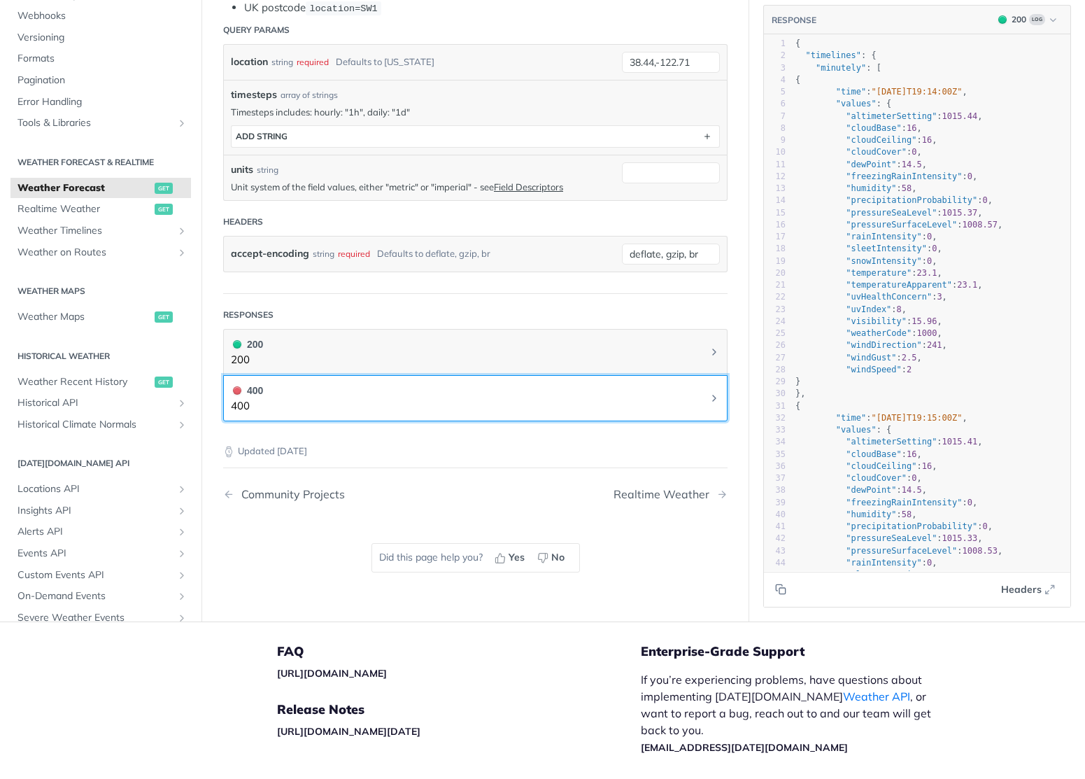
click at [694, 398] on button "400 400" at bounding box center [475, 398] width 489 height 31
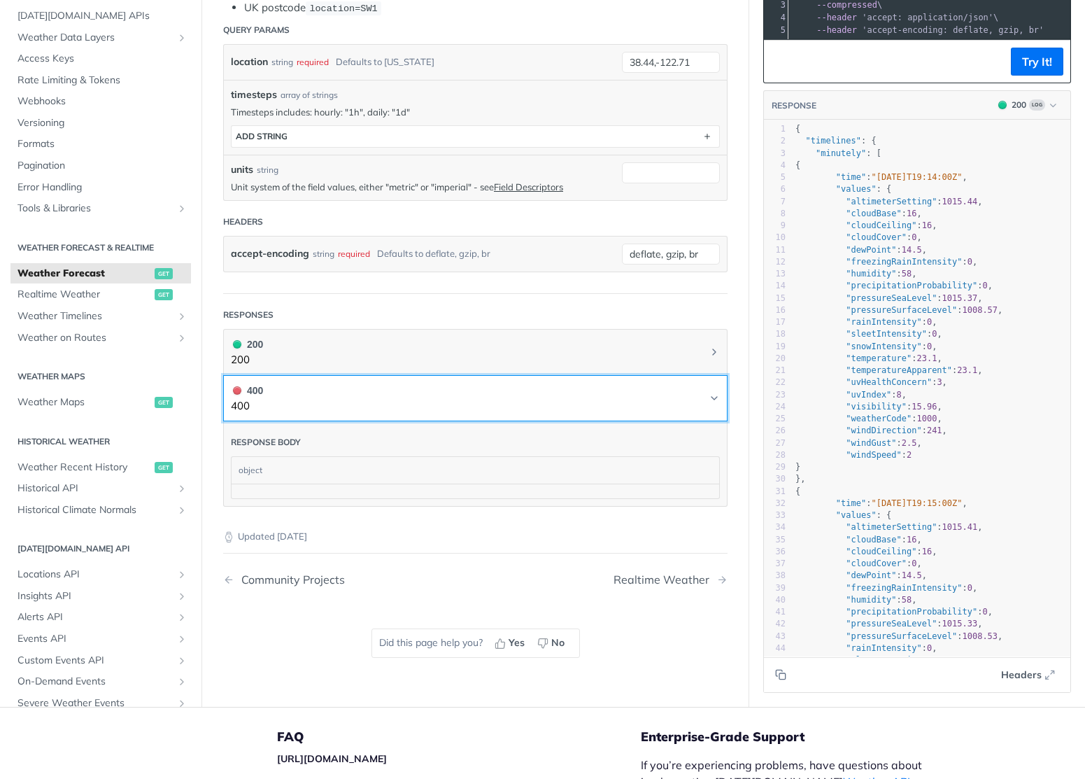
click at [709, 397] on icon "Chevron" at bounding box center [714, 397] width 11 height 11
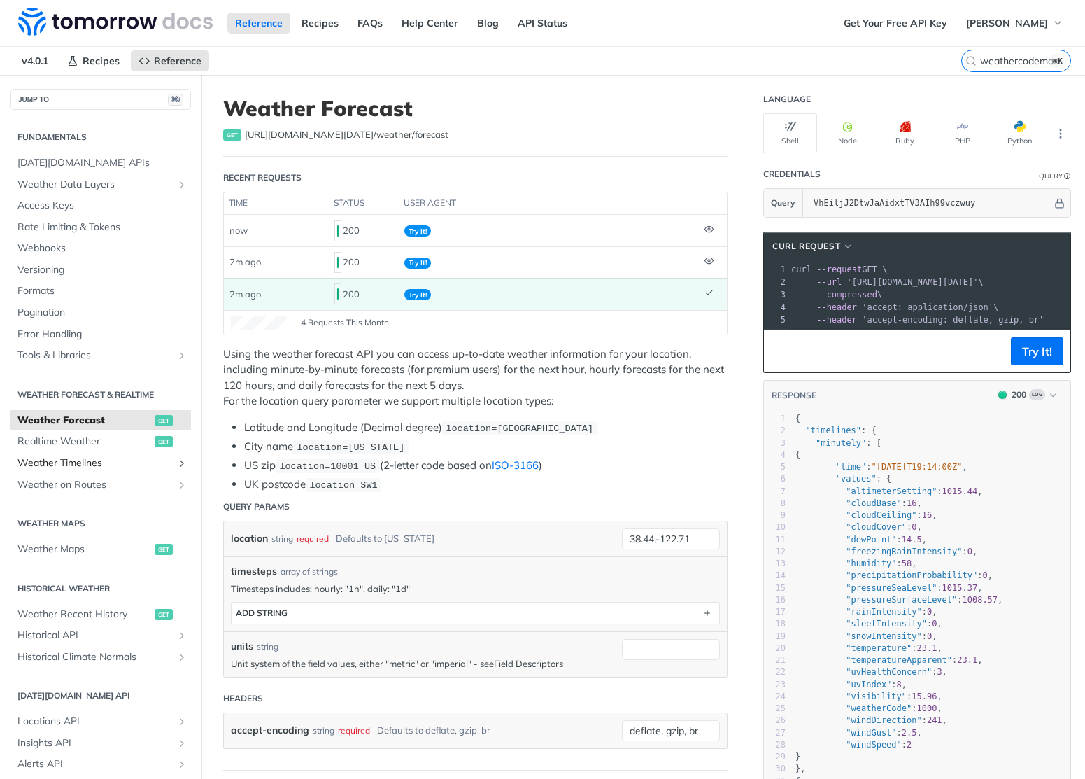
click at [72, 460] on span "Weather Timelines" at bounding box center [94, 463] width 155 height 14
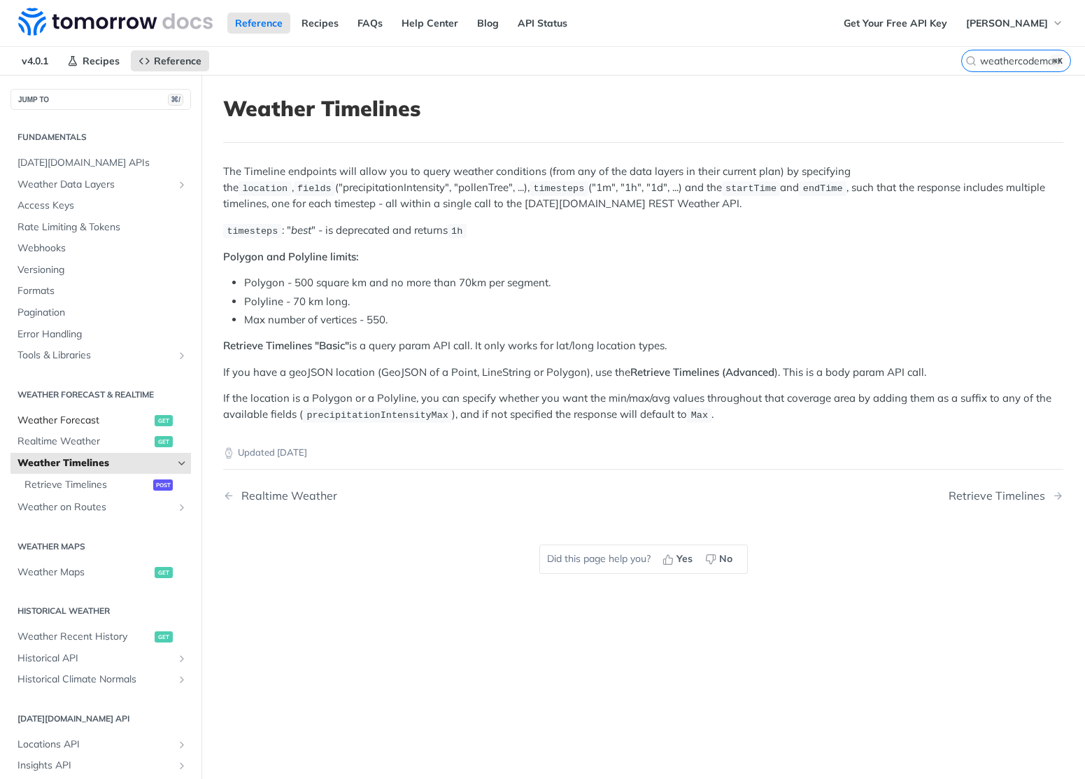
click at [82, 422] on span "Weather Forecast" at bounding box center [84, 420] width 134 height 14
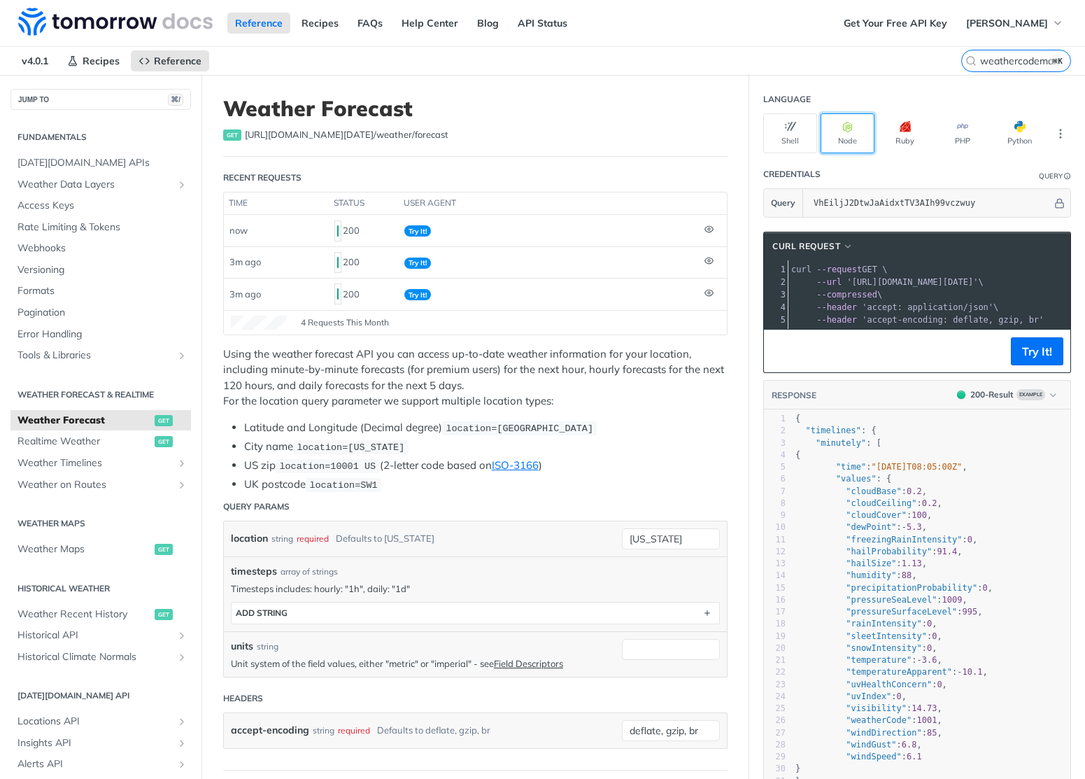
click at [842, 122] on icon "button" at bounding box center [847, 126] width 11 height 11
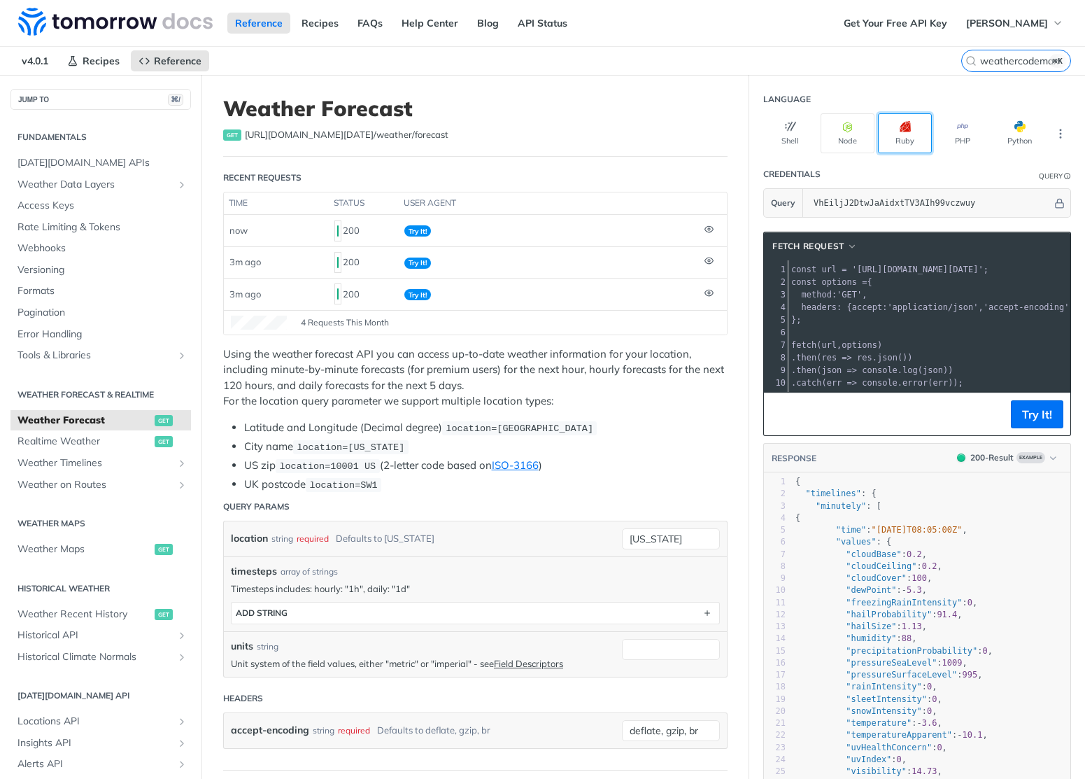
click at [895, 136] on button "Ruby" at bounding box center [905, 133] width 54 height 40
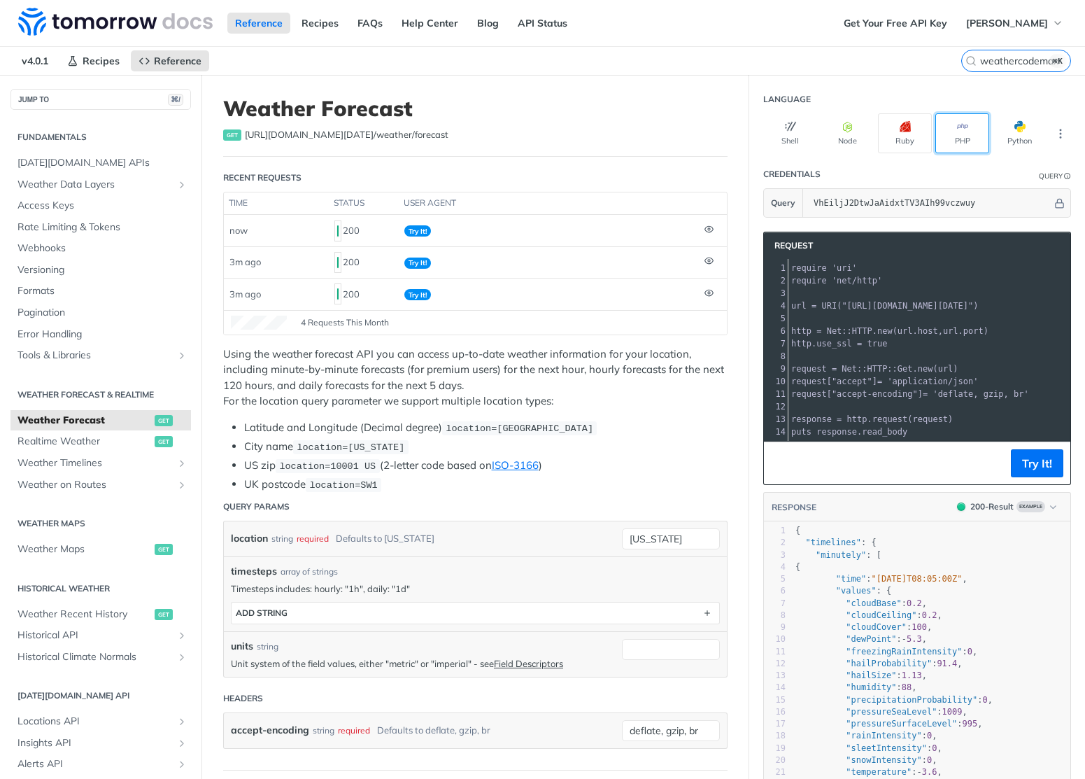
click at [935, 141] on button "PHP" at bounding box center [962, 133] width 54 height 40
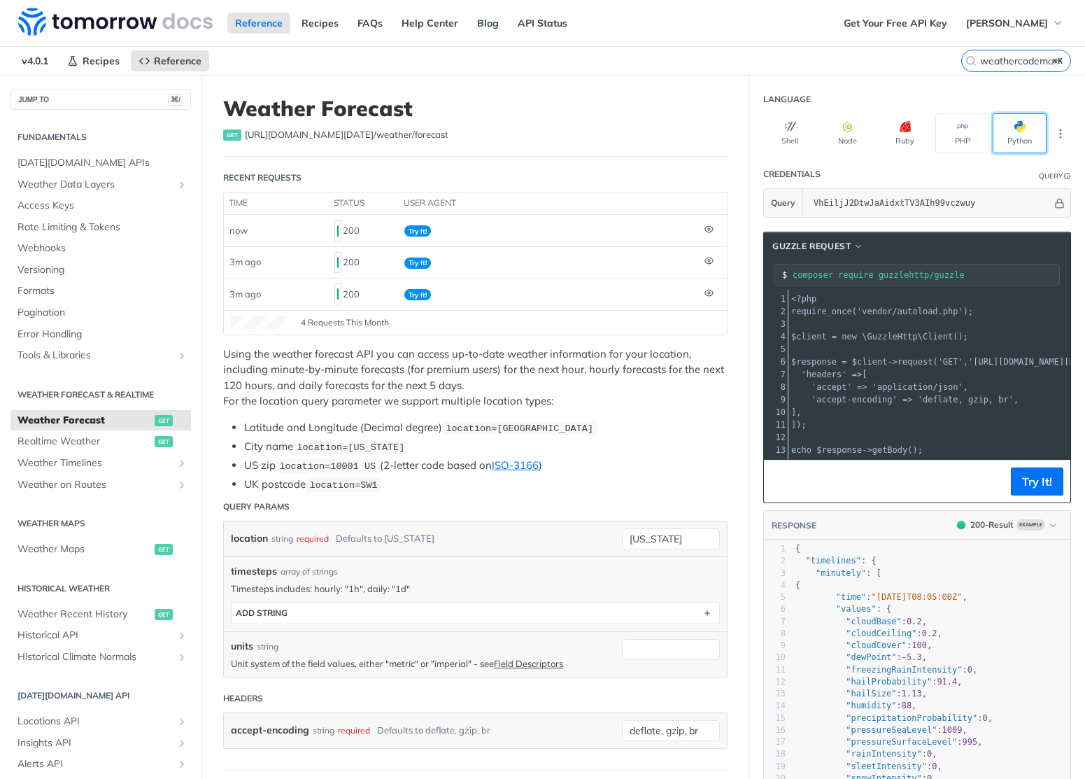
click at [998, 136] on button "Python" at bounding box center [1020, 133] width 54 height 40
type input "python -m pip install requests"
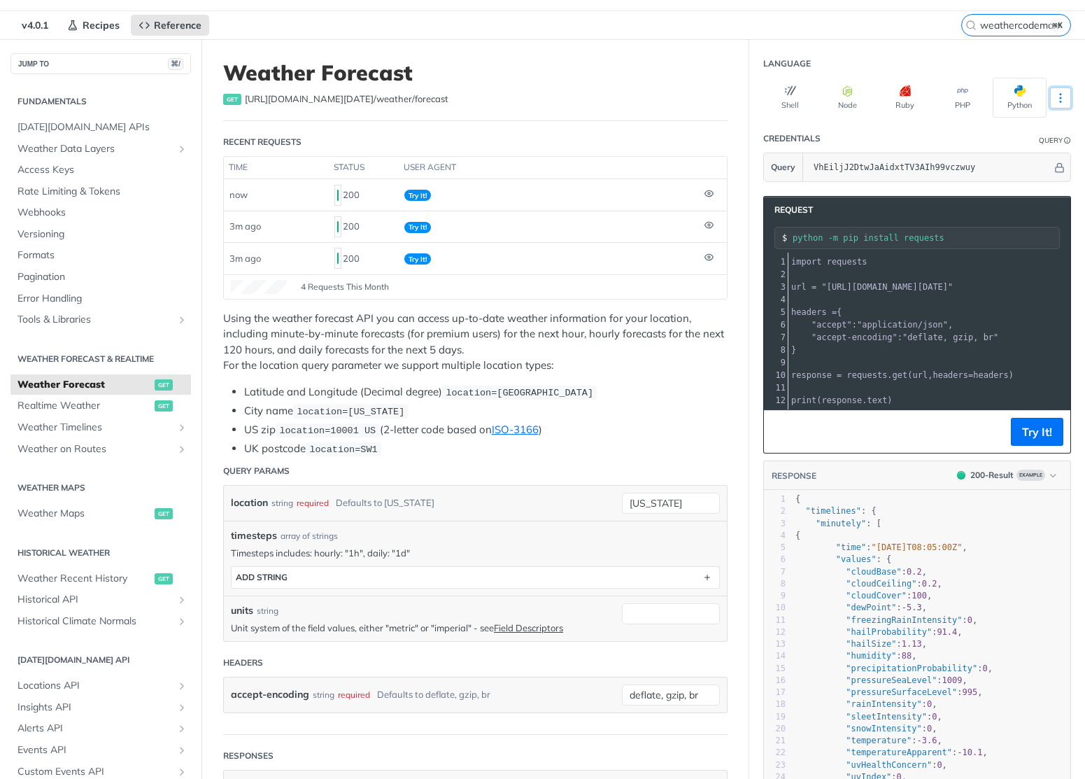
click at [1050, 103] on button "More Languages" at bounding box center [1060, 97] width 21 height 21
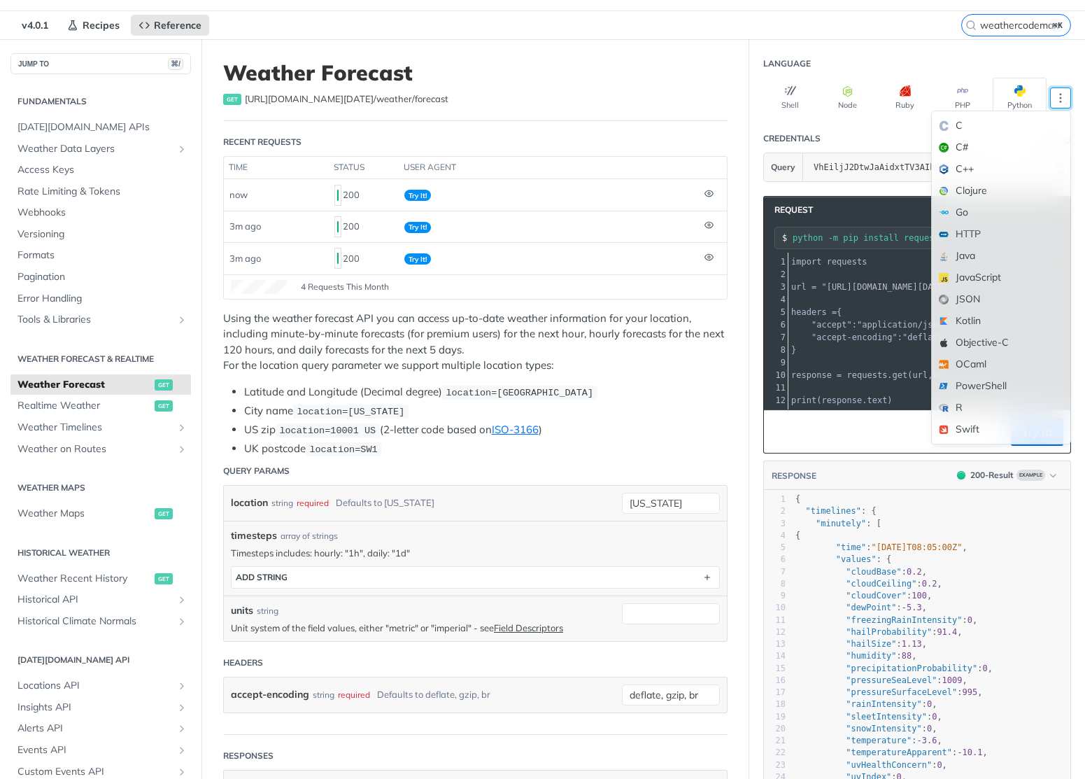
click at [752, 65] on section "Language Shell Node Ruby PHP Python C C# C++ Clojure Go HTTP Java JavaScript JS…" at bounding box center [917, 84] width 336 height 68
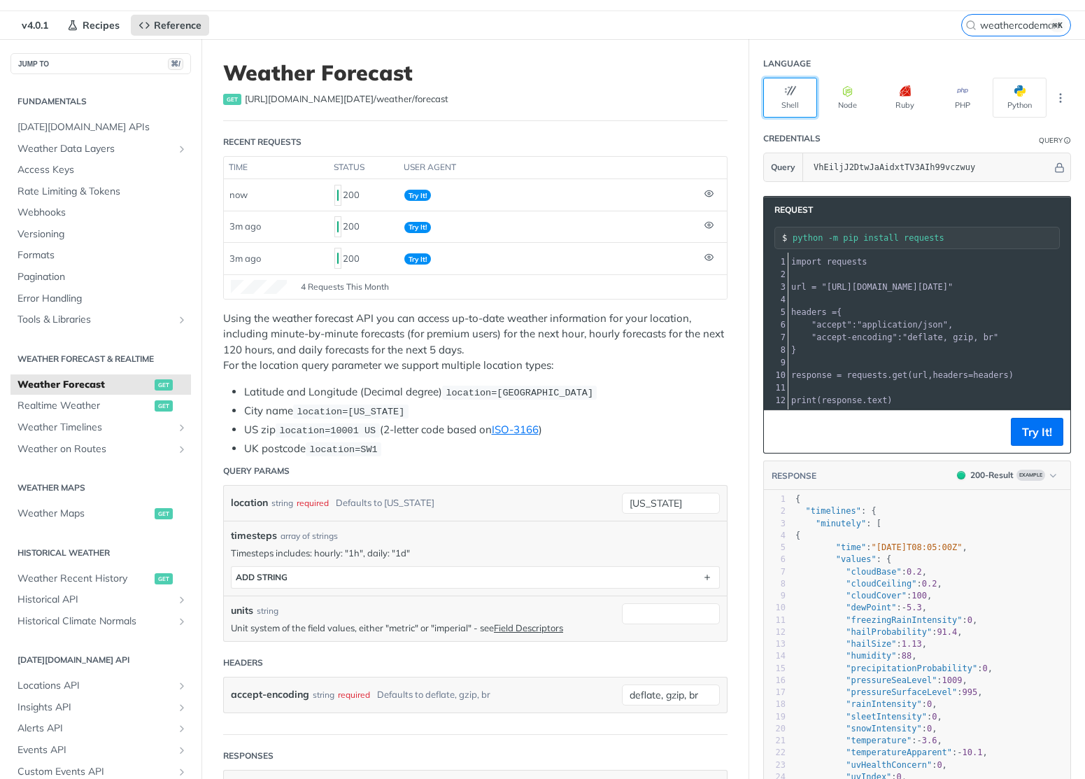
click at [771, 99] on button "Shell" at bounding box center [790, 98] width 54 height 40
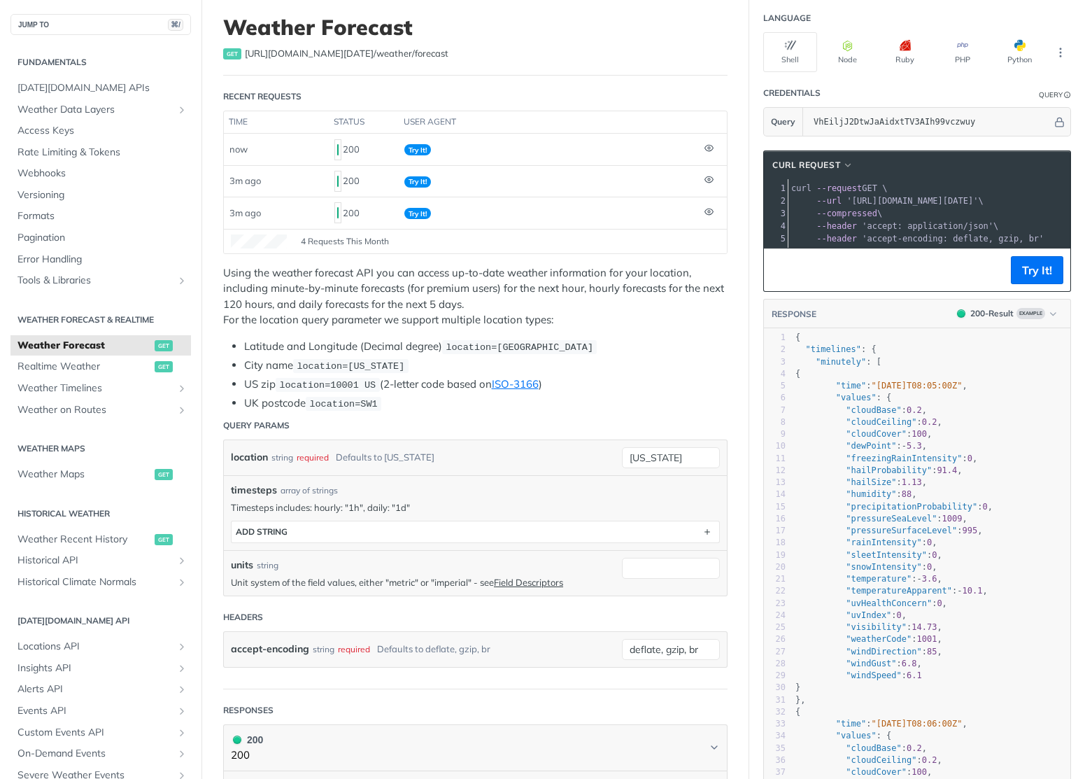
click at [639, 370] on li "City name location=new york" at bounding box center [485, 365] width 483 height 16
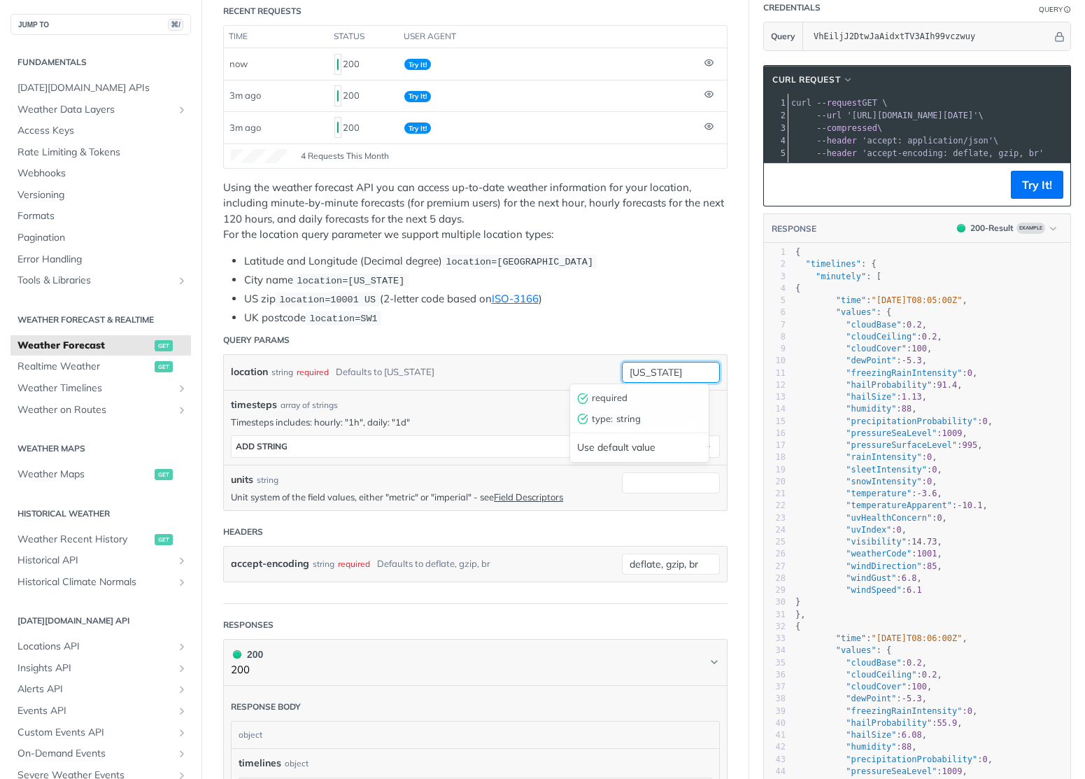
click at [645, 374] on input "new york" at bounding box center [671, 372] width 98 height 21
click at [649, 313] on li "UK postcode location=SW1" at bounding box center [485, 318] width 483 height 16
click at [1021, 194] on button "Try It!" at bounding box center [1037, 185] width 52 height 28
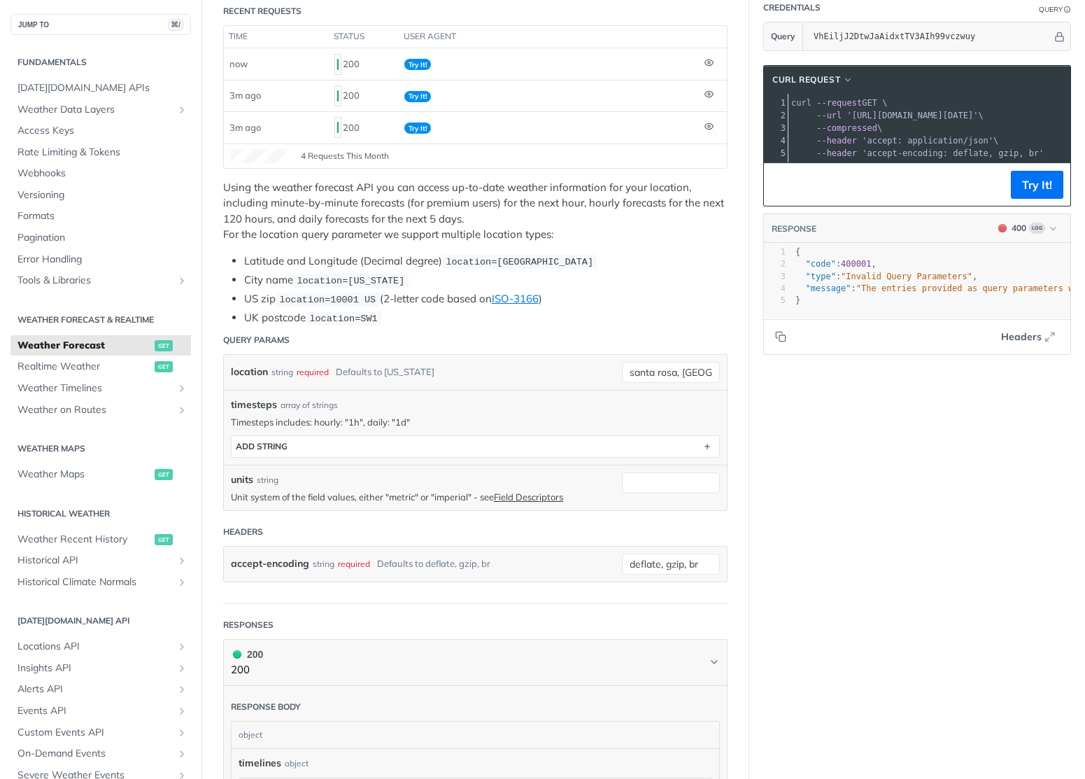
click at [957, 335] on footer "Headers" at bounding box center [917, 336] width 306 height 36
click at [957, 330] on footer "Headers" at bounding box center [917, 336] width 306 height 36
drag, startPoint x: 668, startPoint y: 371, endPoint x: 721, endPoint y: 377, distance: 52.8
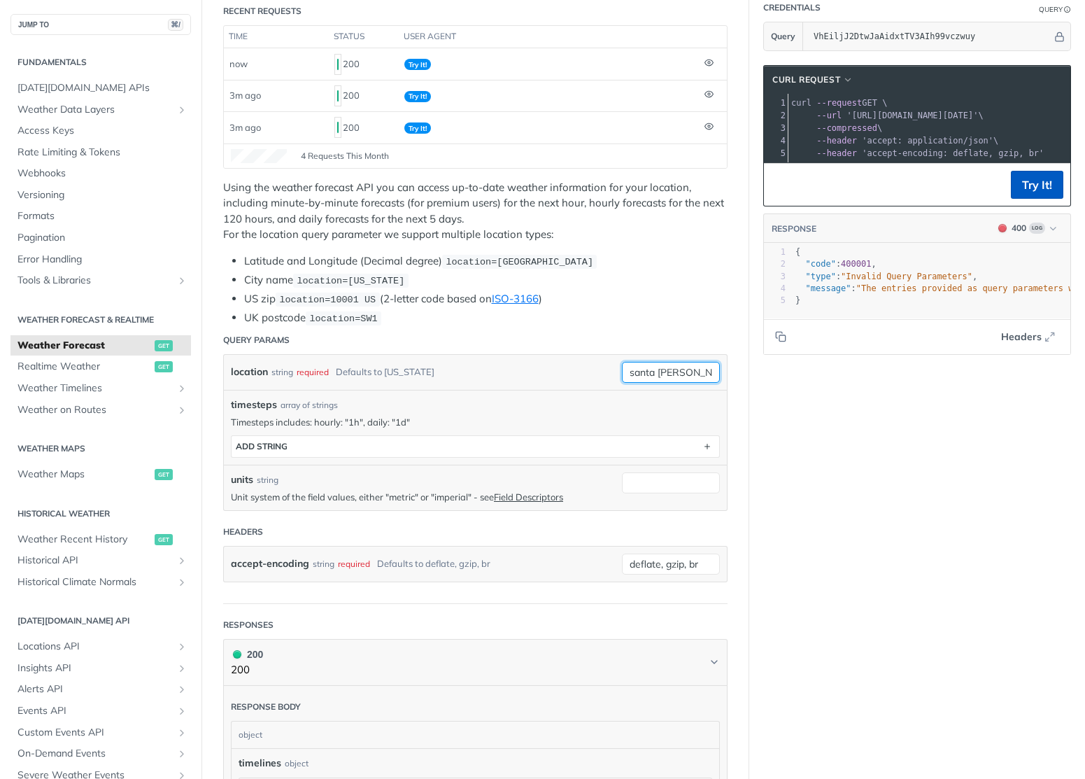
type input "santa rosa"
click at [1024, 193] on button "Try It!" at bounding box center [1037, 185] width 52 height 28
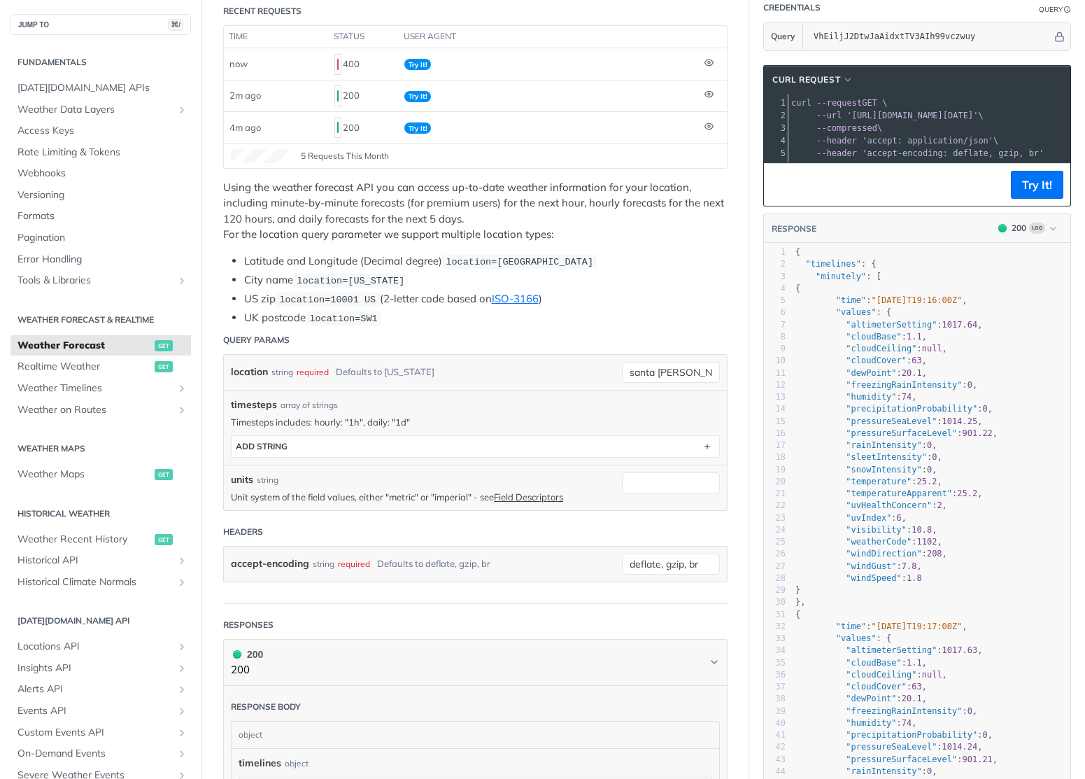
type textarea ""sleetIntensity": 0, "snowIntensity": 0, "temperature": 25.2, "temperatureAppar…"
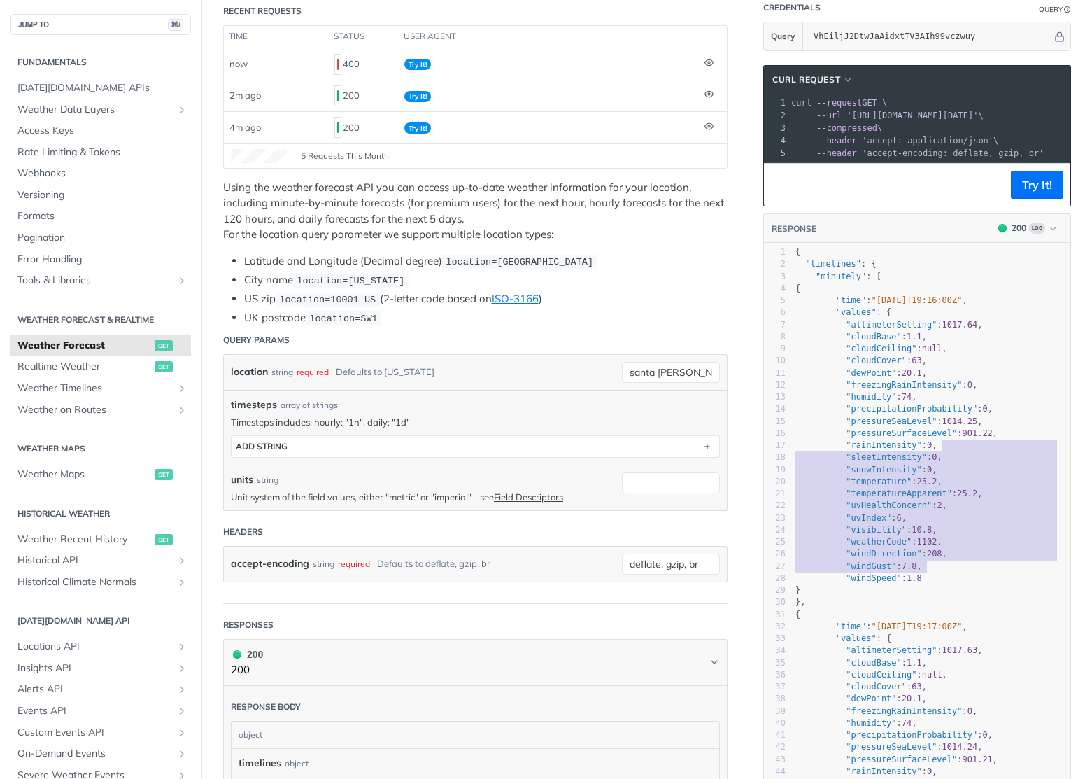
drag, startPoint x: 956, startPoint y: 576, endPoint x: 948, endPoint y: 442, distance: 134.5
click at [948, 450] on div "1 { 2 "timelines" : { 3 "minutely" : [ 4 { 5 "time" : "2025-08-10T19:16:00Z" , …" at bounding box center [932, 565] width 278 height 639
click at [948, 438] on span ""pressureSurfaceLevel" : 901.22 ," at bounding box center [896, 433] width 202 height 10
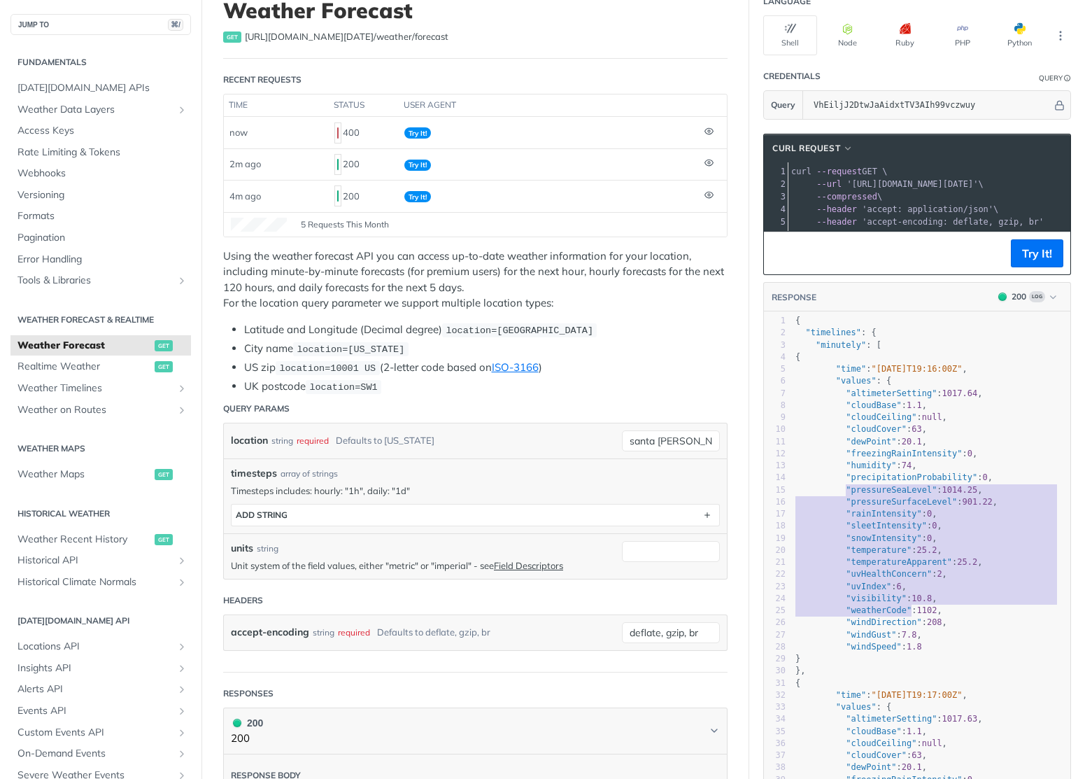
type textarea ""pressureSeaLevel": 1014.25, "pressureSurfaceLevel": 901.22, "rainIntensity": 0…"
drag, startPoint x: 834, startPoint y: 504, endPoint x: 930, endPoint y: 662, distance: 184.7
click at [926, 657] on div "1 { 2 "timelines" : { 3 "minutely" : [ 4 { 5 "time" : "2025-08-10T19:16:00Z" , …" at bounding box center [932, 677] width 278 height 724
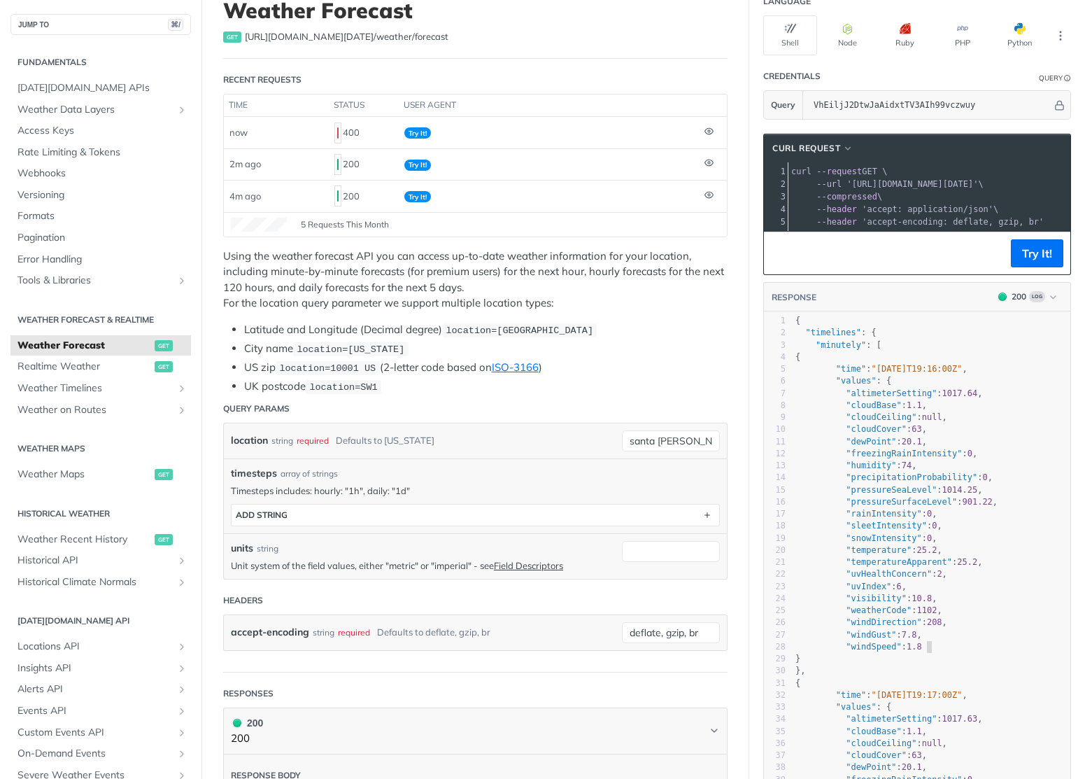
click at [930, 662] on pre "}" at bounding box center [932, 659] width 278 height 12
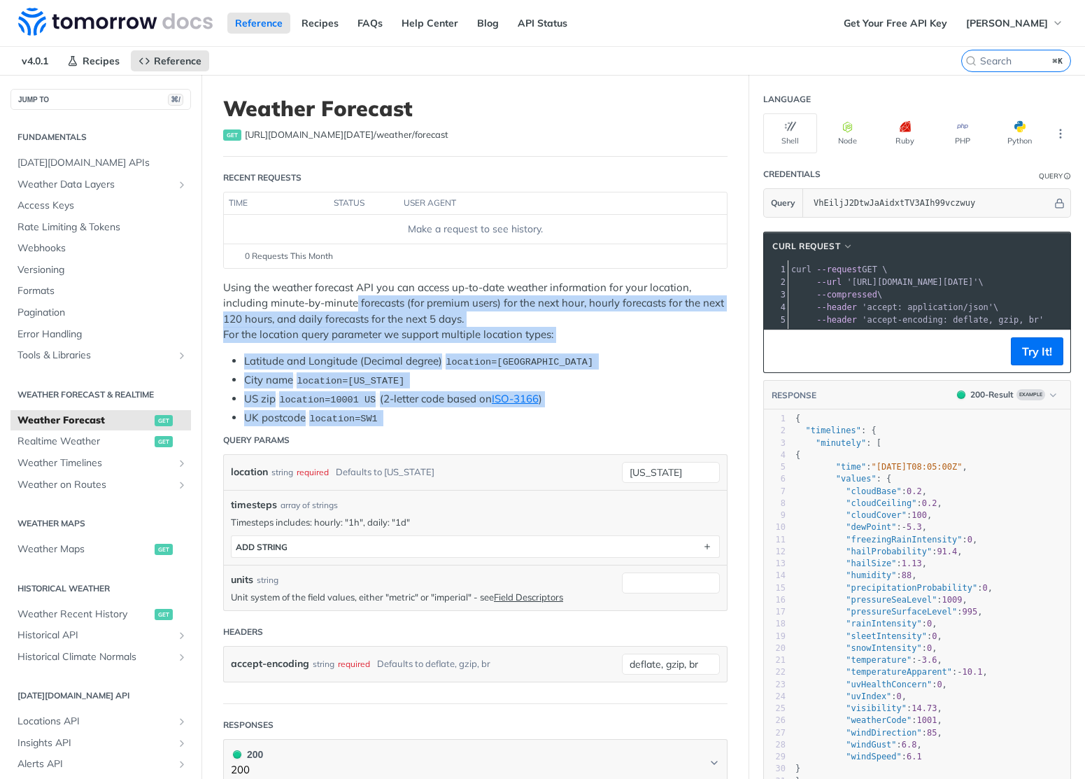
drag, startPoint x: 396, startPoint y: 349, endPoint x: 454, endPoint y: 441, distance: 109.1
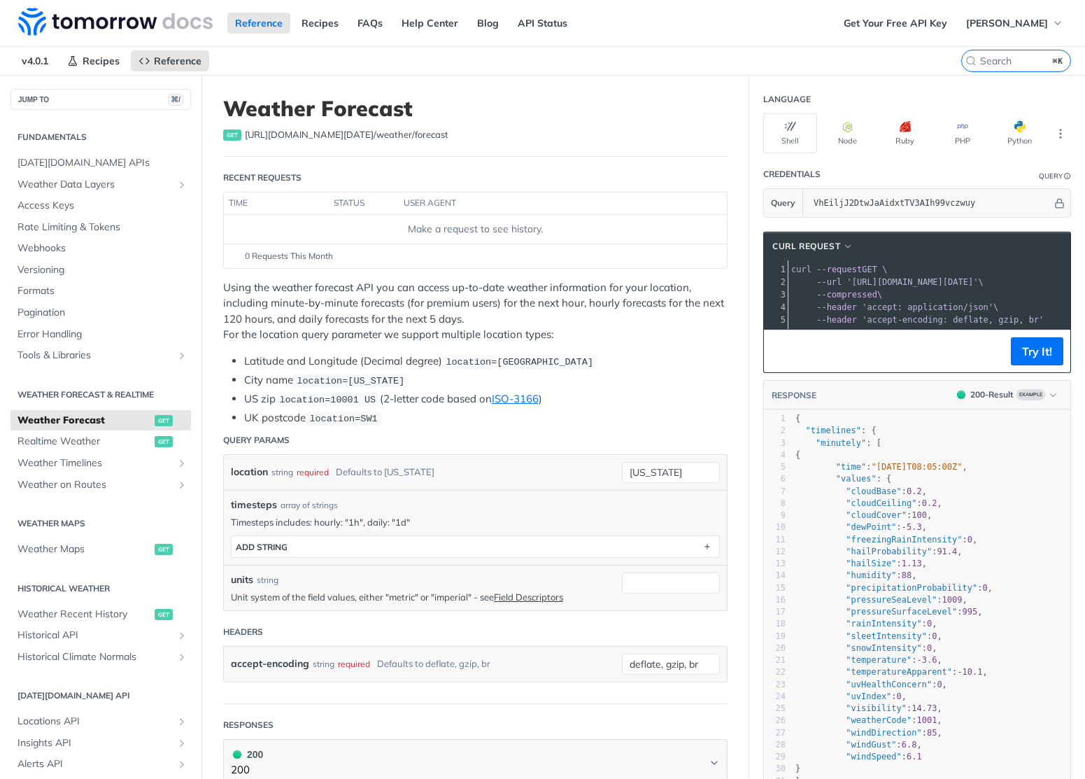
click at [462, 455] on div "location string required Defaults to [US_STATE] [US_STATE]" at bounding box center [475, 472] width 503 height 35
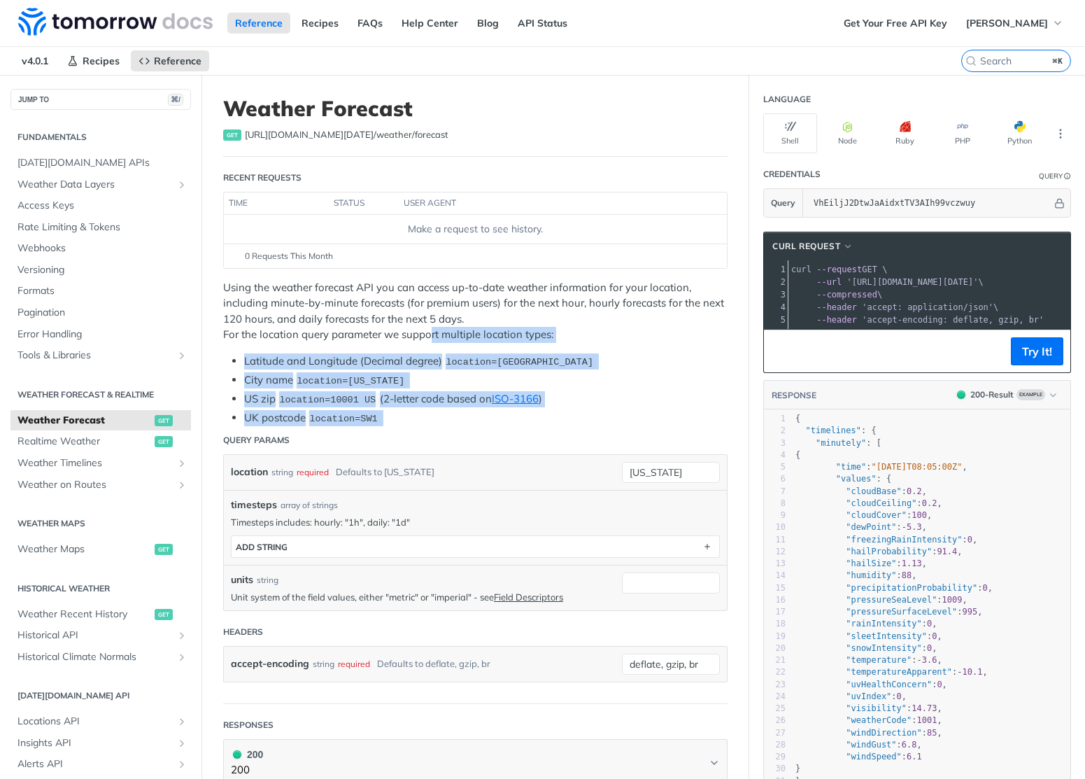
drag, startPoint x: 454, startPoint y: 427, endPoint x: 430, endPoint y: 331, distance: 98.9
click at [430, 331] on p "Using the weather forecast API you can access up-to-date weather information fo…" at bounding box center [475, 311] width 504 height 63
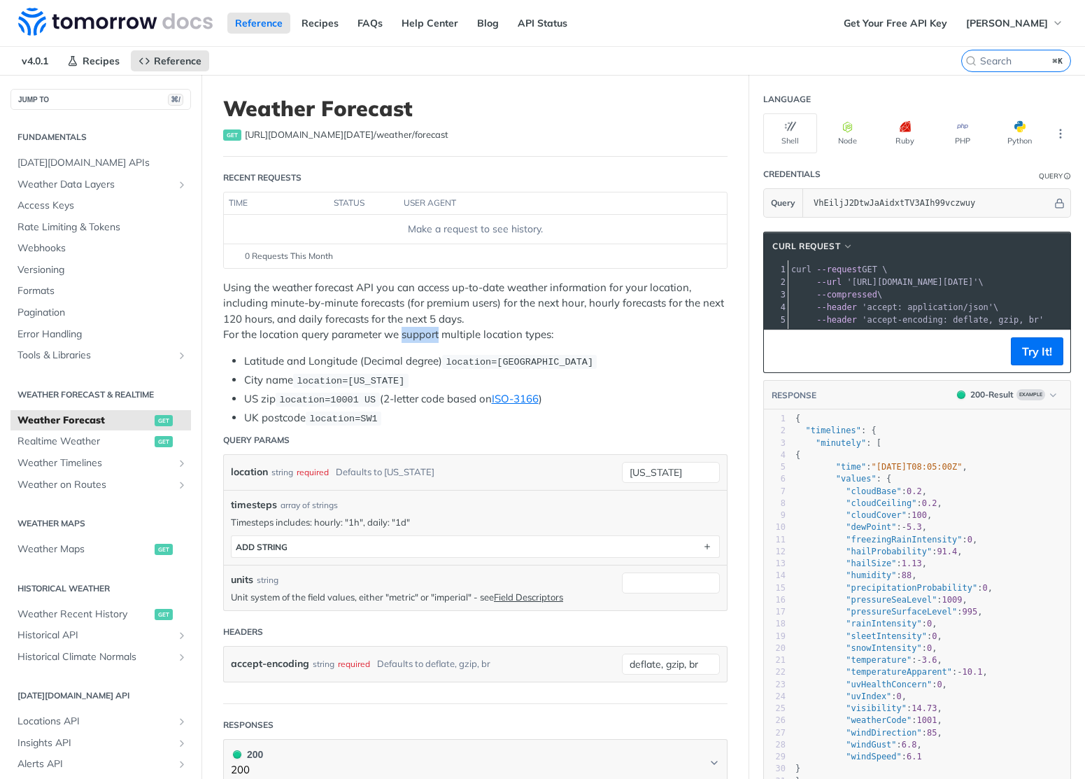
click at [430, 331] on p "Using the weather forecast API you can access up-to-date weather information fo…" at bounding box center [475, 311] width 504 height 63
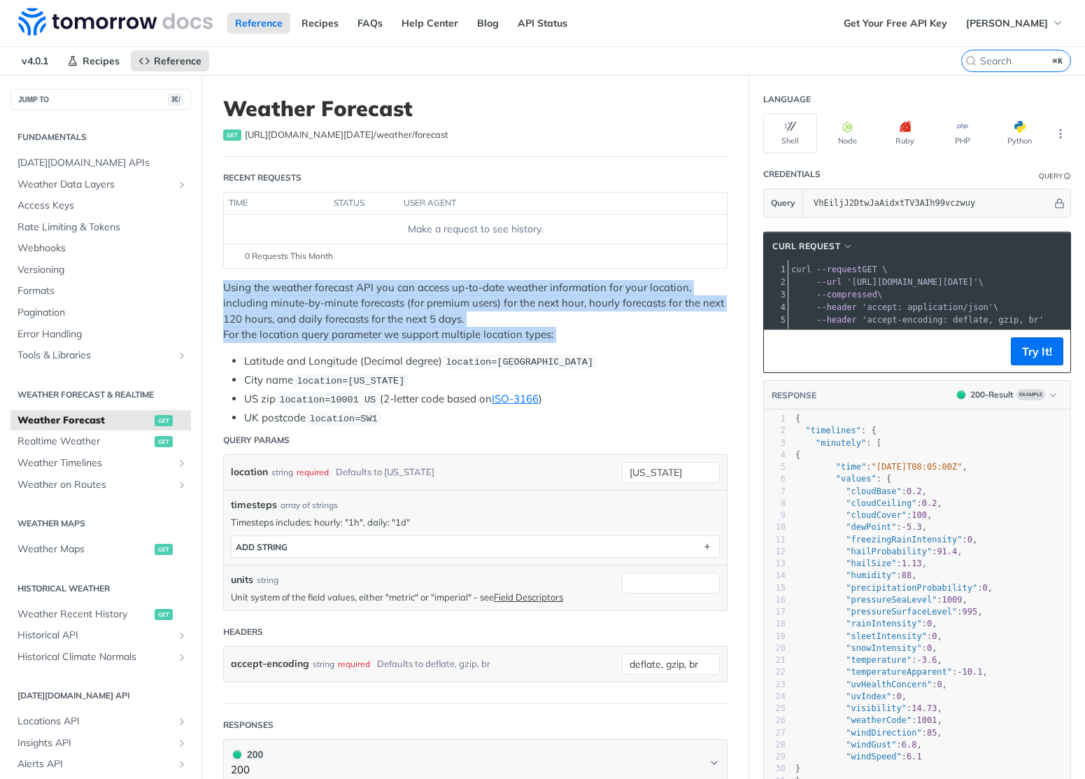
drag, startPoint x: 430, startPoint y: 331, endPoint x: 430, endPoint y: 323, distance: 7.7
click at [430, 323] on p "Using the weather forecast API you can access up-to-date weather information fo…" at bounding box center [475, 311] width 504 height 63
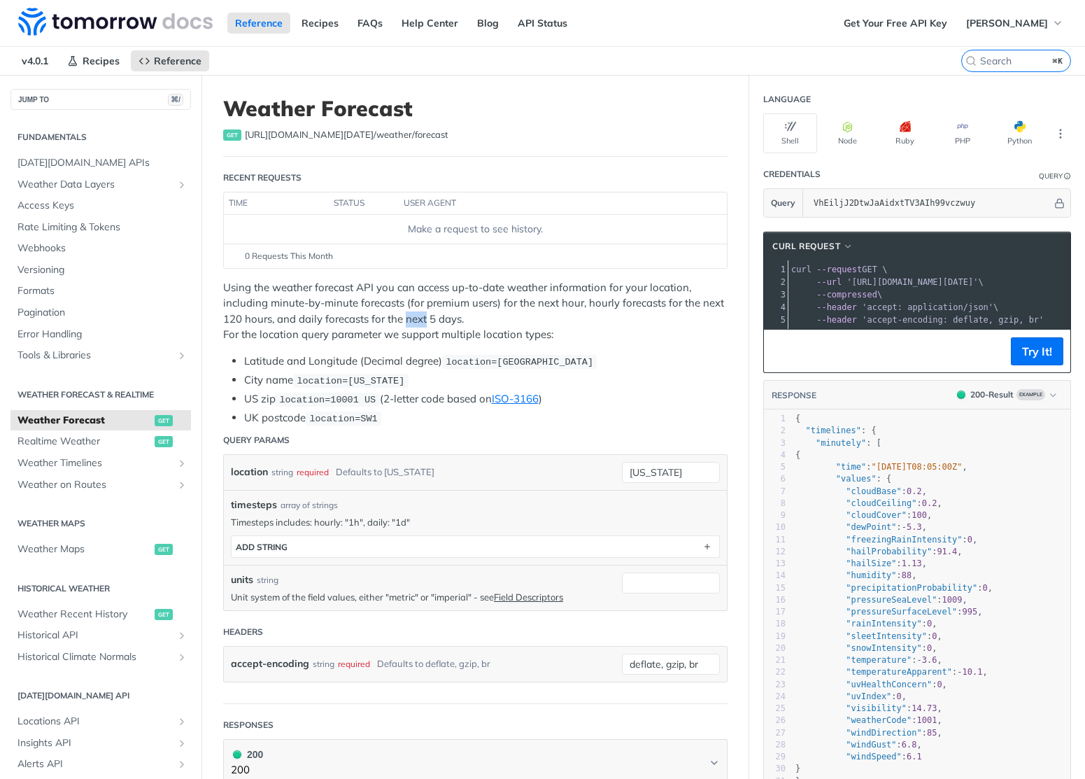
click at [430, 323] on p "Using the weather forecast API you can access up-to-date weather information fo…" at bounding box center [475, 311] width 504 height 63
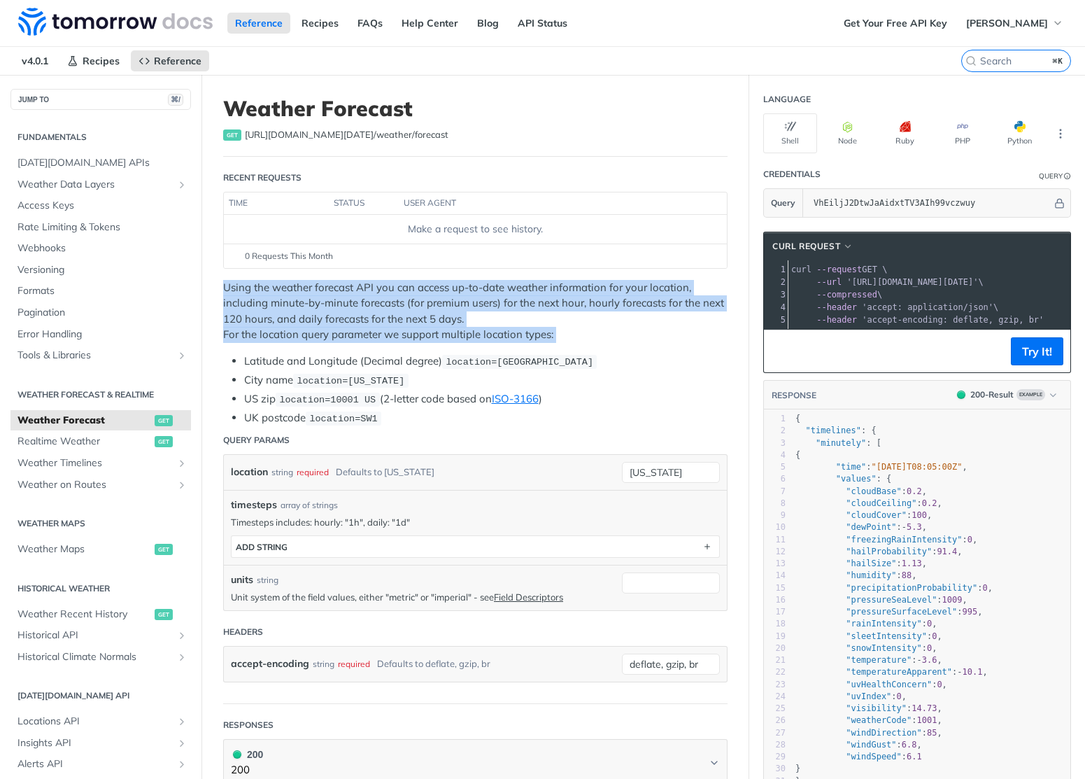
drag, startPoint x: 430, startPoint y: 323, endPoint x: 447, endPoint y: 337, distance: 21.9
click at [447, 337] on p "Using the weather forecast API you can access up-to-date weather information fo…" at bounding box center [475, 311] width 504 height 63
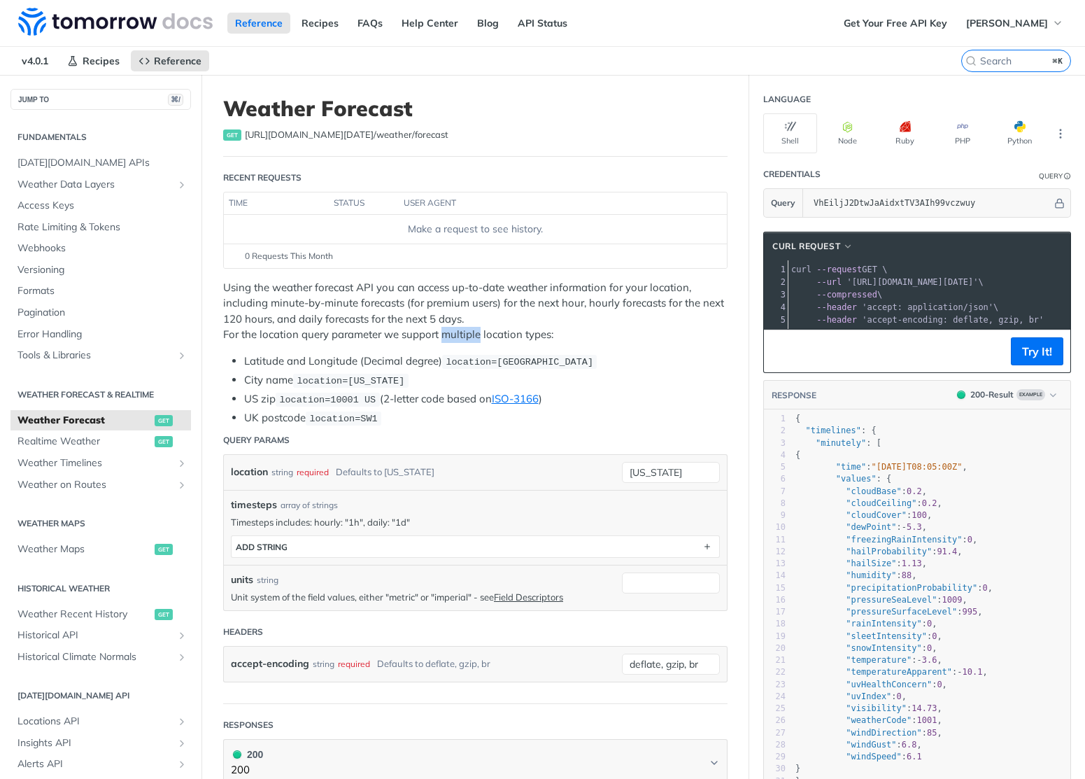
click at [447, 337] on p "Using the weather forecast API you can access up-to-date weather information fo…" at bounding box center [475, 311] width 504 height 63
click at [448, 323] on p "Using the weather forecast API you can access up-to-date weather information fo…" at bounding box center [475, 311] width 504 height 63
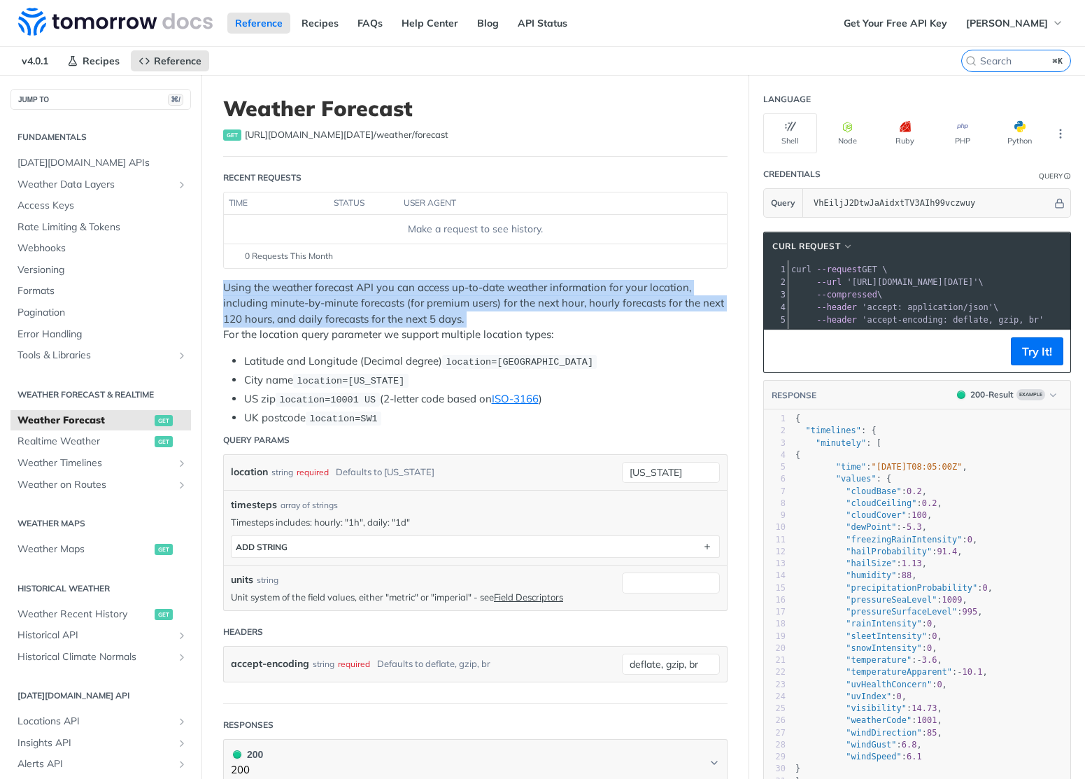
click at [448, 323] on p "Using the weather forecast API you can access up-to-date weather information fo…" at bounding box center [475, 311] width 504 height 63
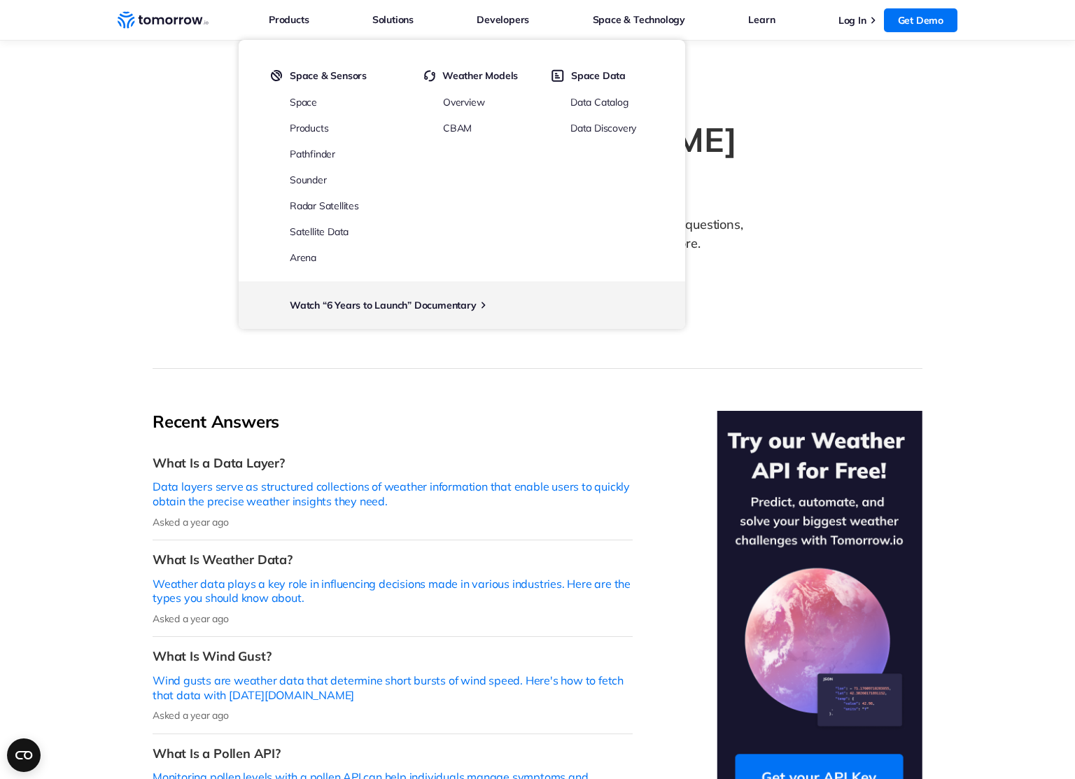
click at [176, 13] on icon "Weather Intelligence Solutions" at bounding box center [163, 19] width 91 height 17
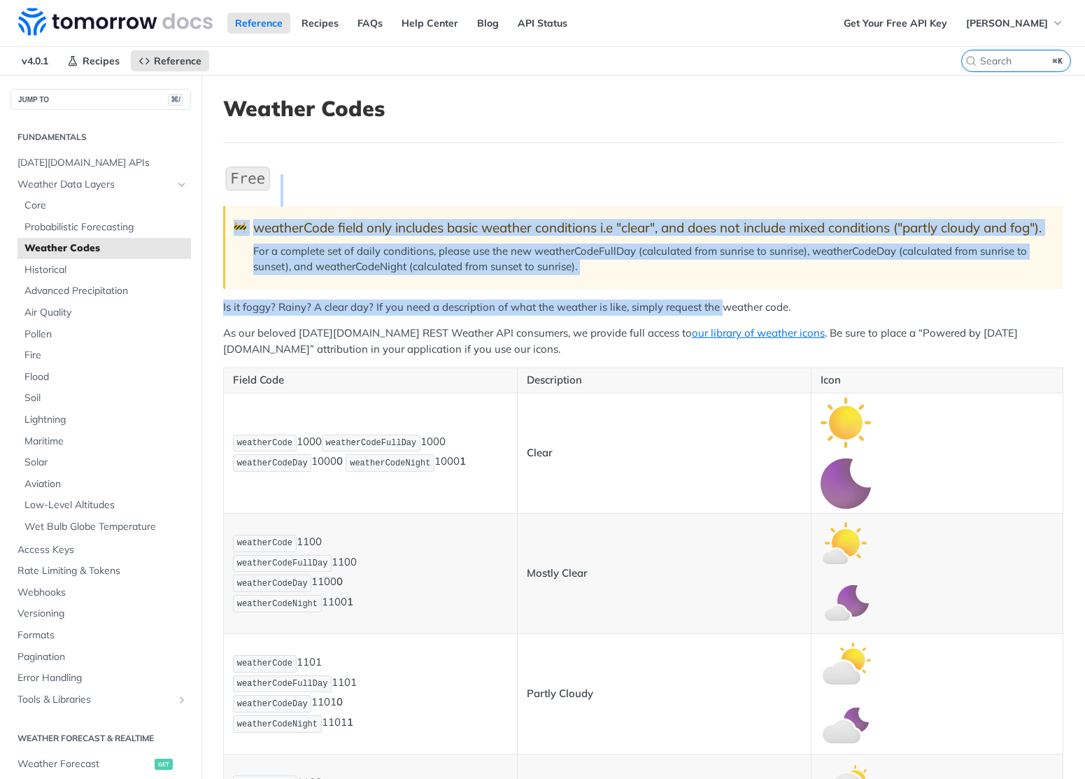
drag, startPoint x: 710, startPoint y: 189, endPoint x: 723, endPoint y: 326, distance: 137.7
click at [735, 288] on blockquote "🚧 weatherCode field only includes basic weather conditions i.e "clear", and doe…" at bounding box center [643, 247] width 840 height 83
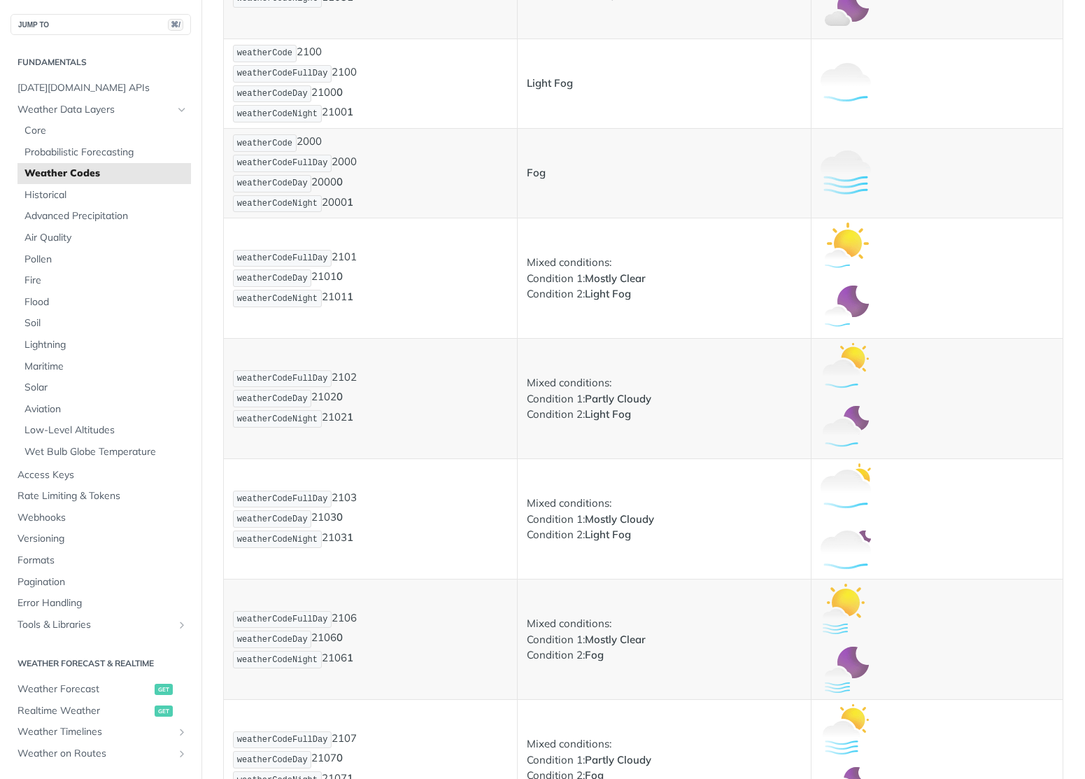
scroll to position [923, 0]
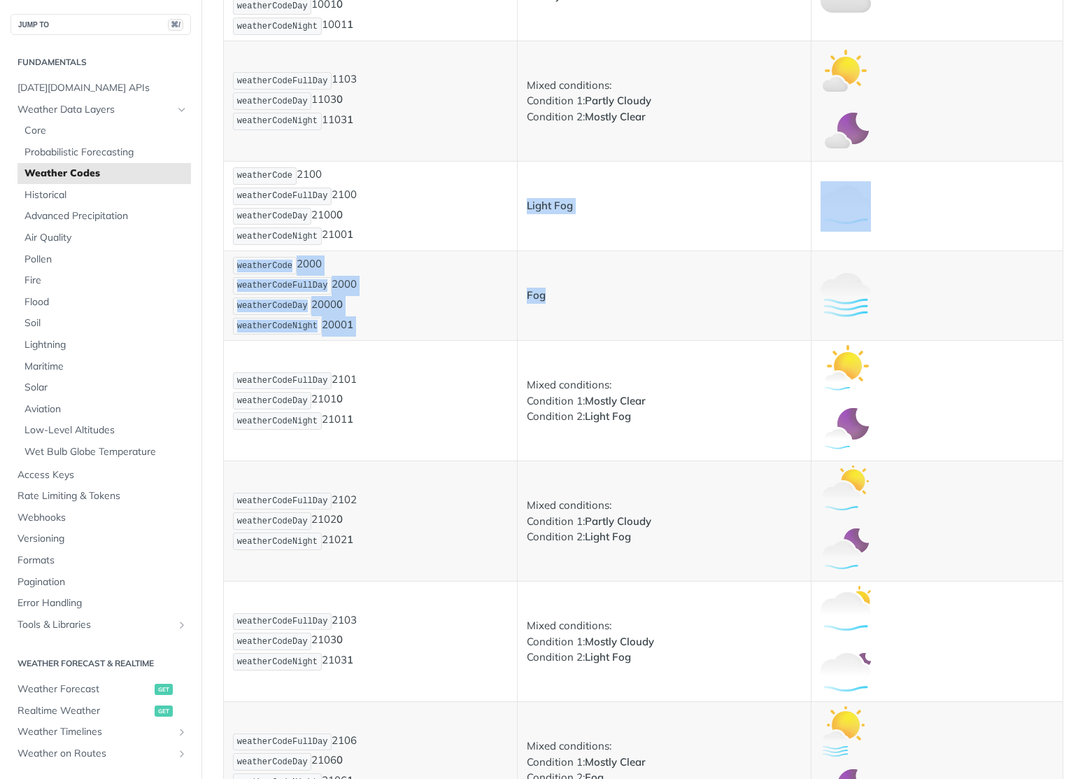
drag, startPoint x: 649, startPoint y: 187, endPoint x: 643, endPoint y: 357, distance: 169.4
click at [643, 357] on td "Mixed conditions: Condition 1: Mostly Clear Condition 2: Light Fog" at bounding box center [665, 401] width 294 height 120
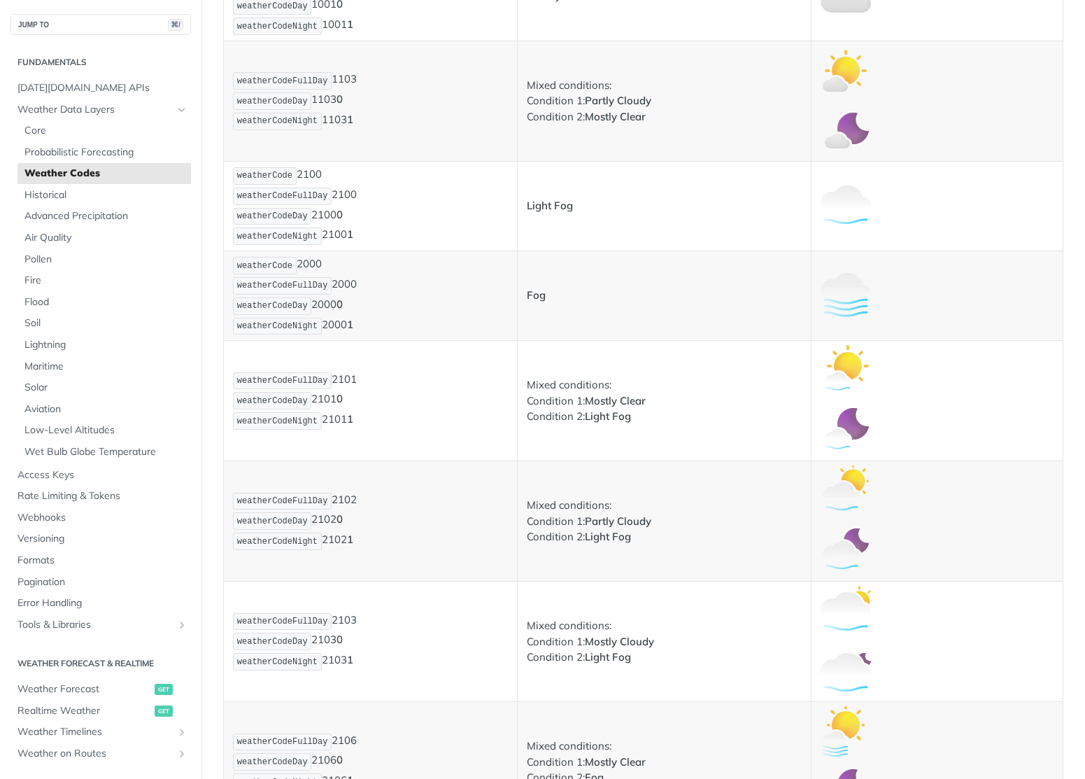
drag, startPoint x: 370, startPoint y: 334, endPoint x: 382, endPoint y: 350, distance: 20.0
click at [380, 336] on p "weatherCode 2000 weatherCodeFullDay 2000 weatherCodeDay 2000 0 weatherCodeNight…" at bounding box center [370, 295] width 275 height 80
click at [382, 336] on p "weatherCode 2000 weatherCodeFullDay 2000 weatherCodeDay 2000 0 weatherCodeNight…" at bounding box center [370, 295] width 275 height 80
drag, startPoint x: 595, startPoint y: 415, endPoint x: 629, endPoint y: 460, distance: 56.0
click at [629, 460] on td "Mixed conditions: Condition 1: Mostly Clear Condition 2: Light Fog" at bounding box center [665, 401] width 294 height 120
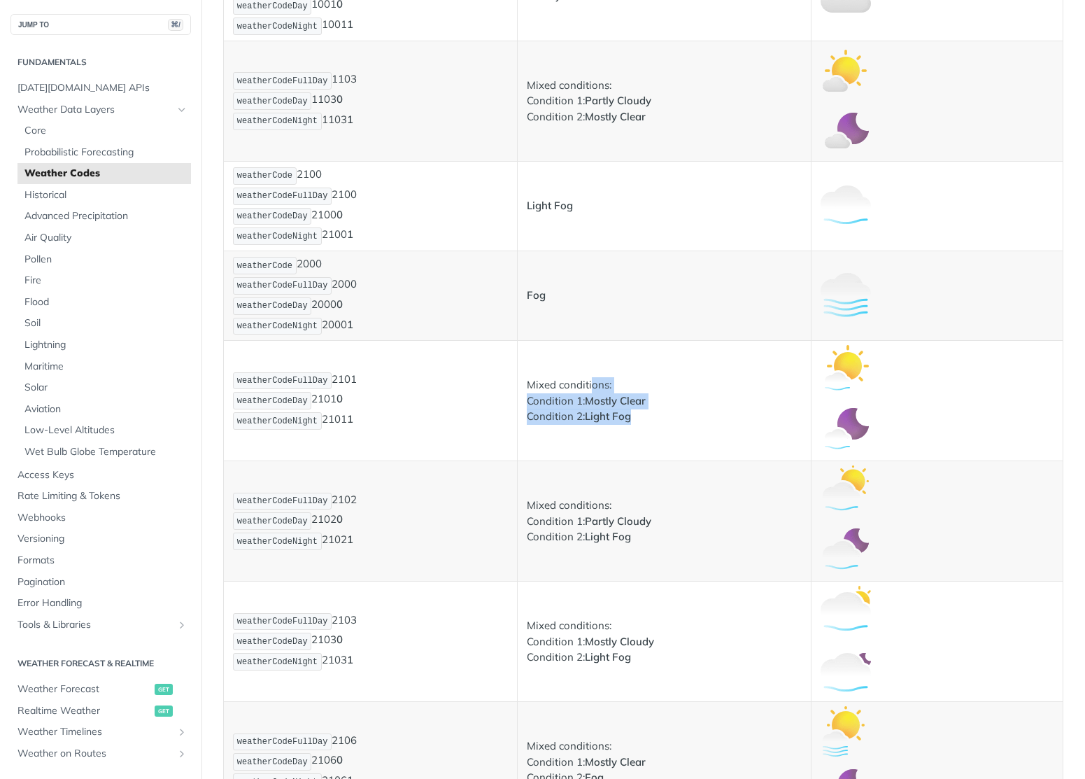
click at [629, 460] on td "Mixed conditions: Condition 1: Mostly Clear Condition 2: Light Fog" at bounding box center [665, 401] width 294 height 120
click at [630, 449] on td "Mixed conditions: Condition 1: Mostly Clear Condition 2: Light Fog" at bounding box center [665, 401] width 294 height 120
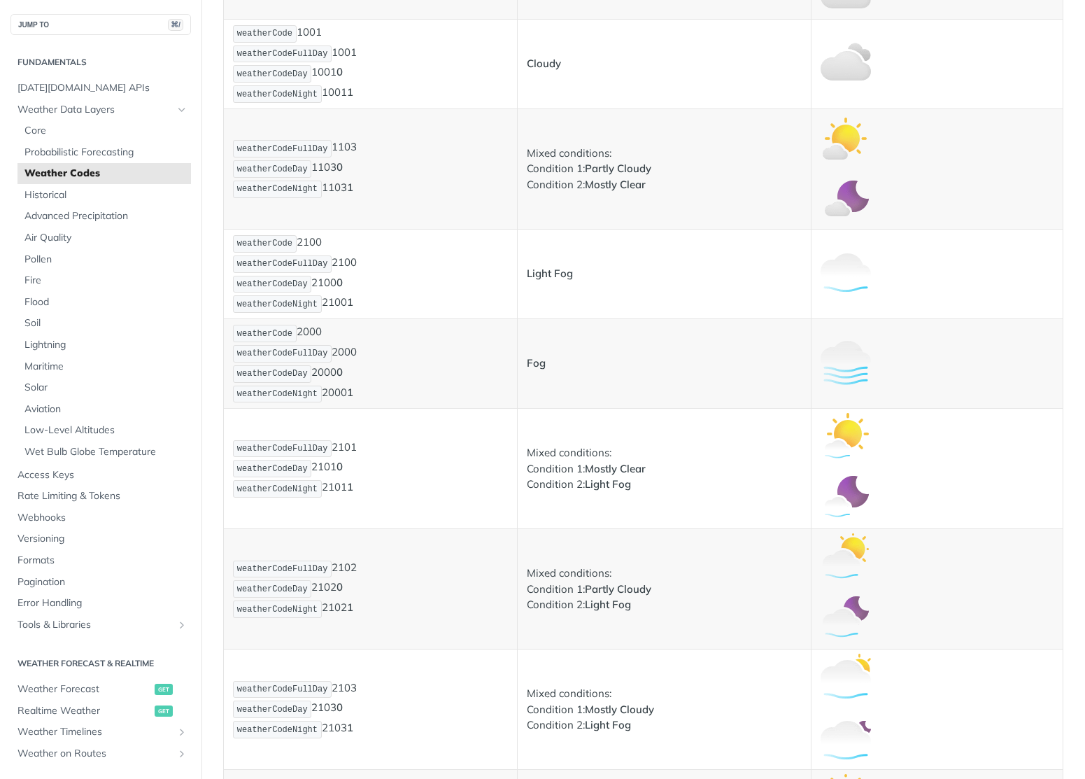
scroll to position [863, 0]
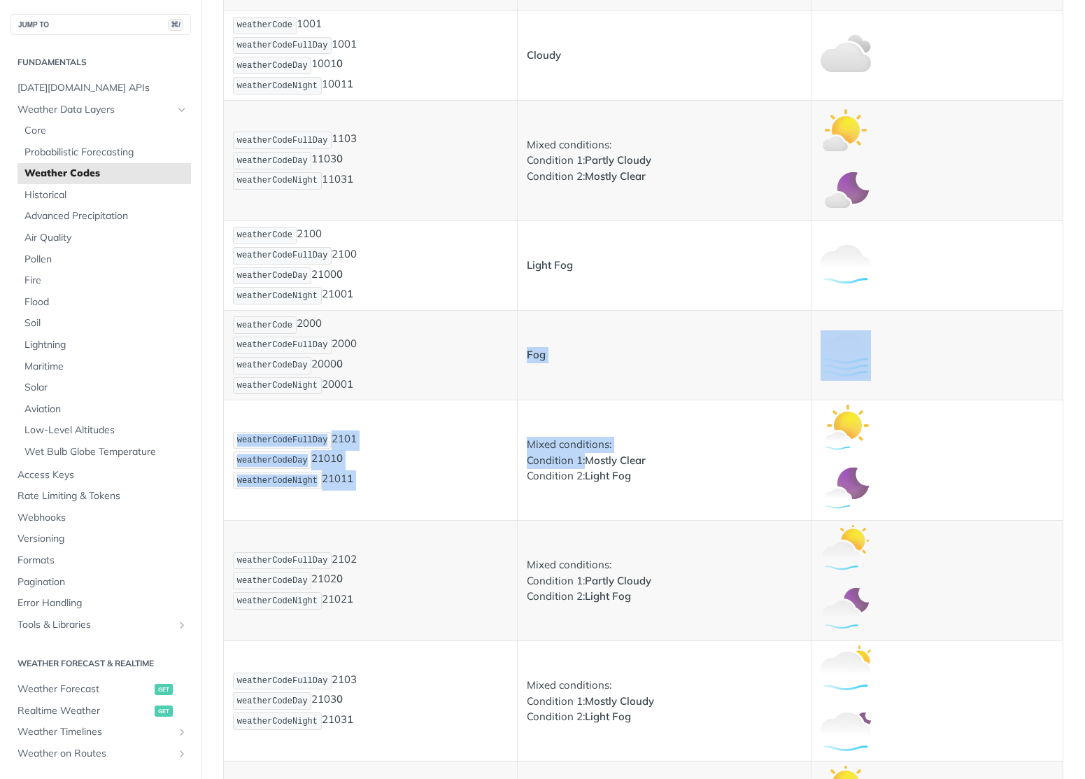
drag, startPoint x: 542, startPoint y: 355, endPoint x: 581, endPoint y: 477, distance: 128.3
click at [581, 477] on p "Mixed conditions: Condition 1: Mostly Clear Condition 2: Light Fog" at bounding box center [664, 461] width 275 height 48
drag, startPoint x: 607, startPoint y: 507, endPoint x: 592, endPoint y: 387, distance: 121.3
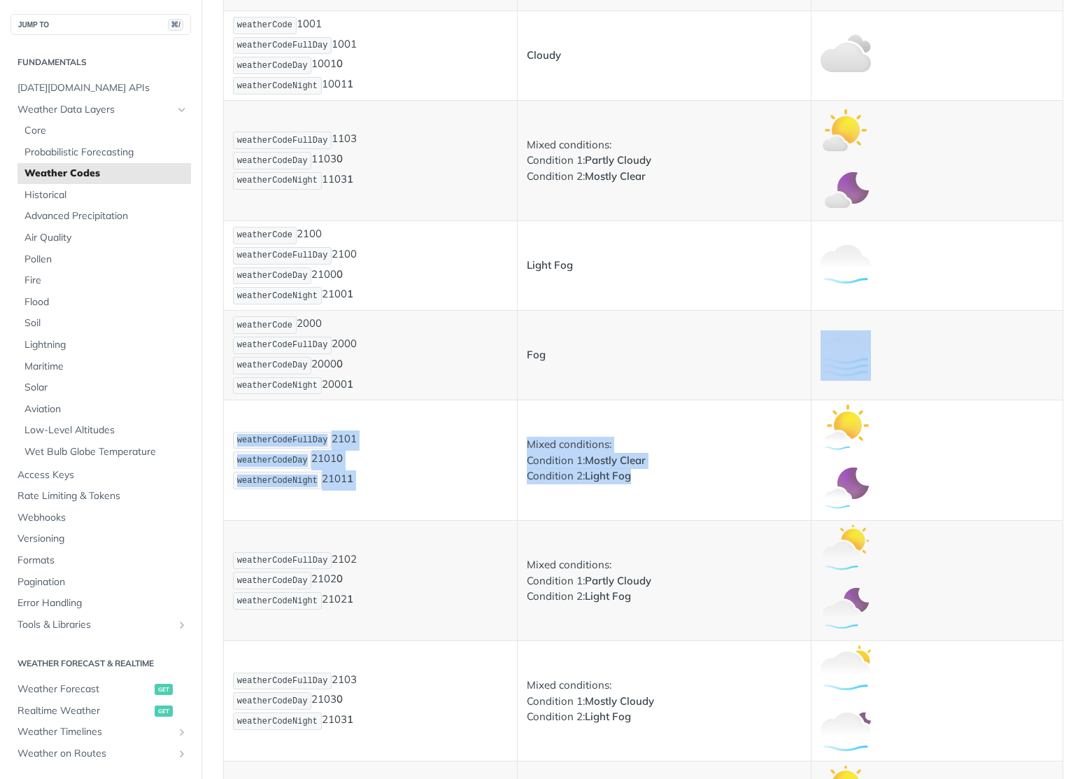
click at [592, 387] on td "Fog" at bounding box center [665, 356] width 294 height 90
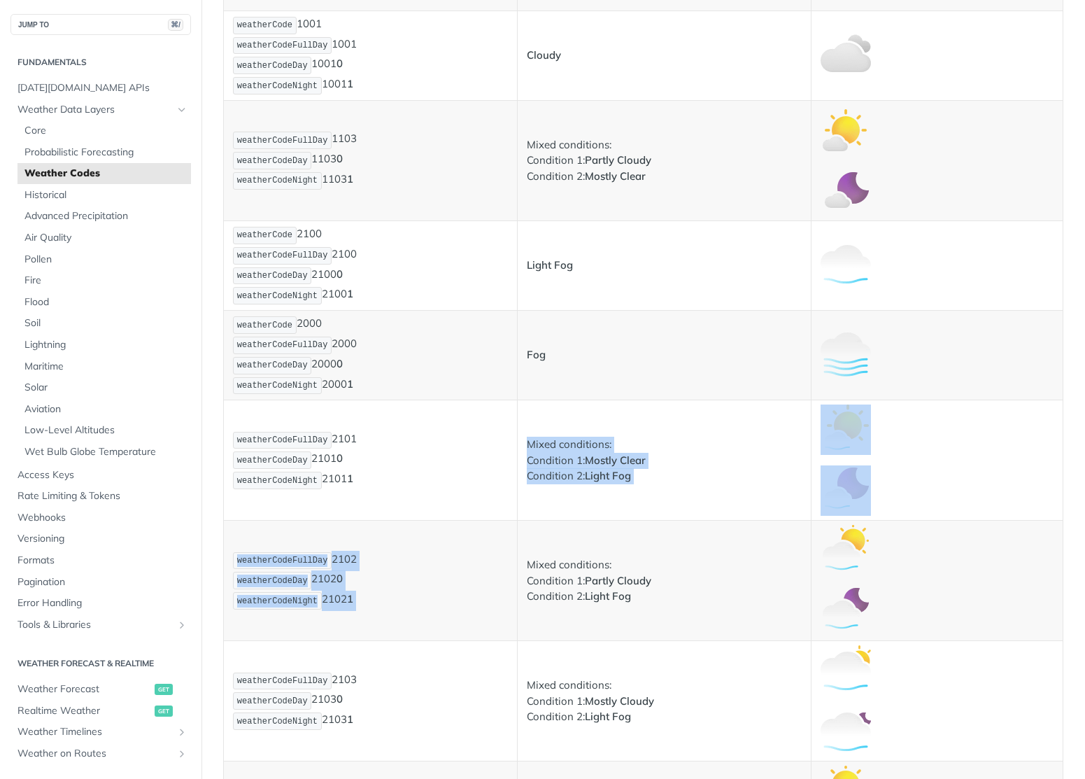
drag, startPoint x: 604, startPoint y: 465, endPoint x: 626, endPoint y: 549, distance: 86.7
click at [626, 549] on td "Mixed conditions: Condition 1: Partly Cloudy Condition 2: Light Fog" at bounding box center [665, 580] width 294 height 120
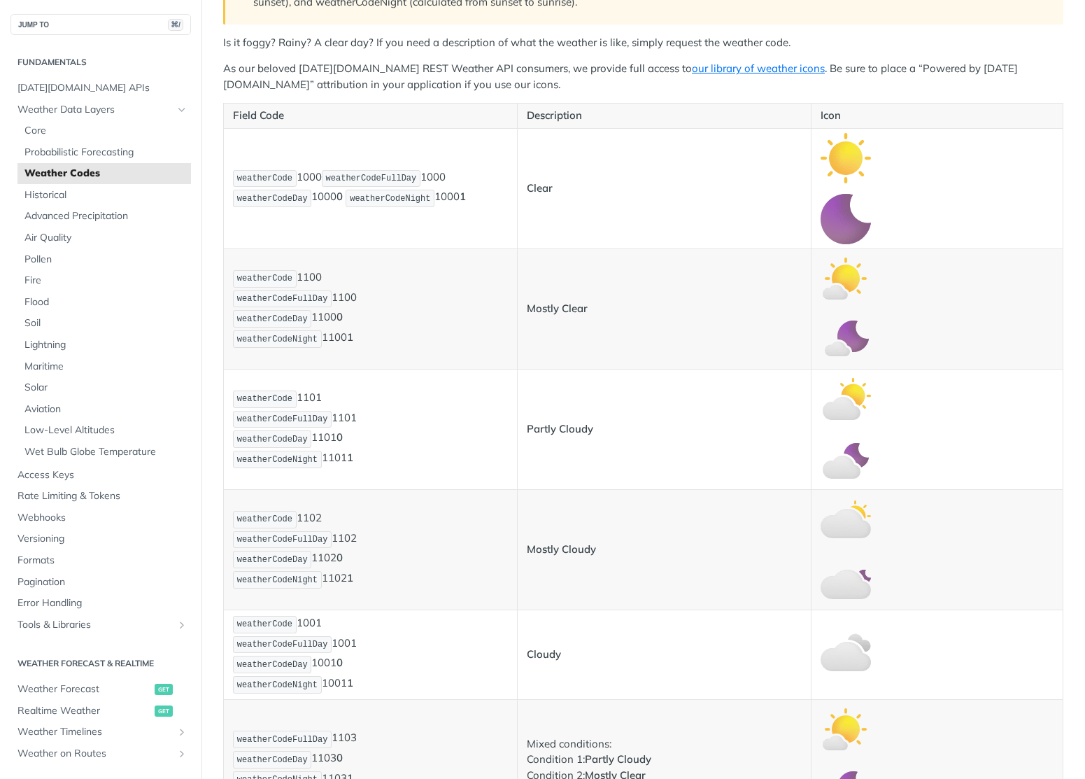
scroll to position [205, 0]
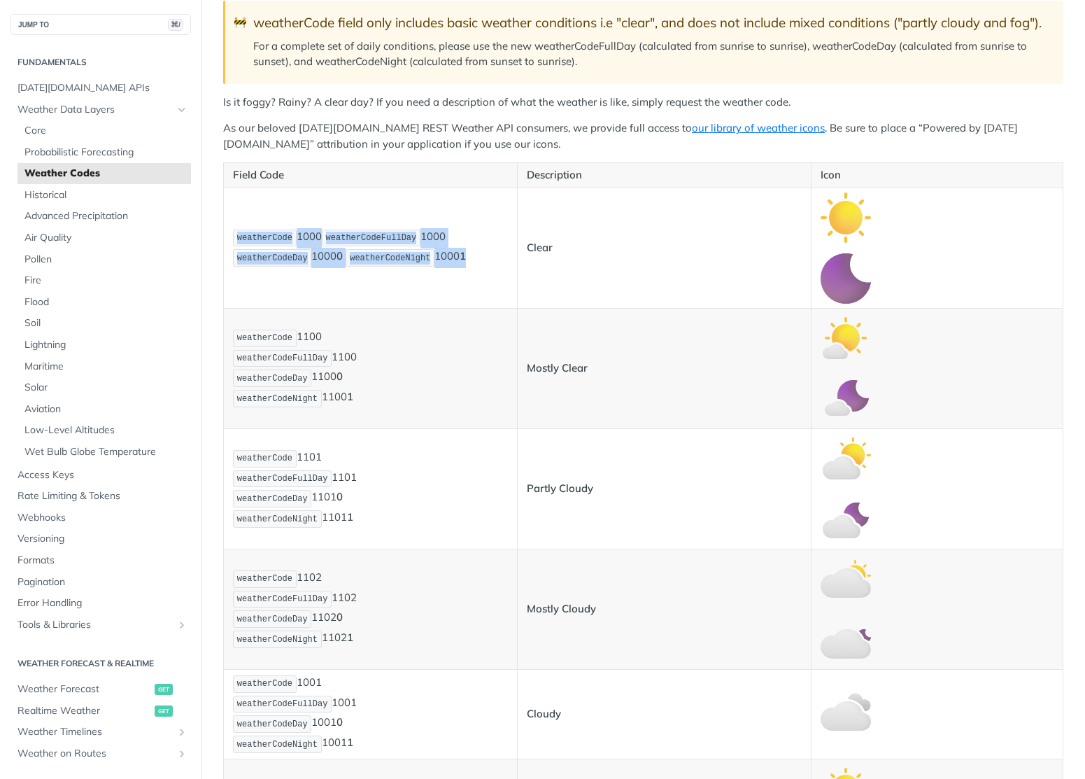
drag, startPoint x: 413, startPoint y: 226, endPoint x: 485, endPoint y: 312, distance: 111.8
click at [485, 308] on td "weatherCode 1000 weatherCodeFullDay 1000 weatherCodeDay 1000 0 weatherCodeNight…" at bounding box center [371, 247] width 294 height 120
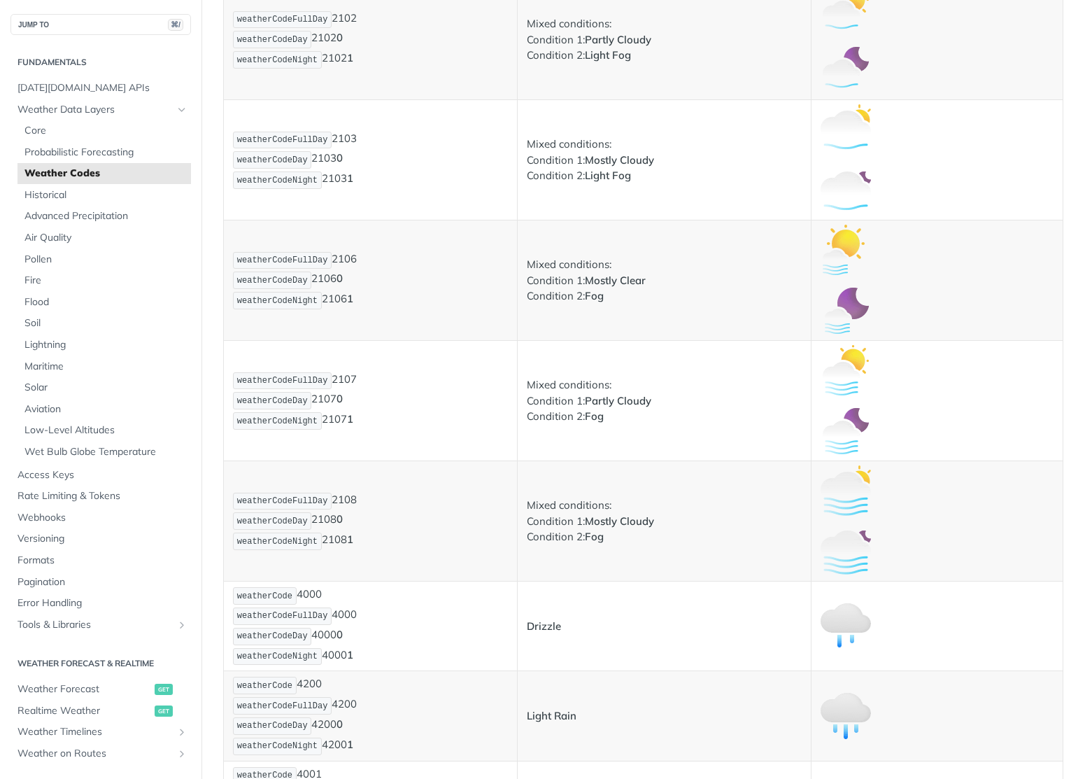
scroll to position [1413, 0]
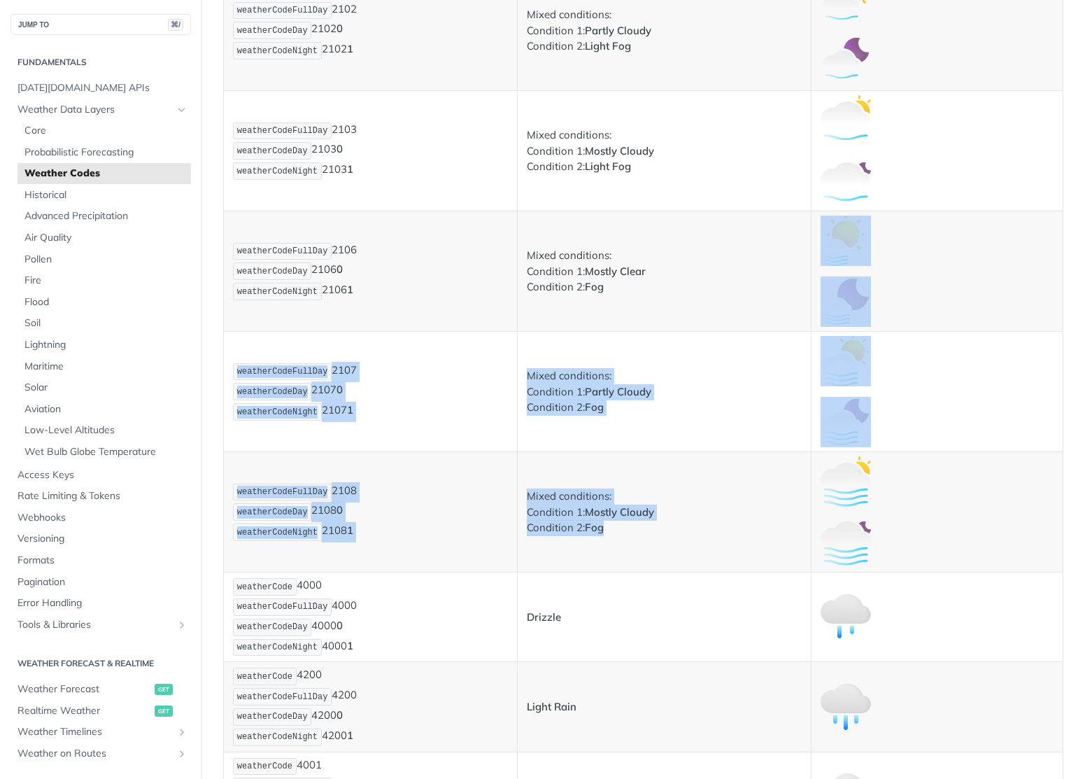
drag, startPoint x: 697, startPoint y: 296, endPoint x: 694, endPoint y: 585, distance: 288.9
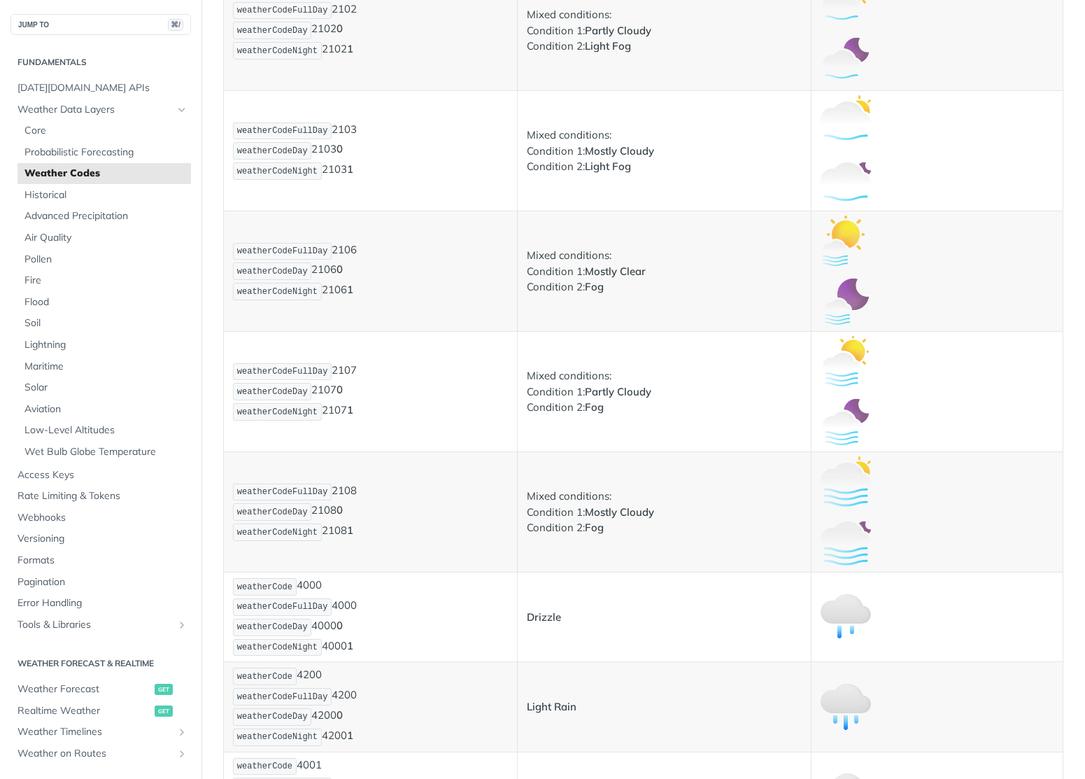
click at [694, 572] on td "Mixed conditions: Condition 1: Mostly Cloudy Condition 2: Fog" at bounding box center [665, 512] width 294 height 120
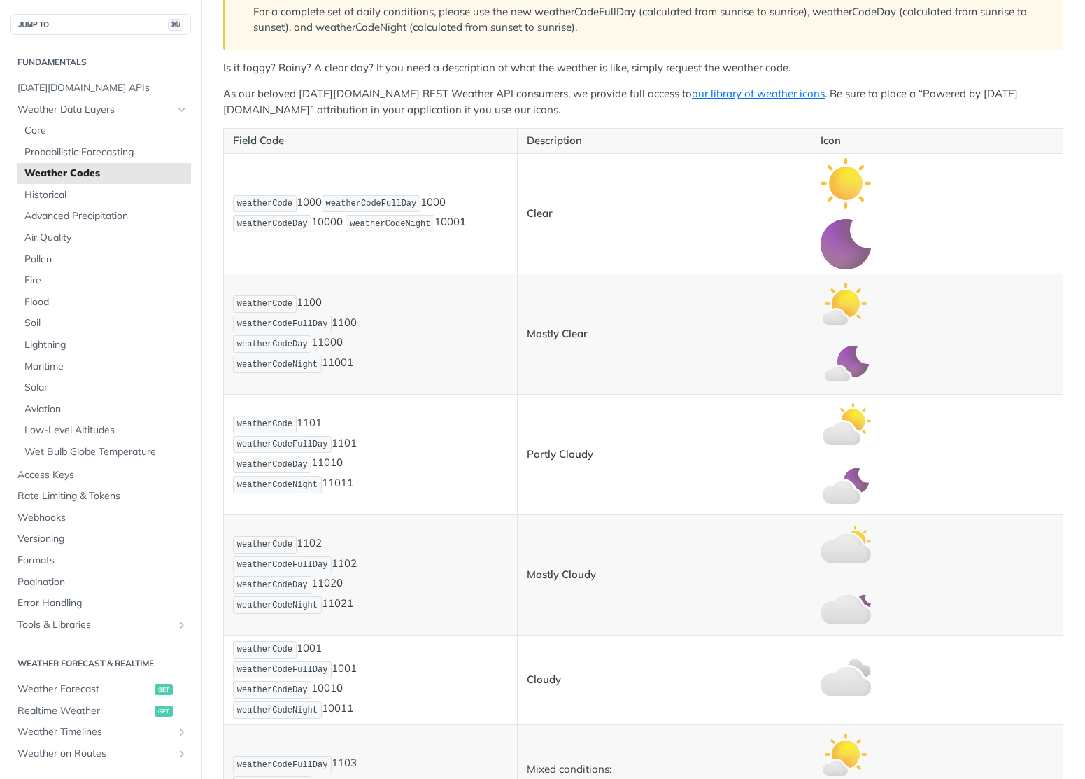
scroll to position [69, 0]
